Goal: Transaction & Acquisition: Subscribe to service/newsletter

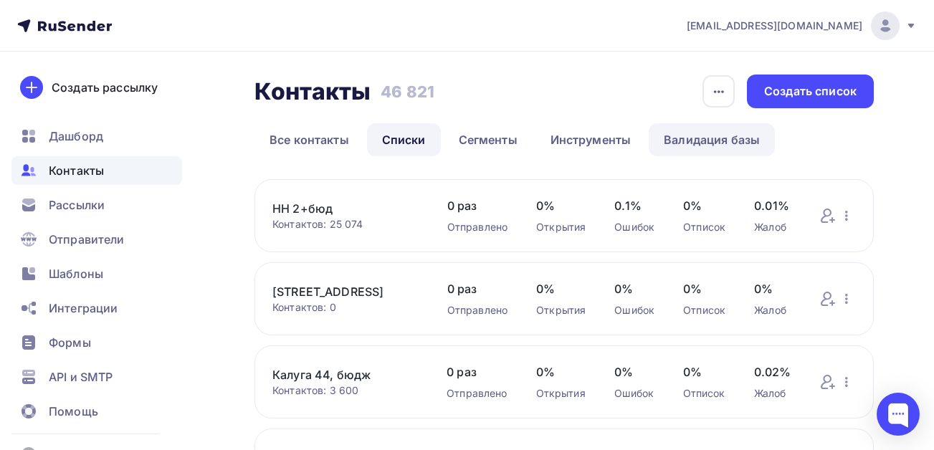
click at [743, 138] on link "Валидация базы" at bounding box center [711, 139] width 126 height 33
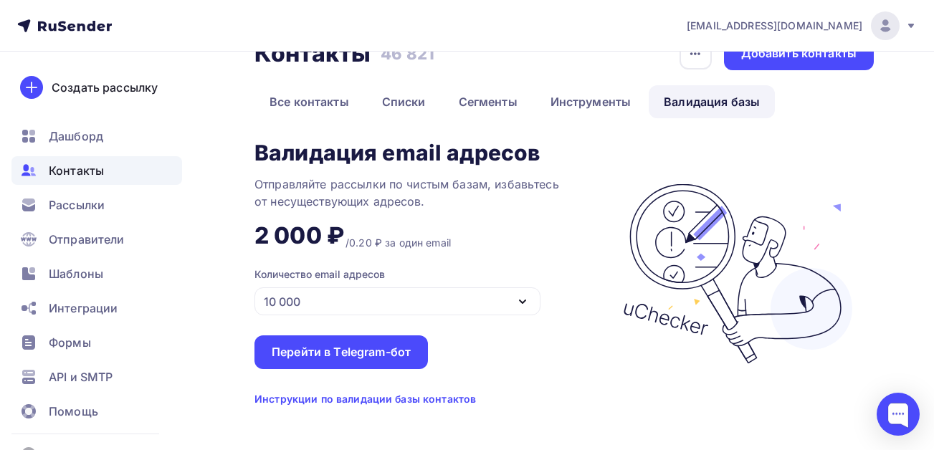
scroll to position [52, 0]
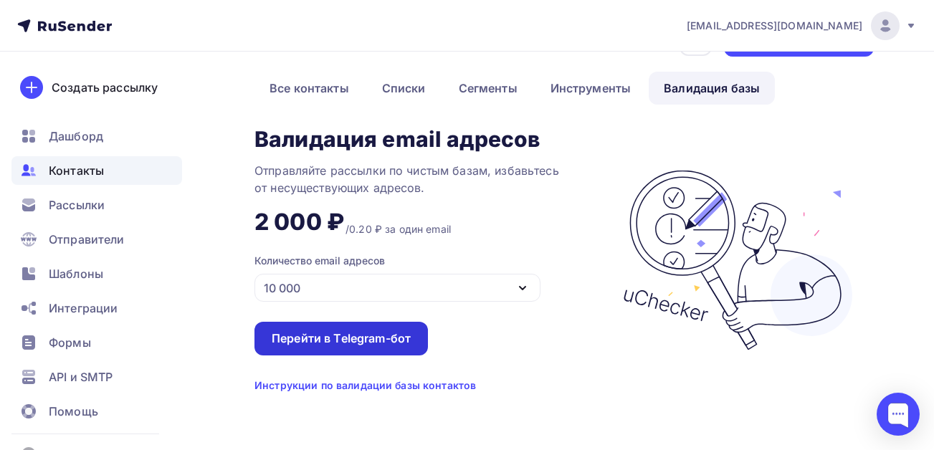
click at [322, 330] on div "Перейти в Telegram-бот" at bounding box center [341, 338] width 139 height 16
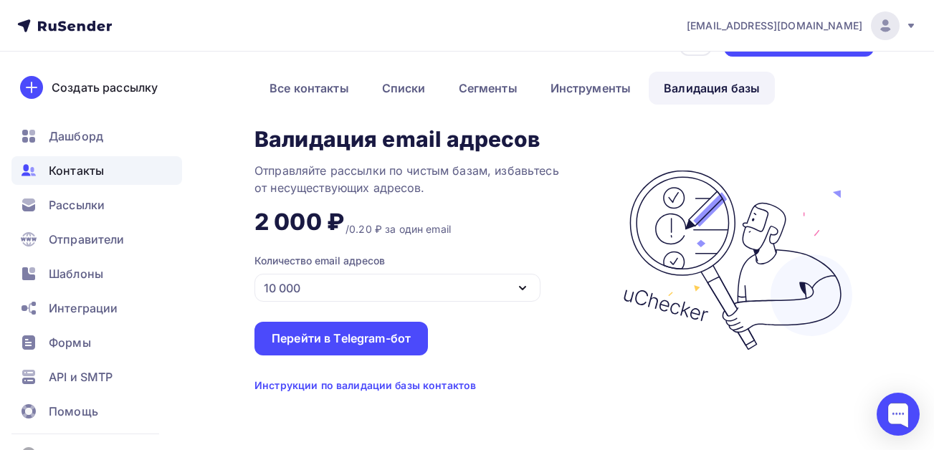
click at [57, 173] on span "Контакты" at bounding box center [76, 170] width 55 height 17
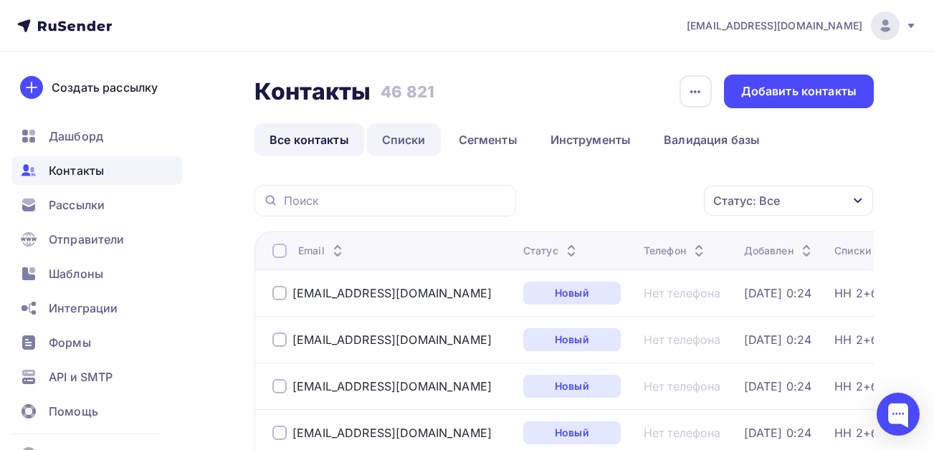
click at [401, 143] on link "Списки" at bounding box center [404, 139] width 74 height 33
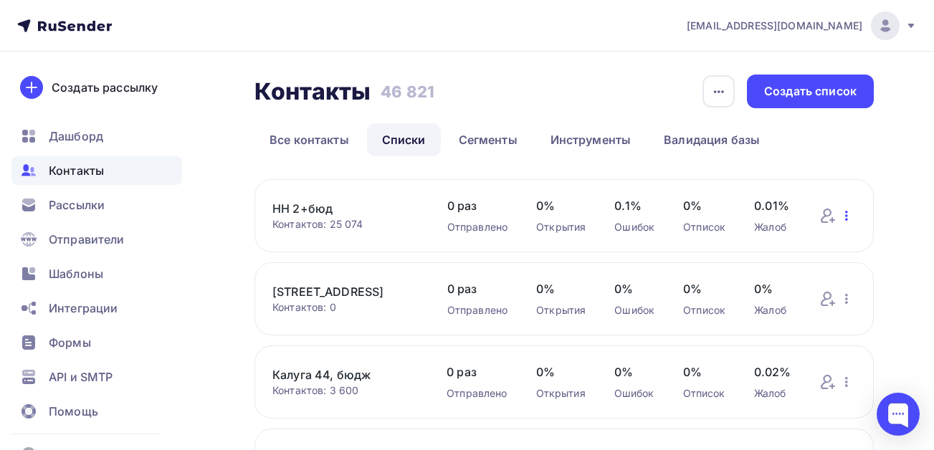
click at [849, 214] on icon "button" at bounding box center [846, 215] width 17 height 17
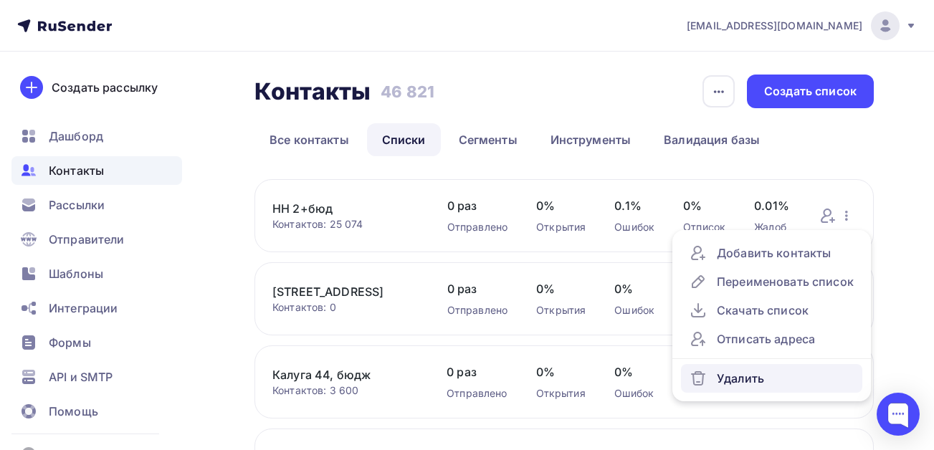
click at [754, 384] on div "Удалить" at bounding box center [771, 378] width 164 height 17
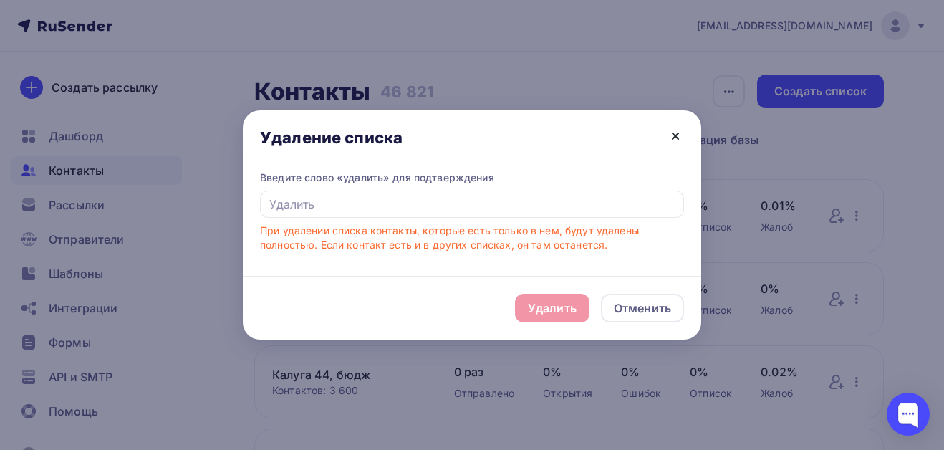
click at [679, 139] on icon at bounding box center [676, 136] width 6 height 6
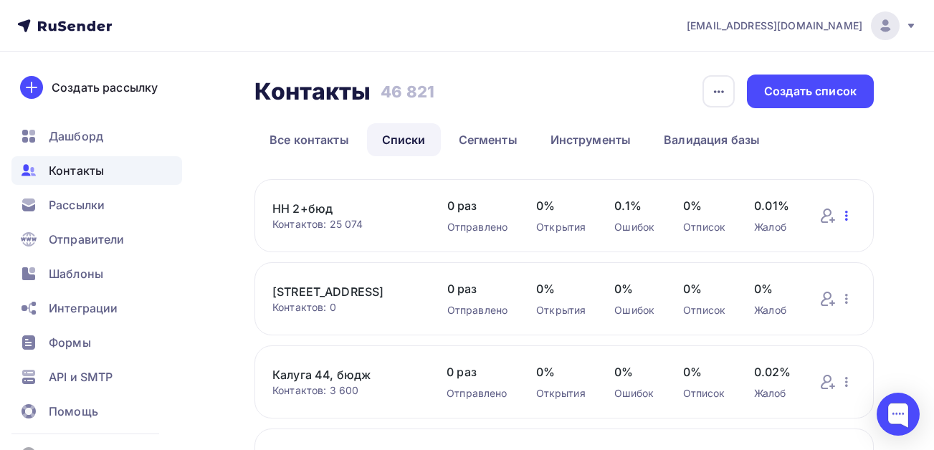
click at [844, 212] on icon "button" at bounding box center [846, 215] width 17 height 17
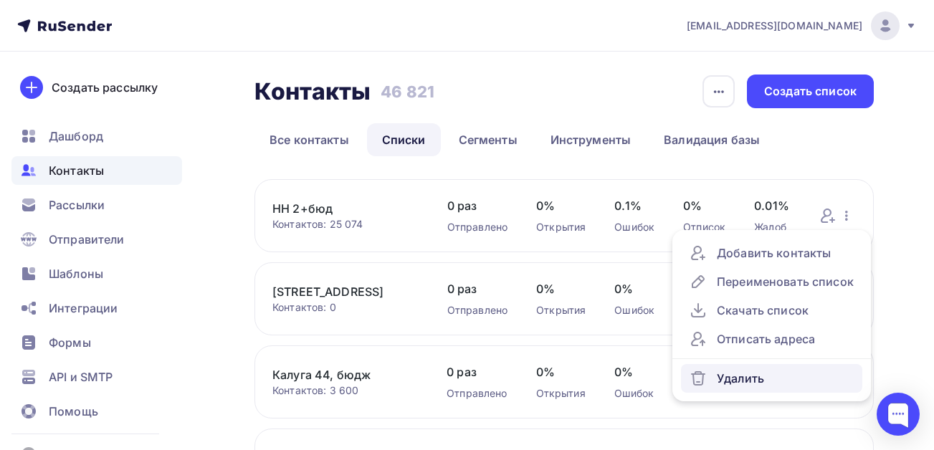
click at [727, 377] on div "Удалить" at bounding box center [771, 378] width 164 height 17
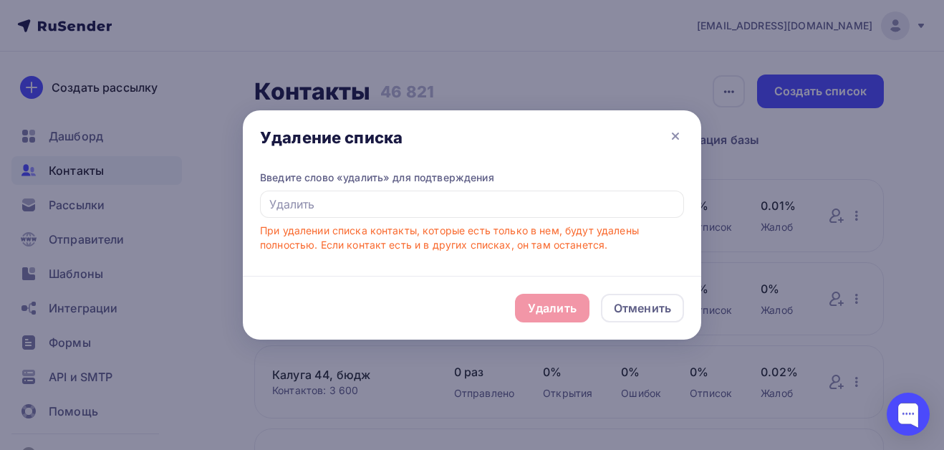
click at [542, 304] on div "Удалить Отменить" at bounding box center [472, 308] width 459 height 64
click at [504, 192] on input "text" at bounding box center [472, 204] width 424 height 27
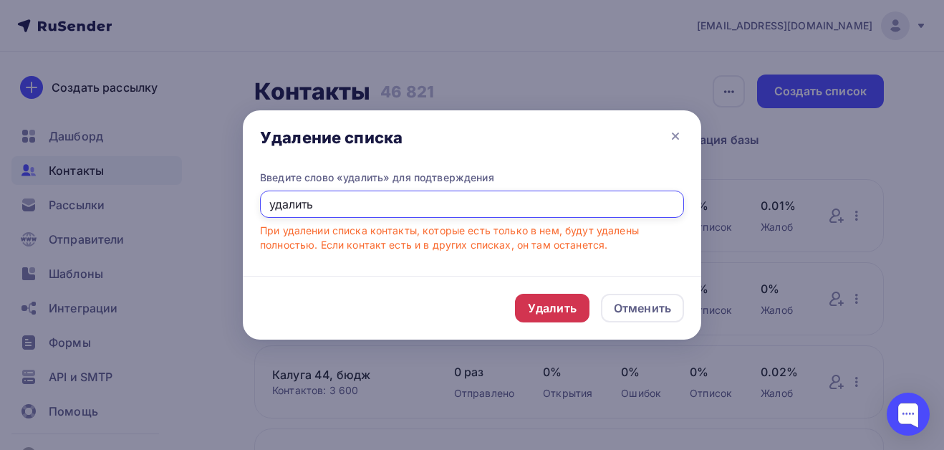
type input "удалить"
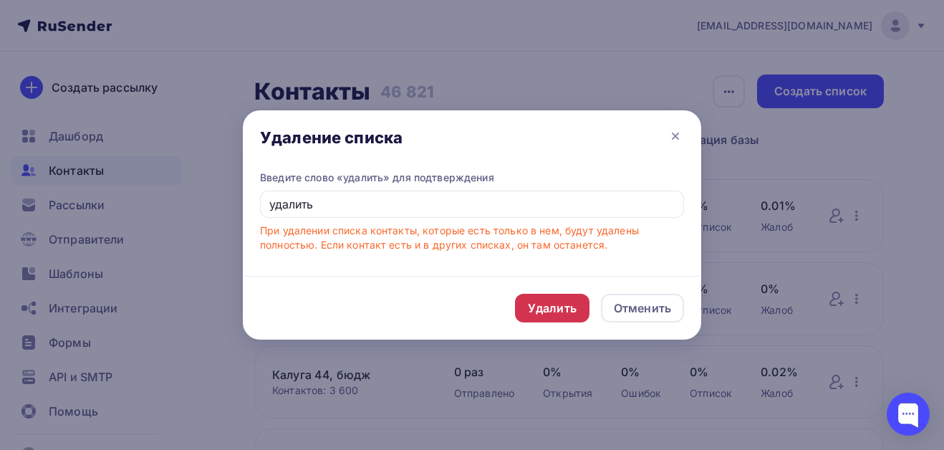
click at [557, 307] on div "Удалить" at bounding box center [552, 308] width 49 height 17
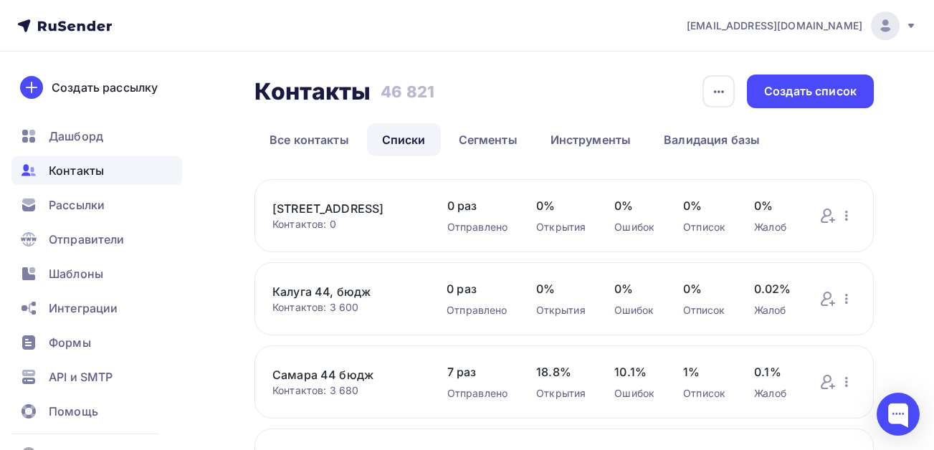
click at [82, 176] on span "Контакты" at bounding box center [76, 170] width 55 height 17
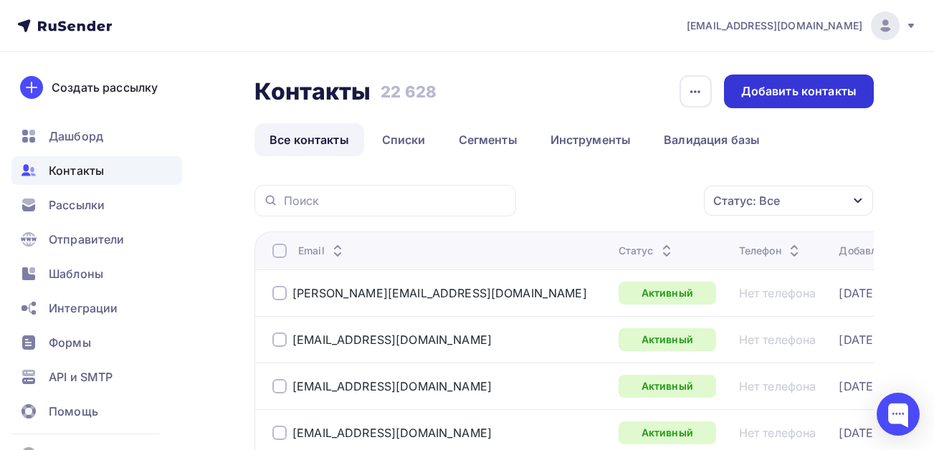
click at [780, 91] on div "Добавить контакты" at bounding box center [798, 91] width 115 height 16
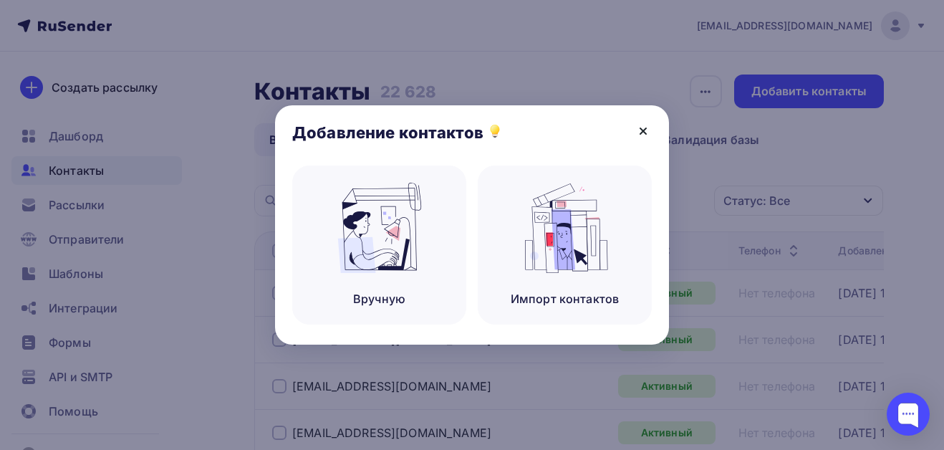
click at [646, 130] on icon at bounding box center [643, 131] width 17 height 17
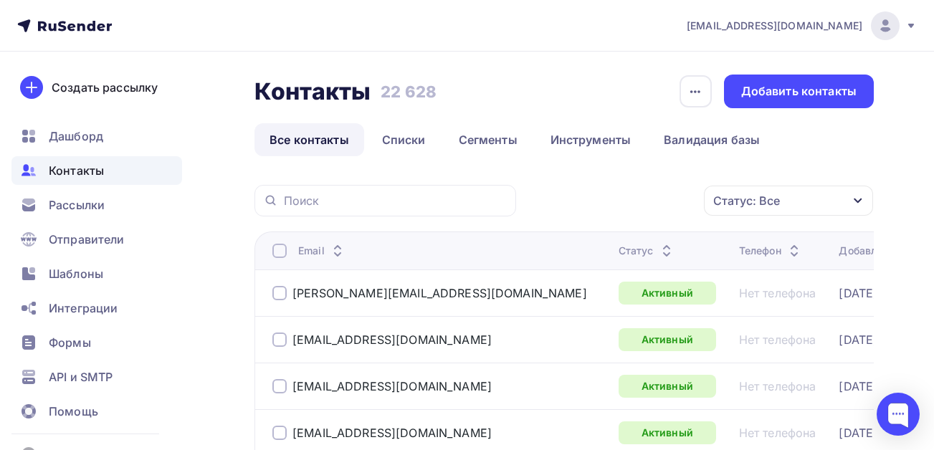
click at [699, 139] on link "Валидация базы" at bounding box center [711, 139] width 126 height 33
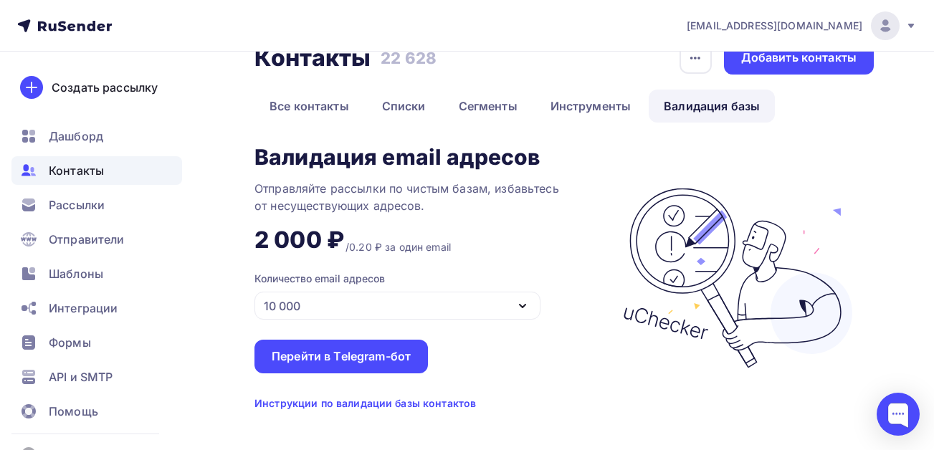
scroll to position [52, 0]
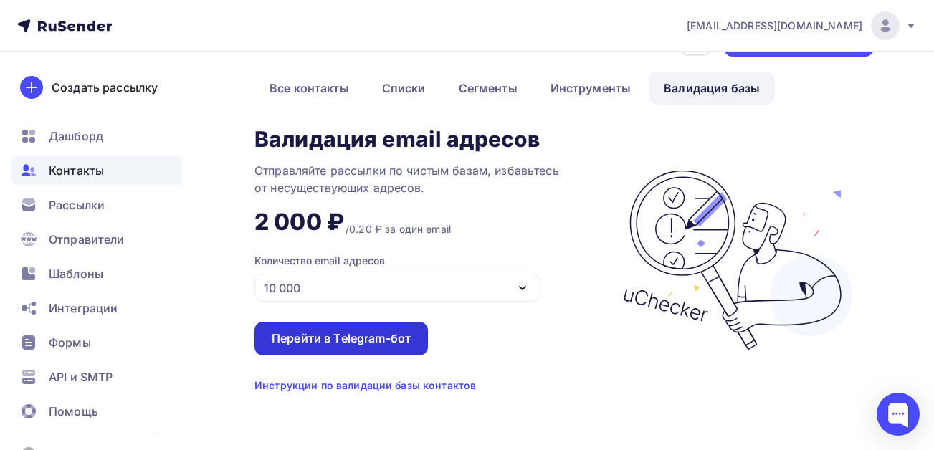
click at [331, 337] on div "Перейти в Telegram-бот" at bounding box center [341, 338] width 139 height 16
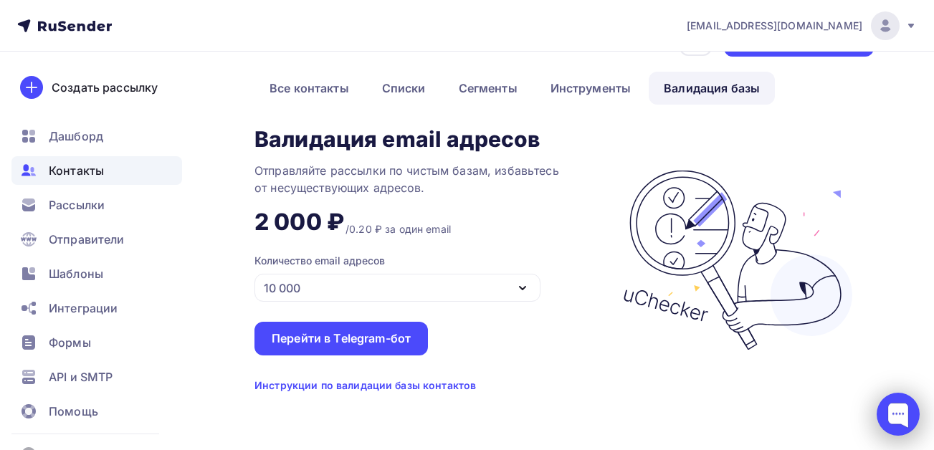
click at [899, 406] on div at bounding box center [897, 414] width 43 height 43
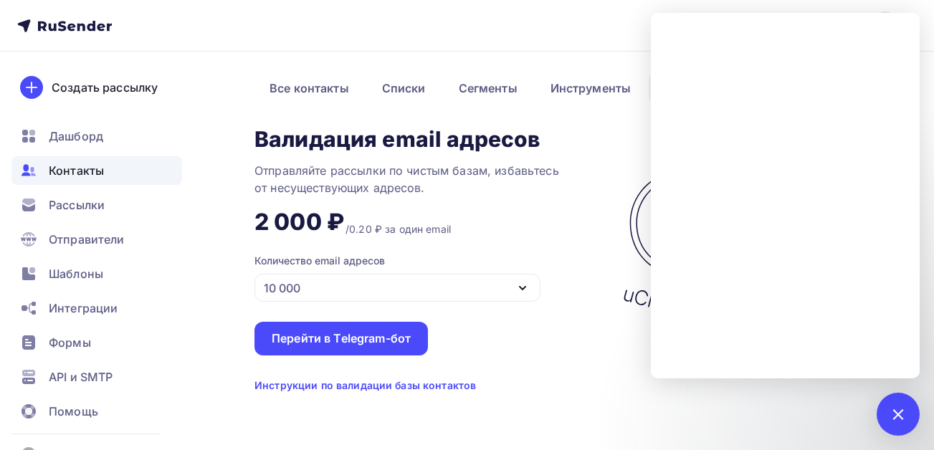
click at [53, 171] on span "Контакты" at bounding box center [76, 170] width 55 height 17
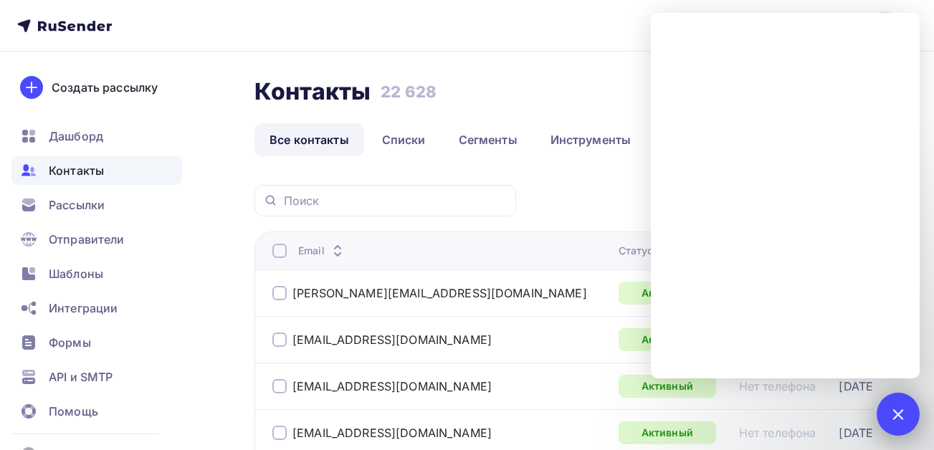
click at [896, 416] on div at bounding box center [897, 413] width 19 height 19
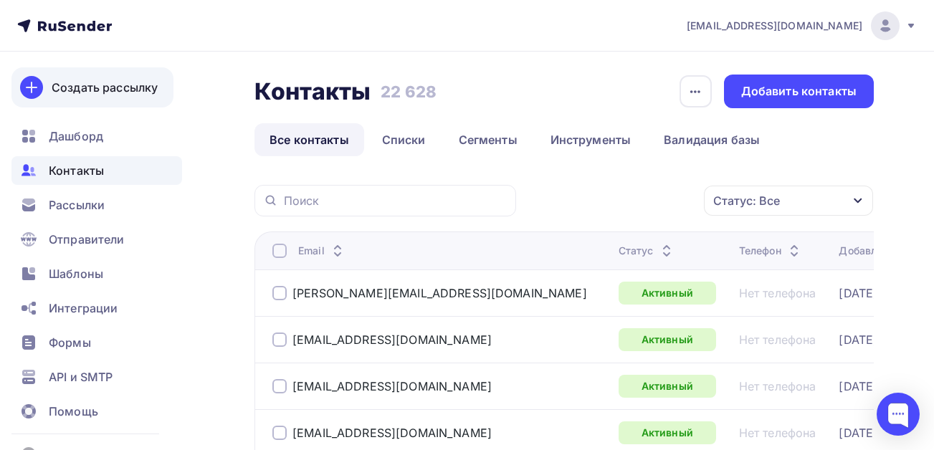
click at [86, 92] on div "Создать рассылку" at bounding box center [105, 87] width 106 height 17
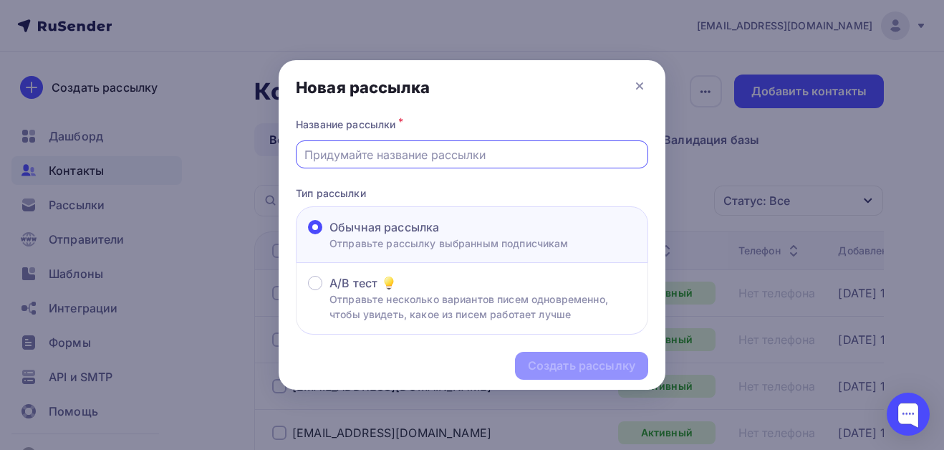
click at [413, 156] on input "text" at bounding box center [473, 154] width 336 height 17
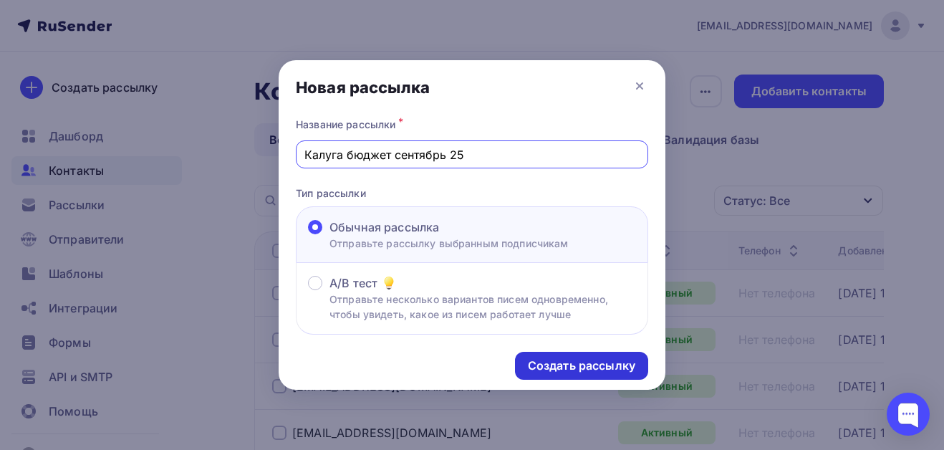
type input "Калуга бюджет сентябрь 25"
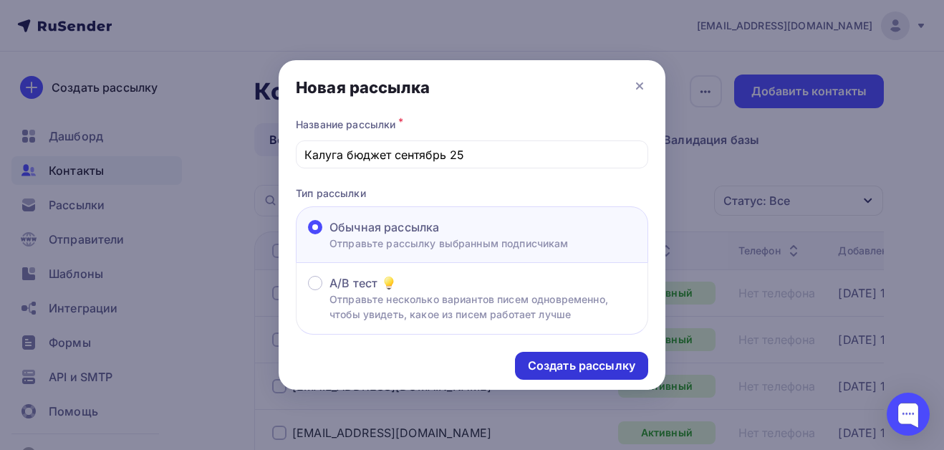
click at [576, 368] on div "Создать рассылку" at bounding box center [581, 366] width 107 height 16
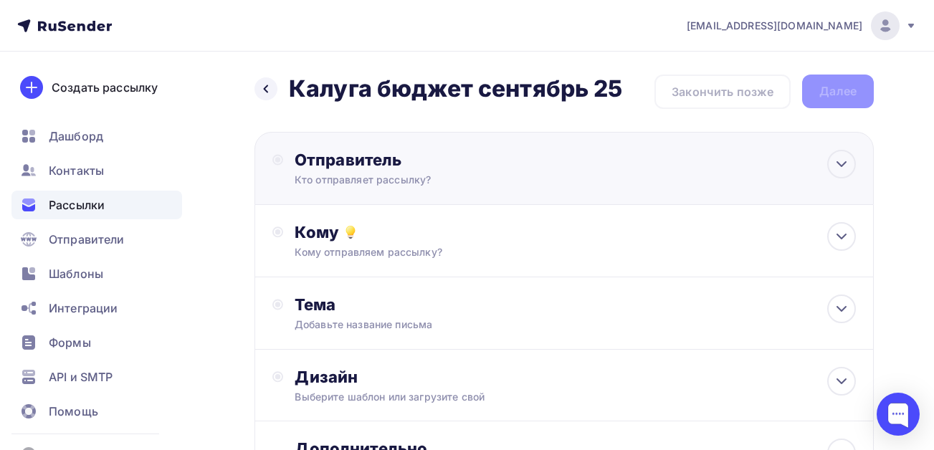
click at [359, 172] on div "Отправитель Кто отправляет рассылку? Email * Выберите отправителя [EMAIL_ADDRES…" at bounding box center [449, 168] width 310 height 37
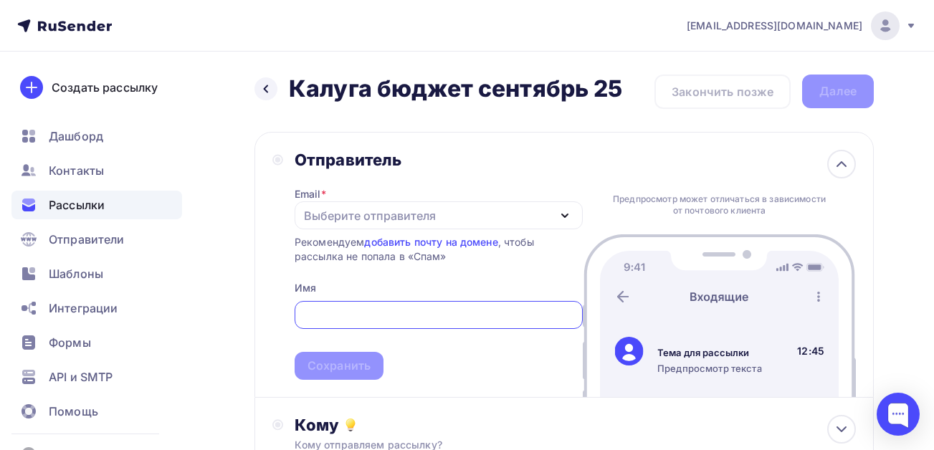
click at [361, 312] on input "text" at bounding box center [438, 315] width 272 height 17
type input "Семинар в [GEOGRAPHIC_DATA]"
click at [425, 362] on span "Семинар в [GEOGRAPHIC_DATA] Сохранить" at bounding box center [438, 337] width 288 height 85
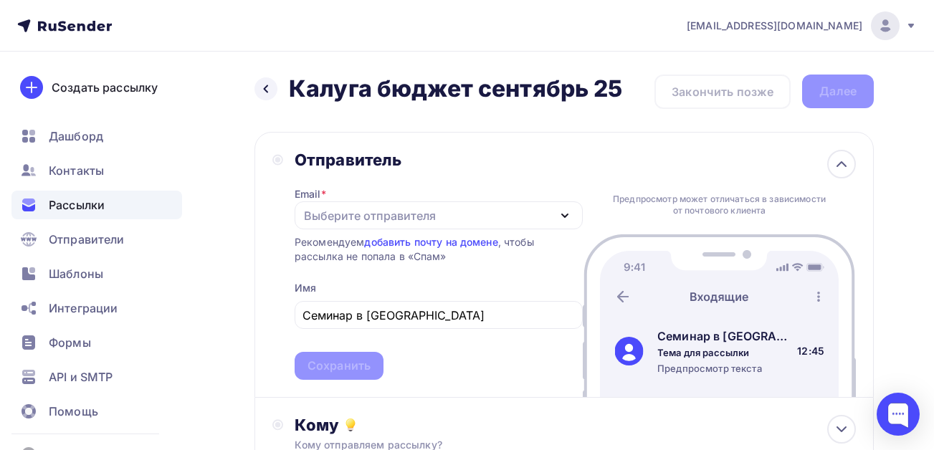
click at [426, 219] on div "Выберите отправителя" at bounding box center [370, 215] width 132 height 17
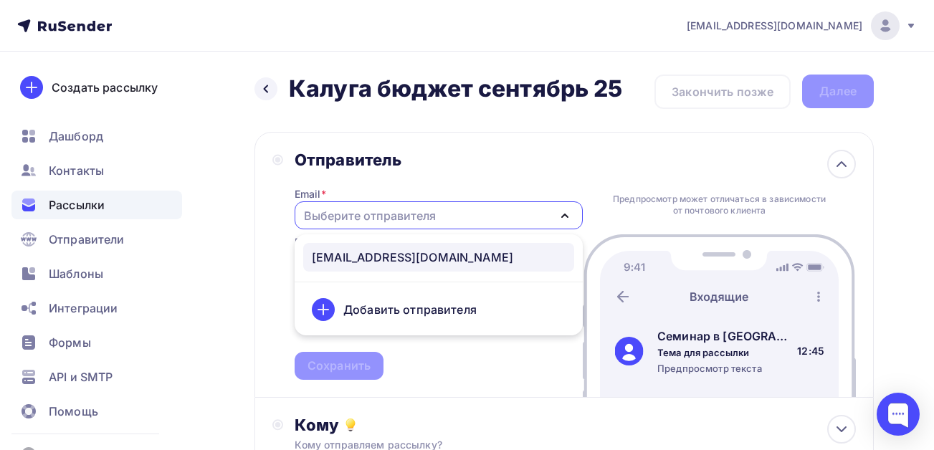
click at [378, 258] on div "[EMAIL_ADDRESS][DOMAIN_NAME]" at bounding box center [412, 257] width 201 height 17
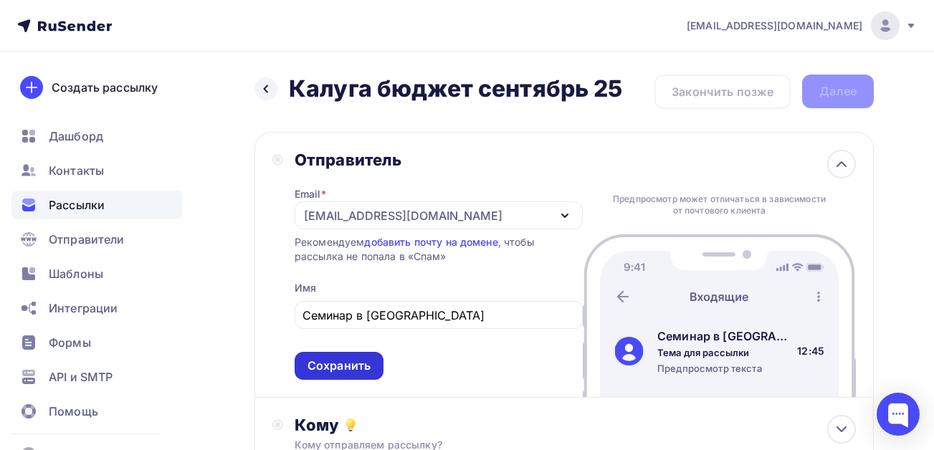
click at [323, 368] on div "Сохранить" at bounding box center [338, 366] width 63 height 16
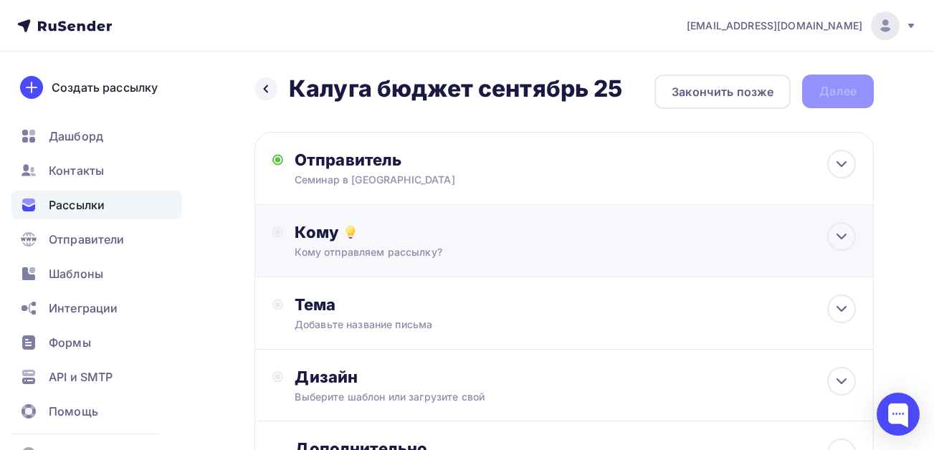
click at [380, 240] on div "Кому" at bounding box center [574, 232] width 561 height 20
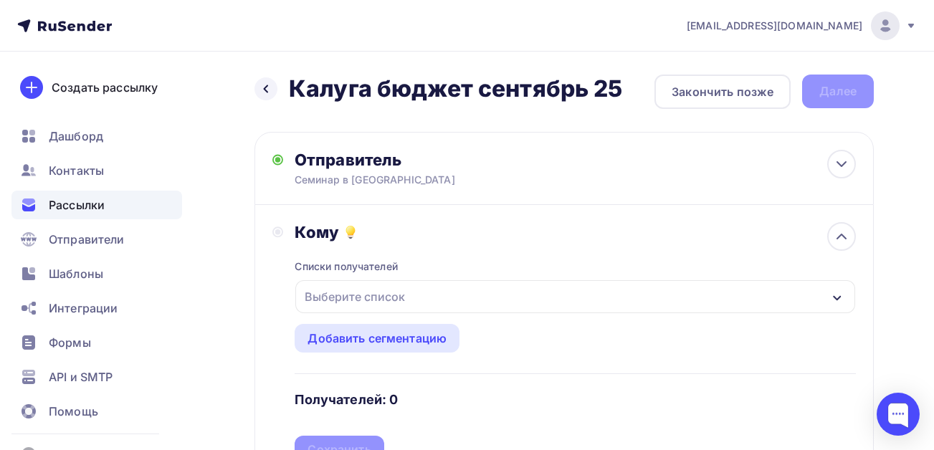
click at [360, 299] on div "Выберите список" at bounding box center [355, 297] width 112 height 26
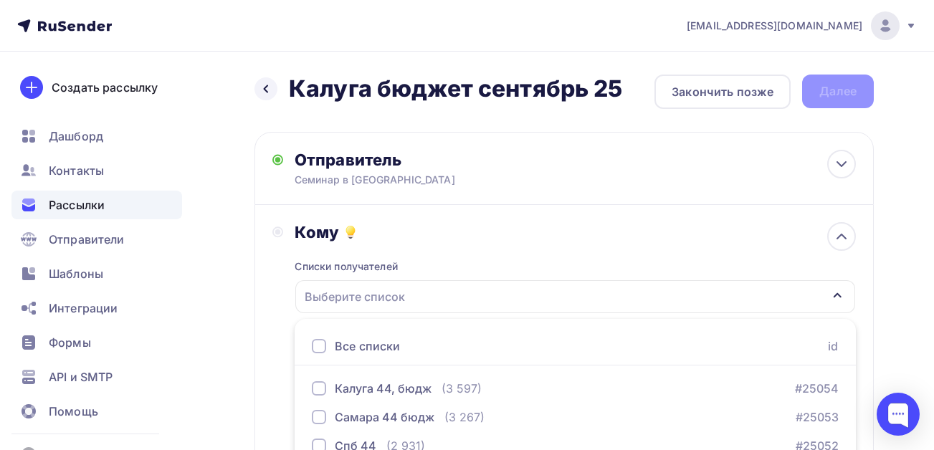
scroll to position [128, 0]
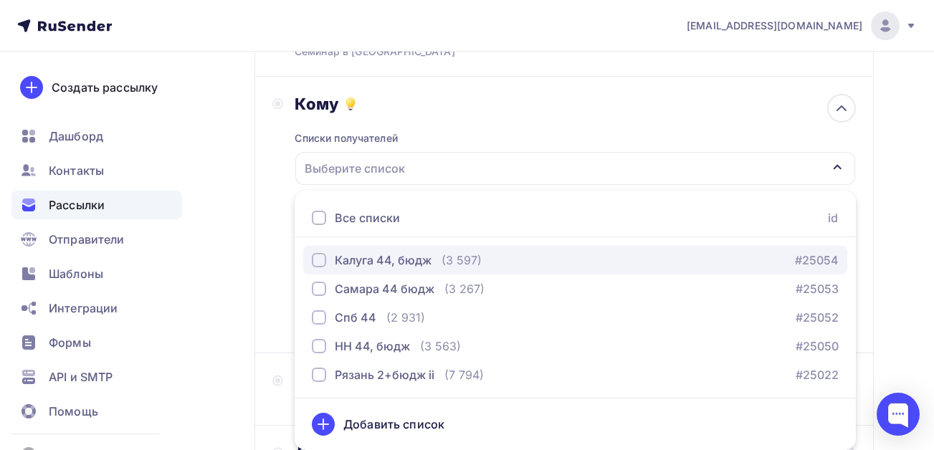
click at [314, 257] on div "button" at bounding box center [319, 260] width 14 height 14
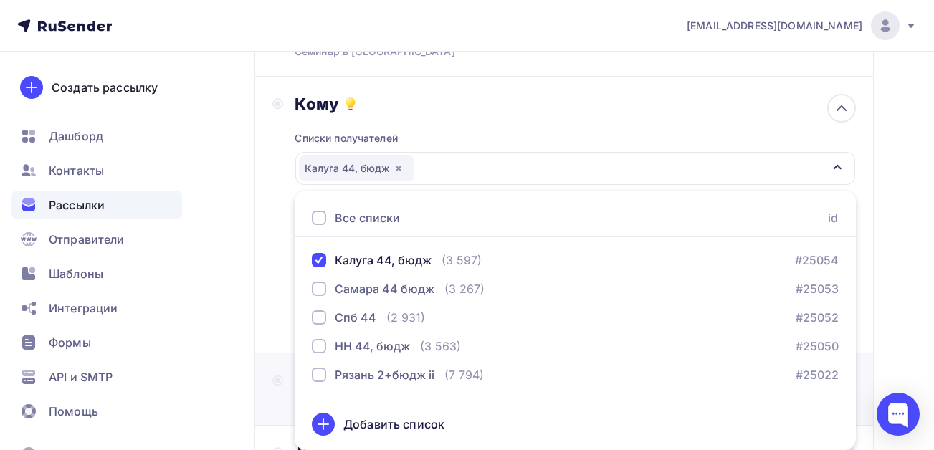
click at [264, 356] on div "Тема Добавьте название письма Тема * Рекомендуем использовать не более 150 симв…" at bounding box center [563, 389] width 619 height 72
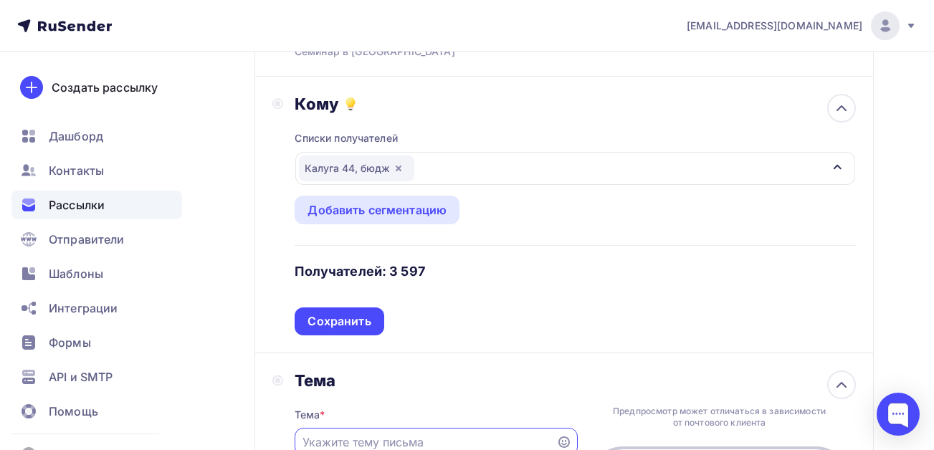
scroll to position [0, 0]
click at [337, 327] on div "Сохранить" at bounding box center [338, 321] width 63 height 16
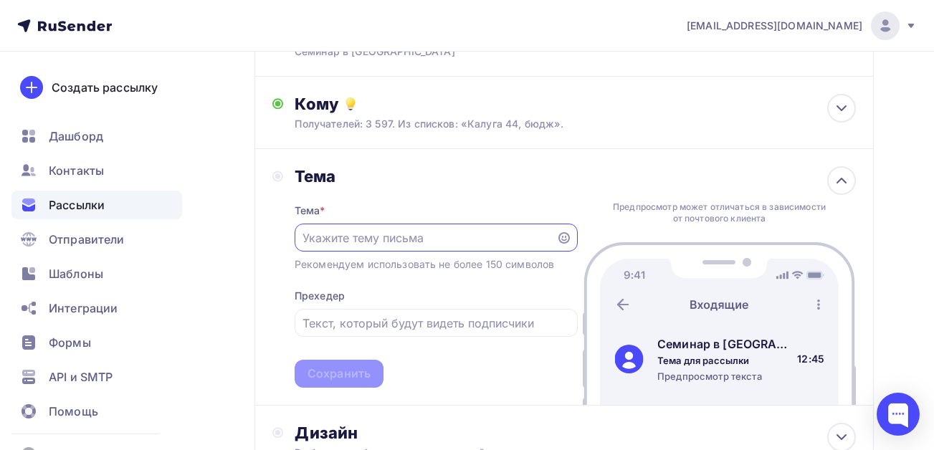
click at [412, 238] on input "text" at bounding box center [424, 237] width 245 height 17
click at [904, 92] on div "Назад Калуга бюджет сентябрь 25 Калуга бюджет сентябрь 25 Закончить позже Далее…" at bounding box center [467, 282] width 934 height 719
click at [388, 240] on input "text" at bounding box center [424, 237] width 245 height 17
paste input "Изменения в учёте БУ,[PERSON_NAME],АУ во втором полугодии в 2025 г"
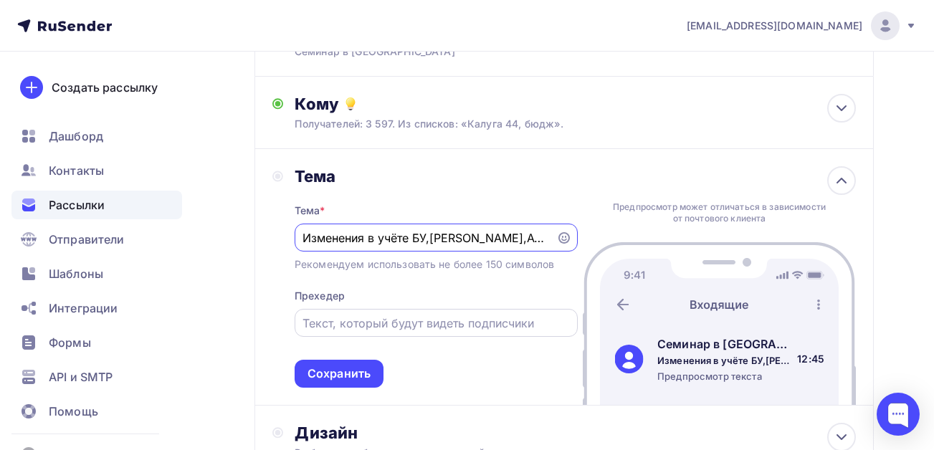
scroll to position [0, 88]
click at [361, 241] on input "Изменения в учёте БУ,[PERSON_NAME],АУ во втором полугодии в 2025 г" at bounding box center [424, 237] width 245 height 17
drag, startPoint x: 363, startPoint y: 240, endPoint x: 285, endPoint y: 238, distance: 77.4
click at [236, 239] on div "Назад Калуга бюджет сентябрь 25 Калуга бюджет сентябрь 25 Закончить позже Далее…" at bounding box center [467, 282] width 934 height 719
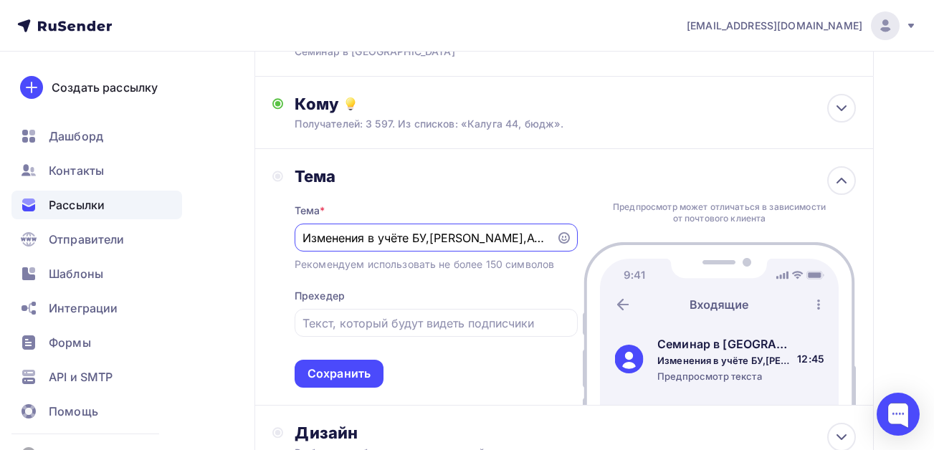
click at [313, 240] on input "Изменения в учёте БУ,[PERSON_NAME],АУ во втором полугодии в 2025 г" at bounding box center [424, 237] width 245 height 17
drag, startPoint x: 365, startPoint y: 240, endPoint x: 327, endPoint y: 239, distance: 37.3
click at [327, 239] on input "Изменения в учёте БУ,[PERSON_NAME],АУ во втором полугодии в 2025 г" at bounding box center [424, 237] width 245 height 17
type input "Изм. в учёте БУ,[PERSON_NAME],АУ во втором полугодии в 2025 г"
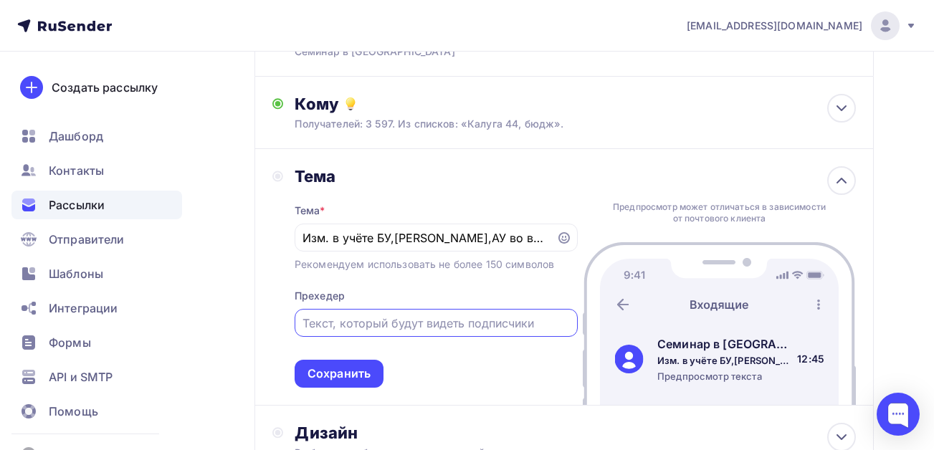
click at [360, 328] on input "text" at bounding box center [435, 323] width 267 height 17
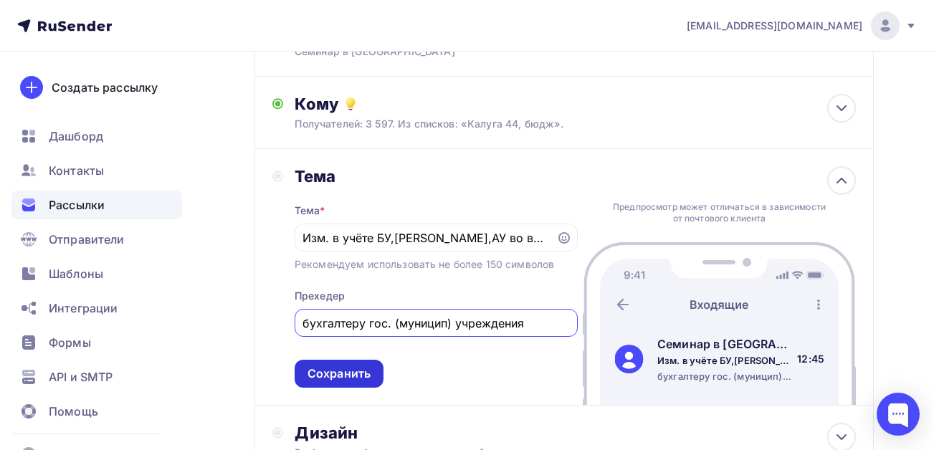
type input "бухгалтеру гос. (муницип) учреждения"
click at [332, 374] on div "Сохранить" at bounding box center [338, 373] width 63 height 16
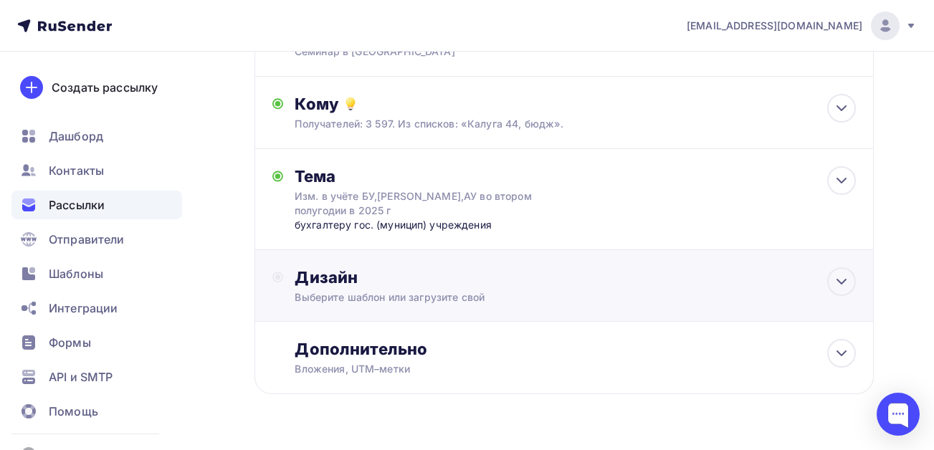
click at [391, 297] on div "Выберите шаблон или загрузите свой" at bounding box center [546, 297] width 504 height 14
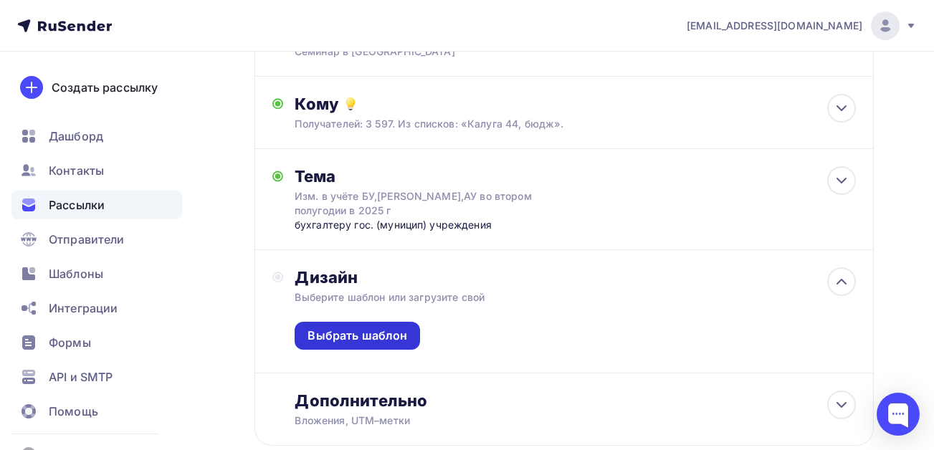
click at [350, 342] on div "Выбрать шаблон" at bounding box center [357, 335] width 100 height 16
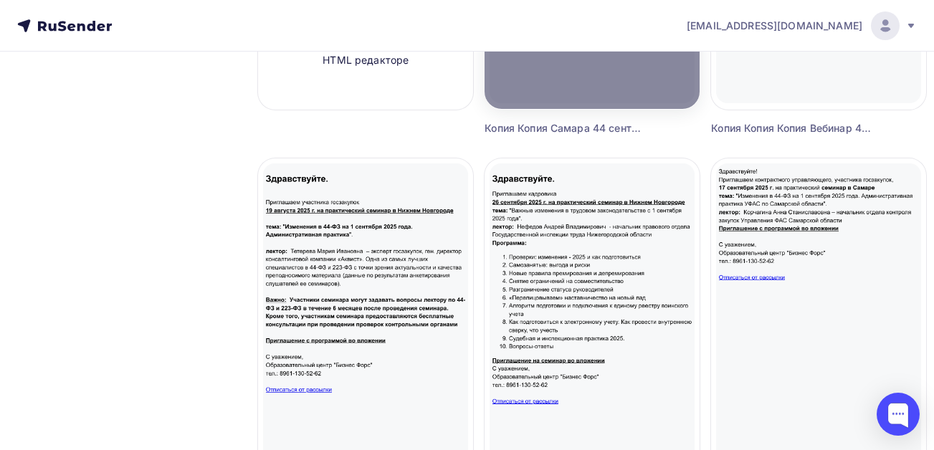
scroll to position [430, 0]
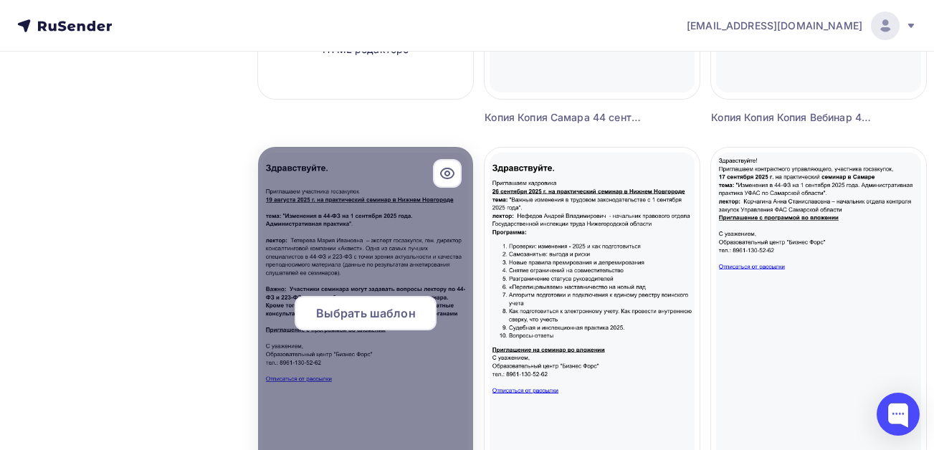
click at [383, 232] on div at bounding box center [365, 319] width 215 height 344
click at [358, 310] on span "Выбрать шаблон" at bounding box center [366, 313] width 100 height 17
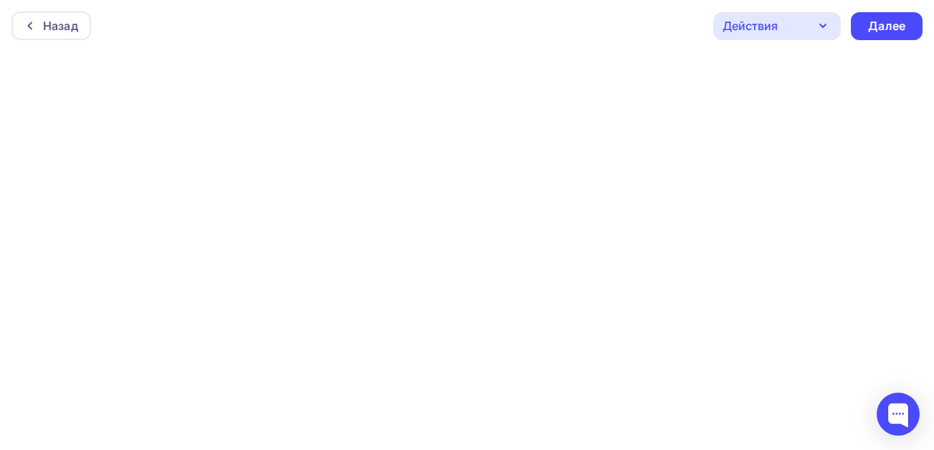
scroll to position [4, 0]
click at [878, 29] on div "Далее" at bounding box center [886, 22] width 37 height 16
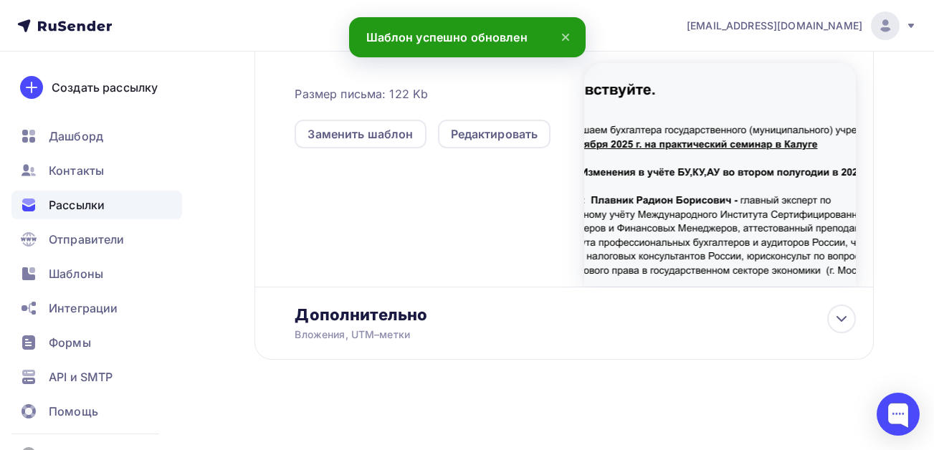
scroll to position [410, 0]
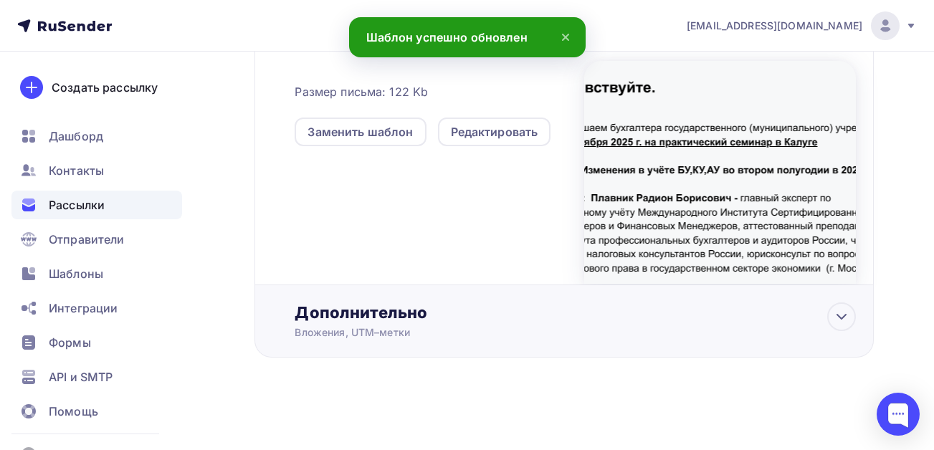
click at [383, 322] on div "Дополнительно" at bounding box center [574, 312] width 561 height 20
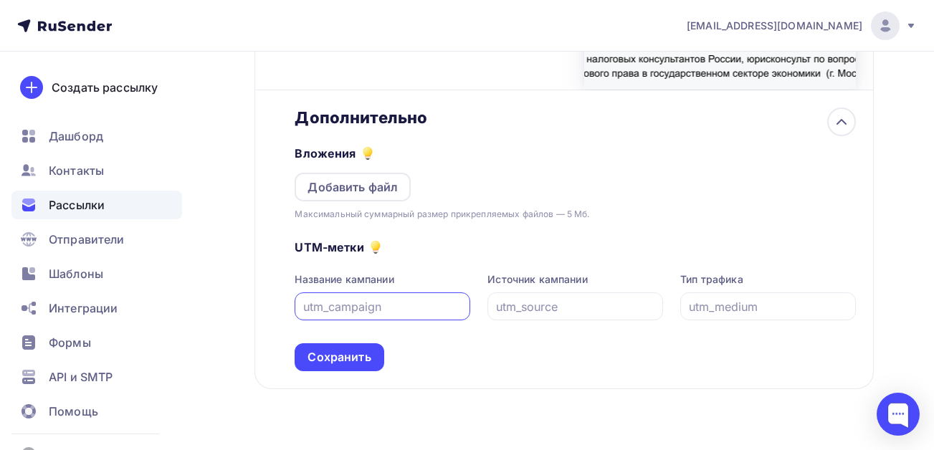
scroll to position [624, 0]
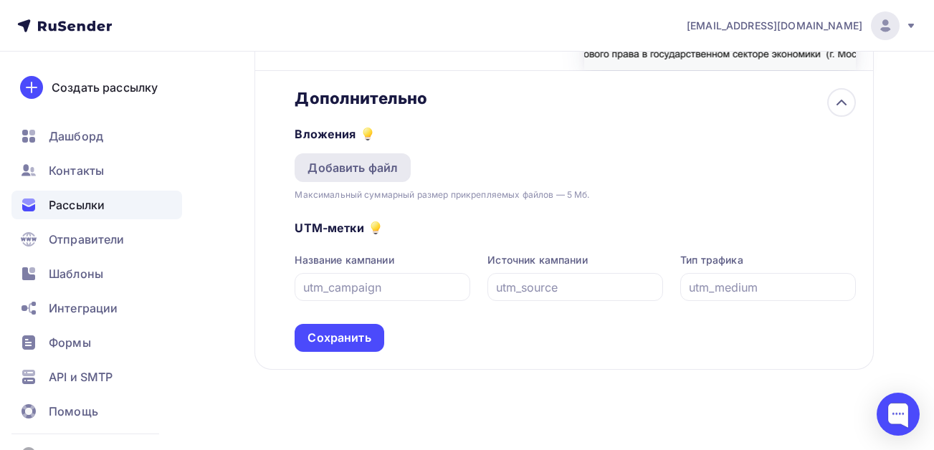
click at [342, 167] on div "Добавить файл" at bounding box center [352, 167] width 90 height 17
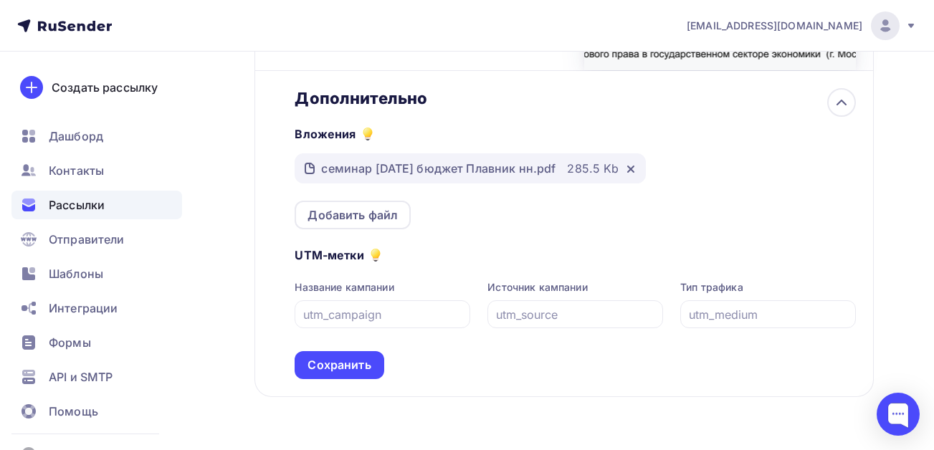
click at [321, 360] on div "Сохранить" at bounding box center [338, 365] width 63 height 16
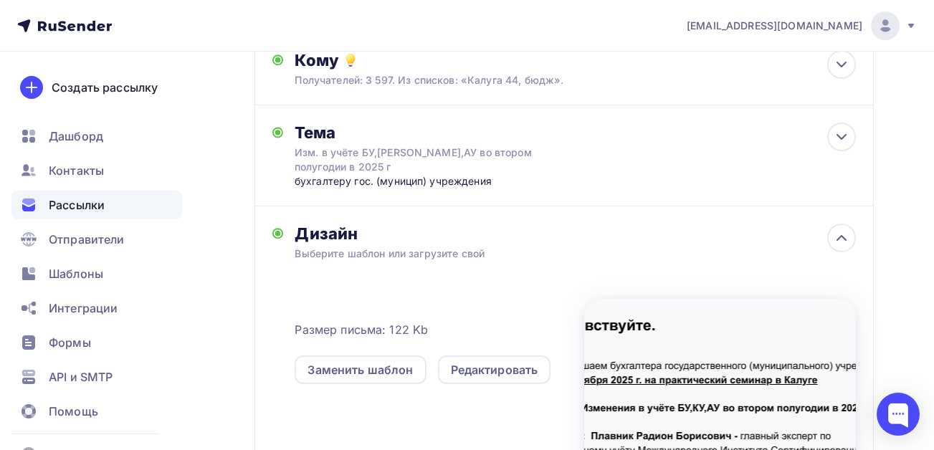
scroll to position [0, 0]
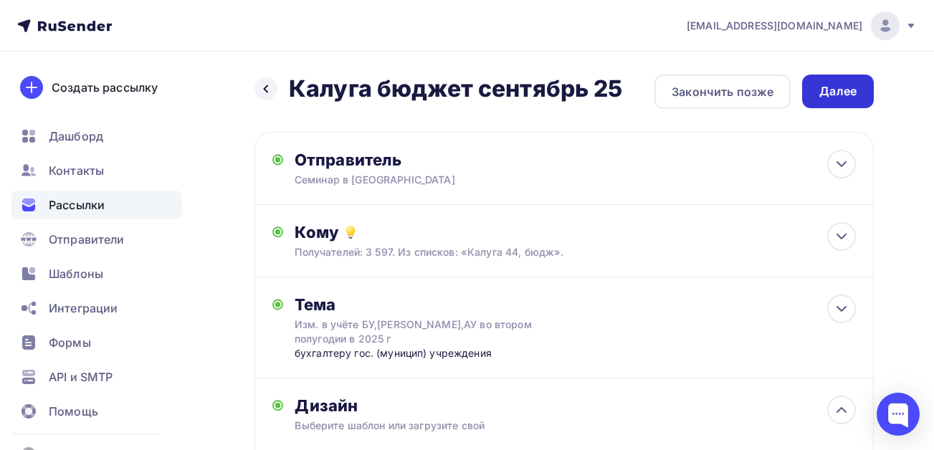
click at [840, 84] on div "Далее" at bounding box center [837, 91] width 37 height 16
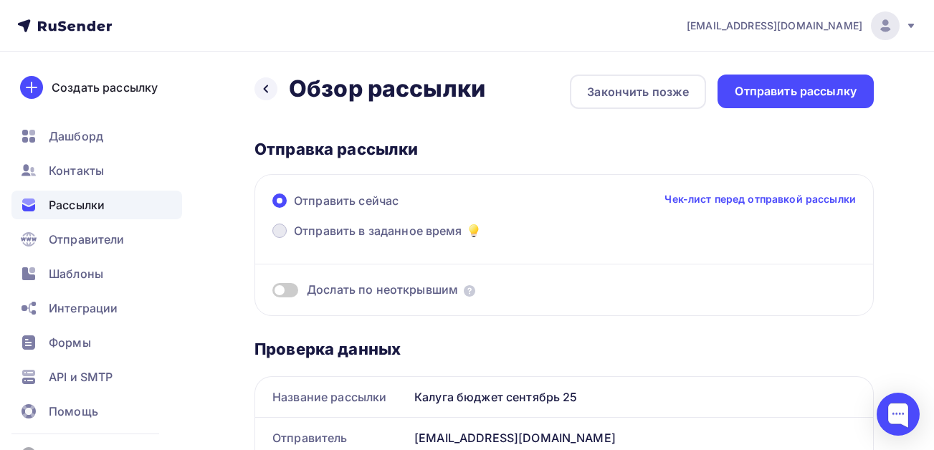
click at [361, 233] on span "Отправить в заданное время" at bounding box center [378, 230] width 168 height 17
click at [294, 239] on input "Отправить в заданное время" at bounding box center [294, 239] width 0 height 0
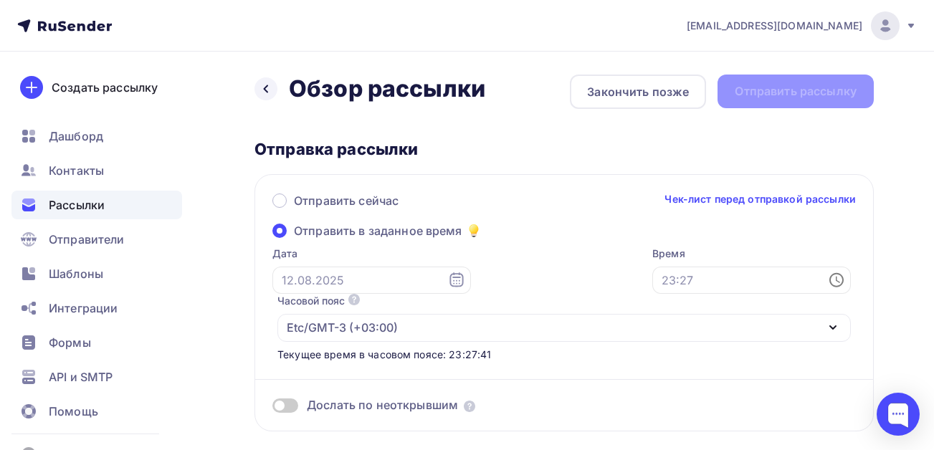
click at [448, 284] on icon at bounding box center [456, 280] width 17 height 17
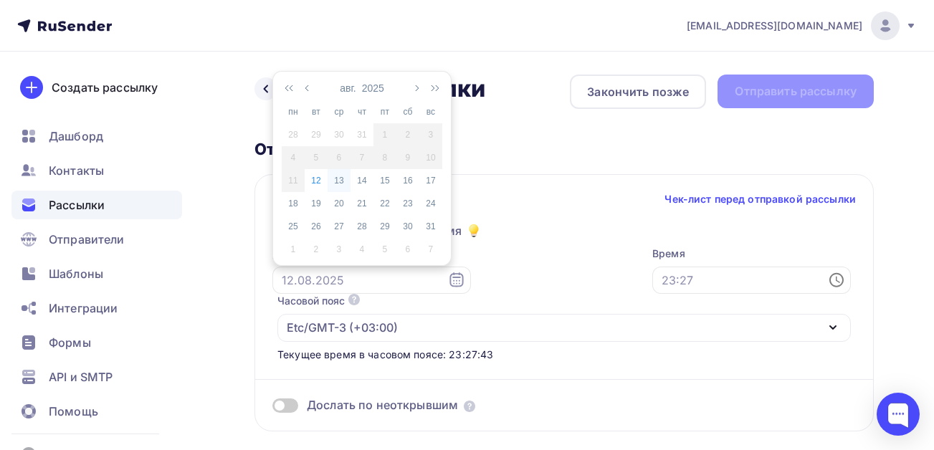
click at [342, 180] on div "13" at bounding box center [338, 180] width 23 height 13
type input "[DATE]"
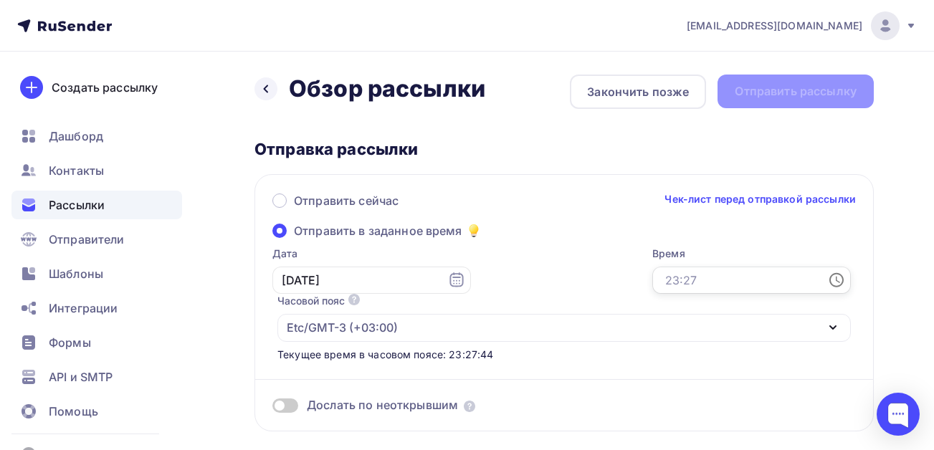
click at [709, 277] on input "text" at bounding box center [751, 280] width 198 height 27
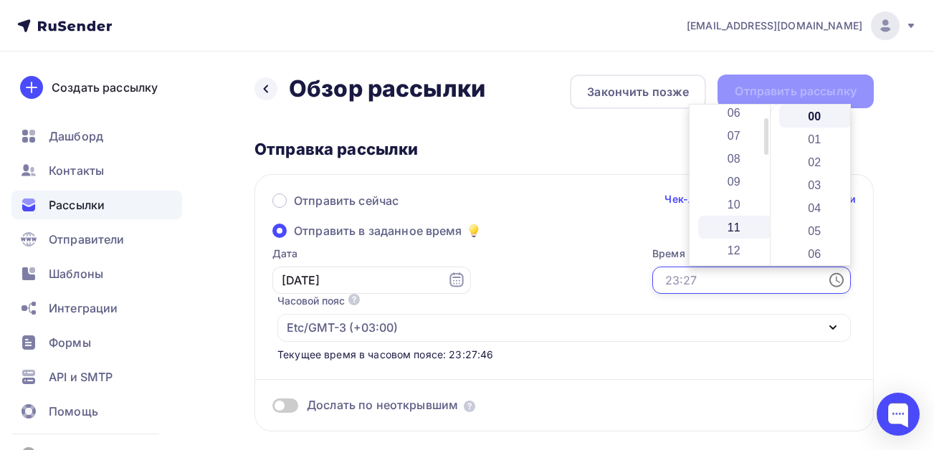
scroll to position [143, 0]
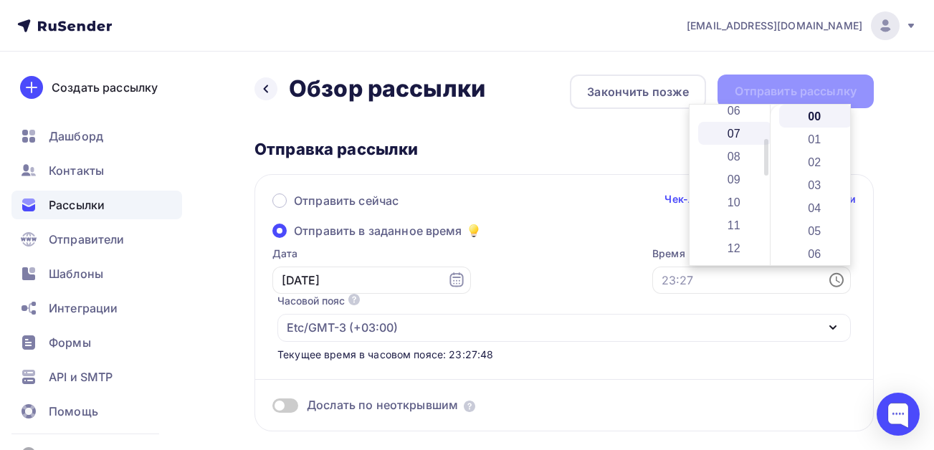
click at [729, 131] on li "07" at bounding box center [735, 133] width 74 height 23
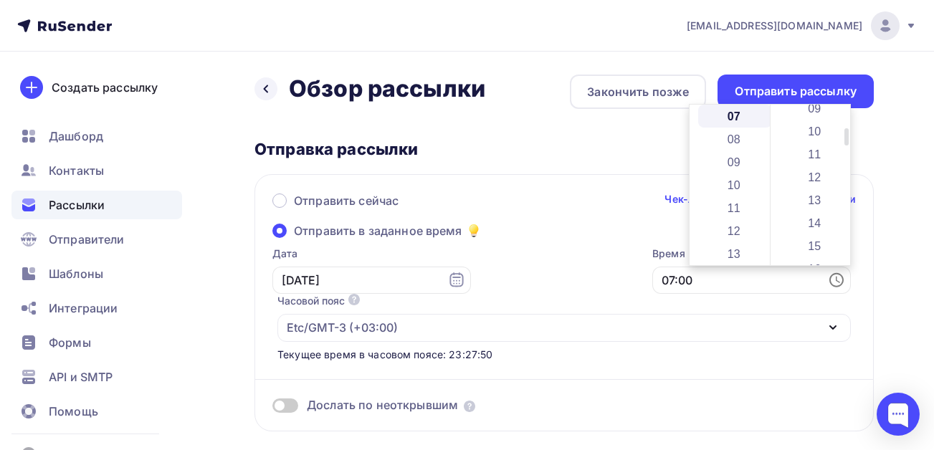
scroll to position [215, 0]
click at [813, 203] on li "13" at bounding box center [816, 199] width 74 height 23
type input "07:13"
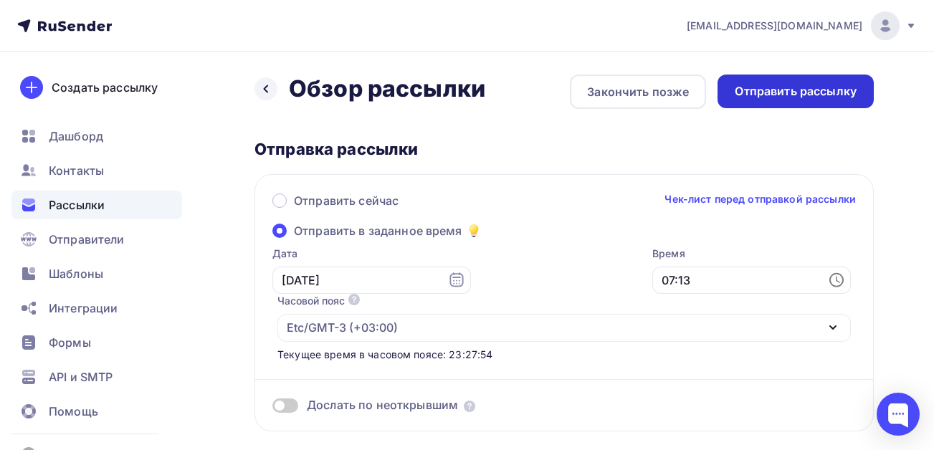
click at [774, 87] on div "Отправить рассылку" at bounding box center [795, 91] width 122 height 16
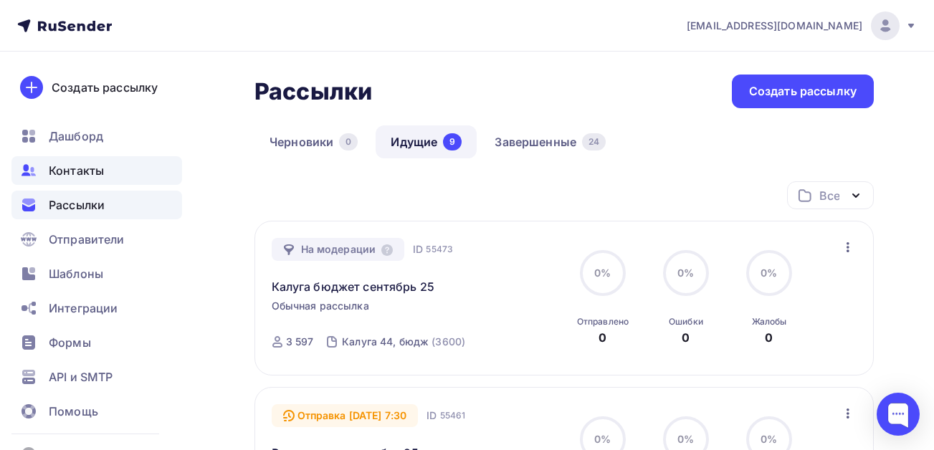
click at [81, 163] on span "Контакты" at bounding box center [76, 170] width 55 height 17
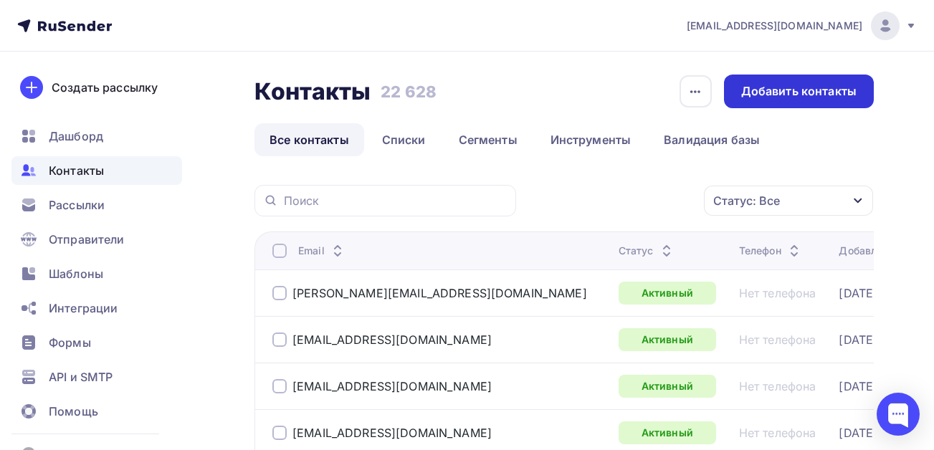
click at [792, 80] on div "Добавить контакты" at bounding box center [799, 92] width 150 height 34
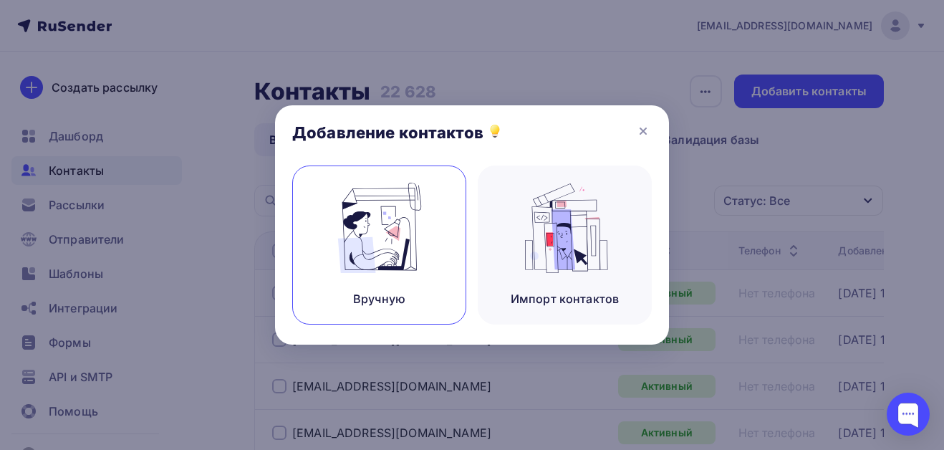
click at [379, 213] on img at bounding box center [380, 228] width 96 height 90
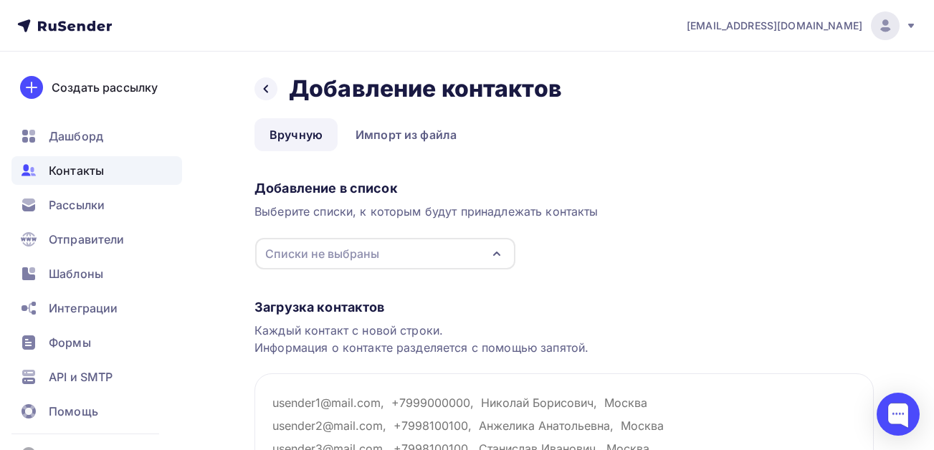
click at [363, 257] on div "Списки не выбраны" at bounding box center [322, 253] width 114 height 17
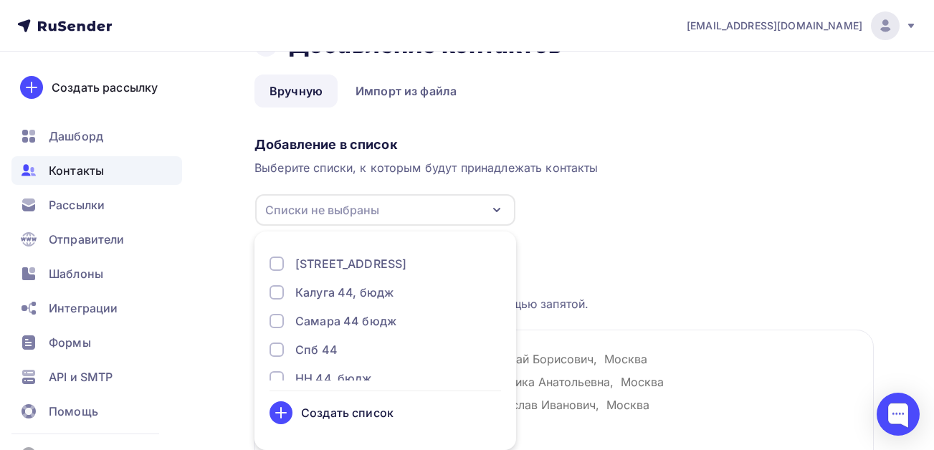
click at [342, 412] on div "Создать список" at bounding box center [347, 412] width 92 height 17
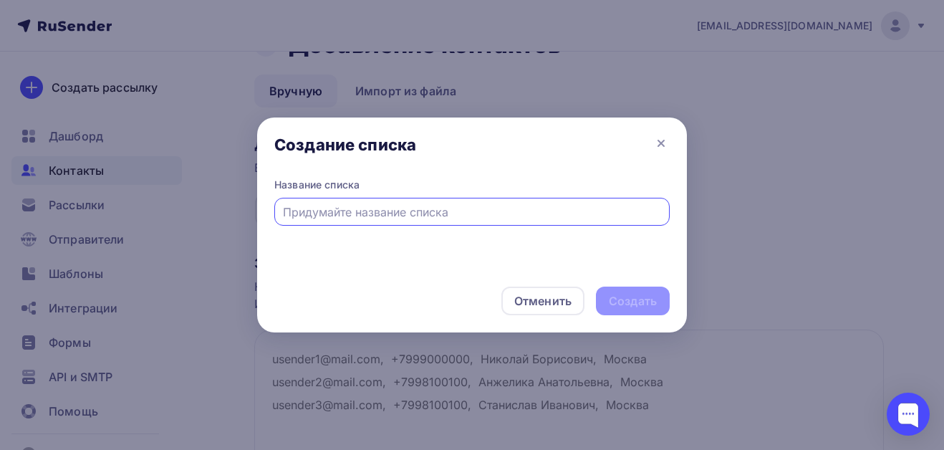
click at [391, 209] on input "text" at bounding box center [472, 211] width 379 height 17
type input "НН 2+бюдж"
click at [628, 301] on div "Создать" at bounding box center [633, 301] width 48 height 16
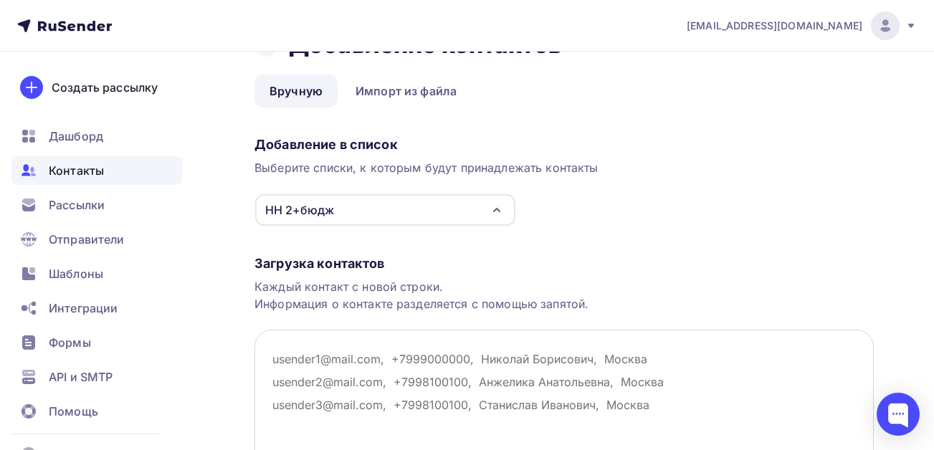
click at [335, 354] on textarea at bounding box center [563, 401] width 619 height 143
paste textarea "[EMAIL_ADDRESS][DOMAIN_NAME] [EMAIL_ADDRESS][DOMAIN_NAME] [EMAIL_ADDRESS][DOMAI…"
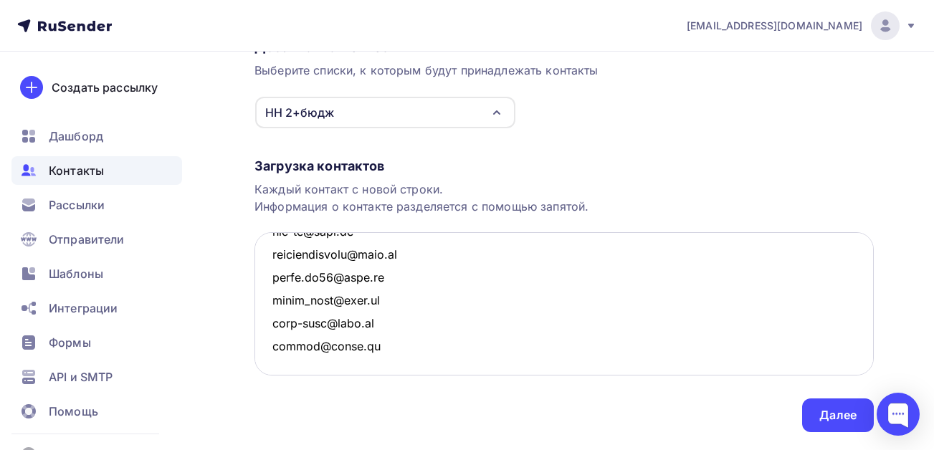
scroll to position [181, 0]
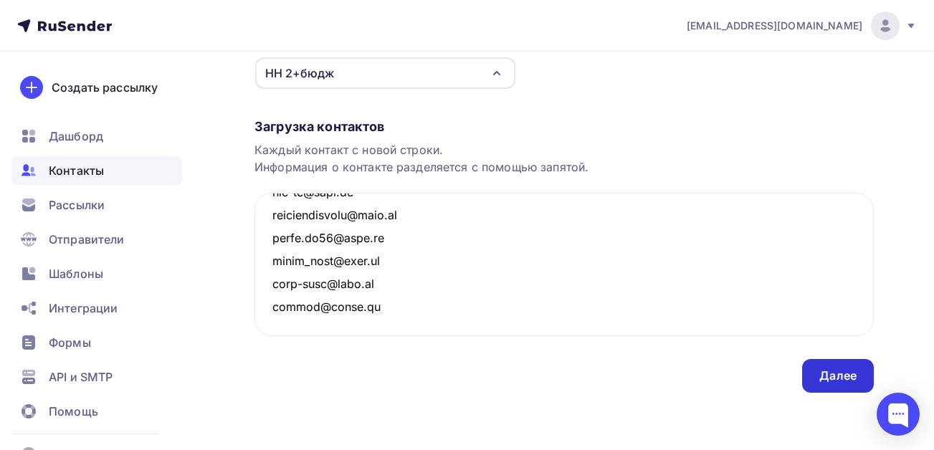
type textarea "[EMAIL_ADDRESS][DOMAIN_NAME] [EMAIL_ADDRESS][DOMAIN_NAME] [EMAIL_ADDRESS][DOMAI…"
click at [848, 375] on div "Далее" at bounding box center [837, 376] width 37 height 16
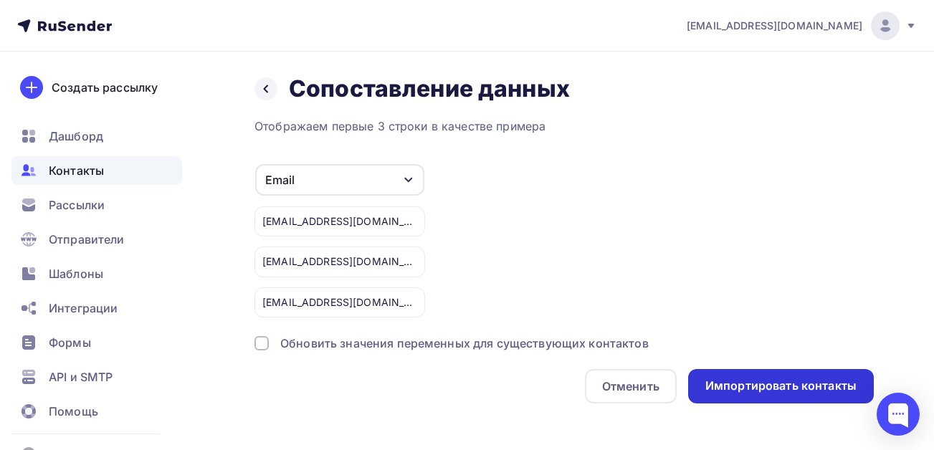
click at [762, 383] on div "Импортировать контакты" at bounding box center [780, 386] width 151 height 16
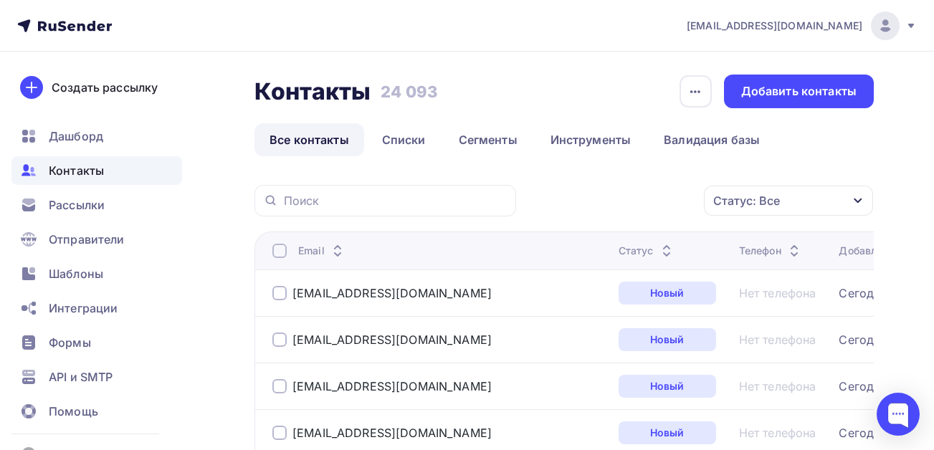
click at [75, 162] on span "Контакты" at bounding box center [76, 170] width 55 height 17
click at [417, 139] on link "Списки" at bounding box center [404, 139] width 74 height 33
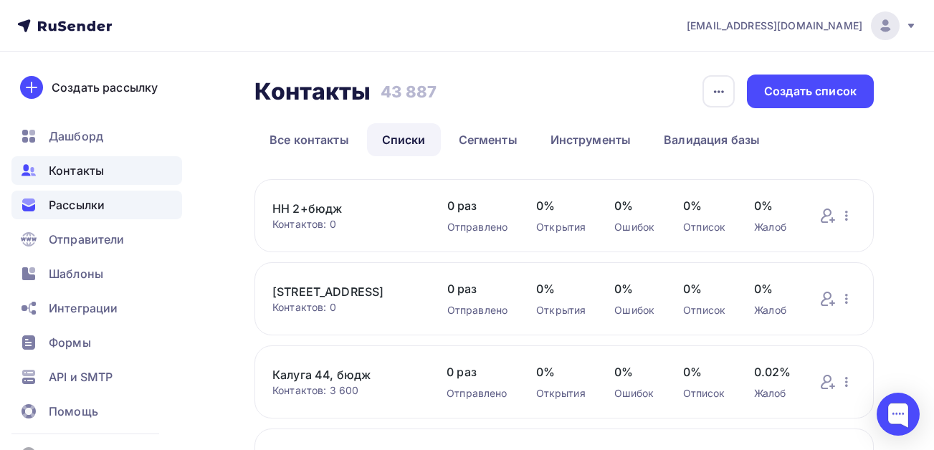
click at [82, 203] on span "Рассылки" at bounding box center [77, 204] width 56 height 17
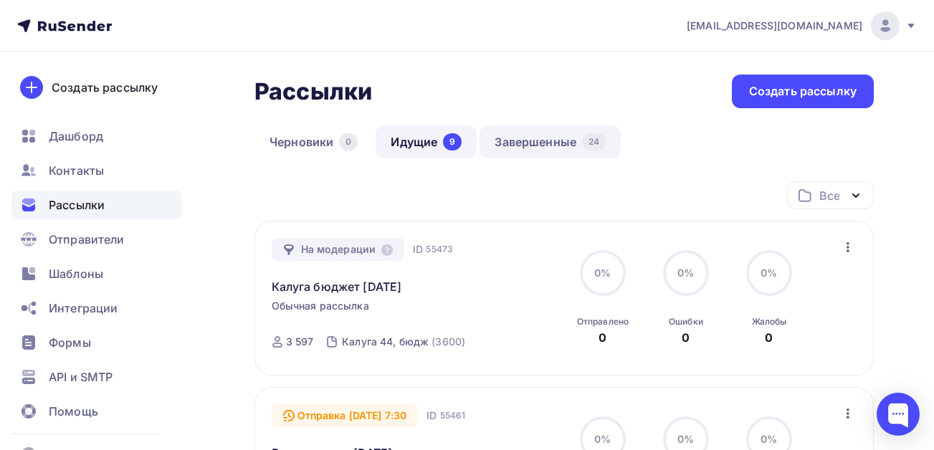
click at [535, 141] on link "Завершенные 24" at bounding box center [549, 141] width 141 height 33
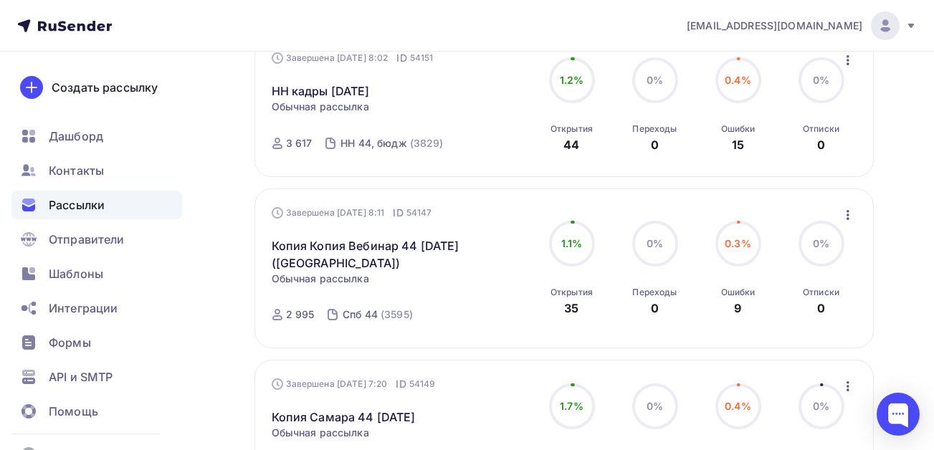
scroll to position [1075, 0]
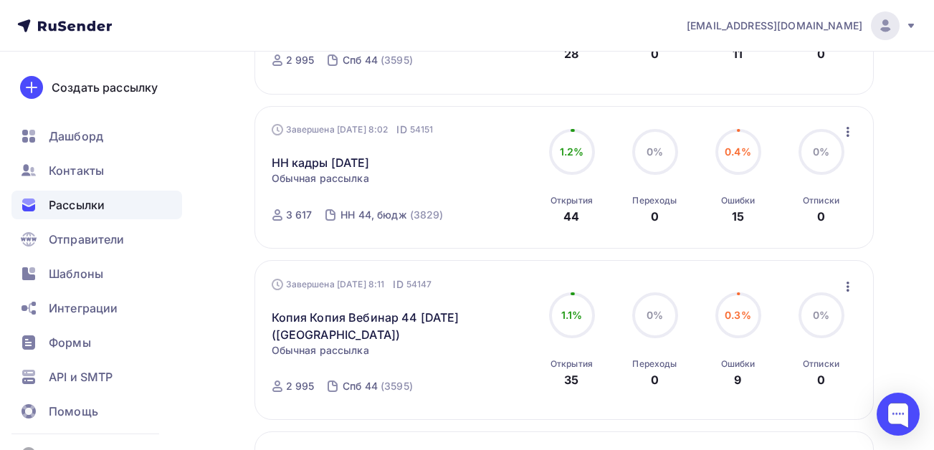
click at [850, 123] on icon "button" at bounding box center [847, 131] width 17 height 17
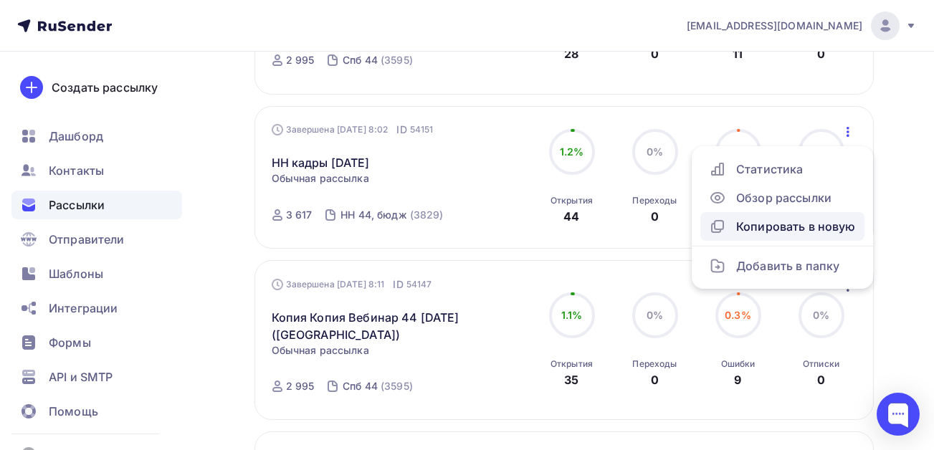
click at [775, 218] on div "Копировать в новую" at bounding box center [782, 226] width 147 height 17
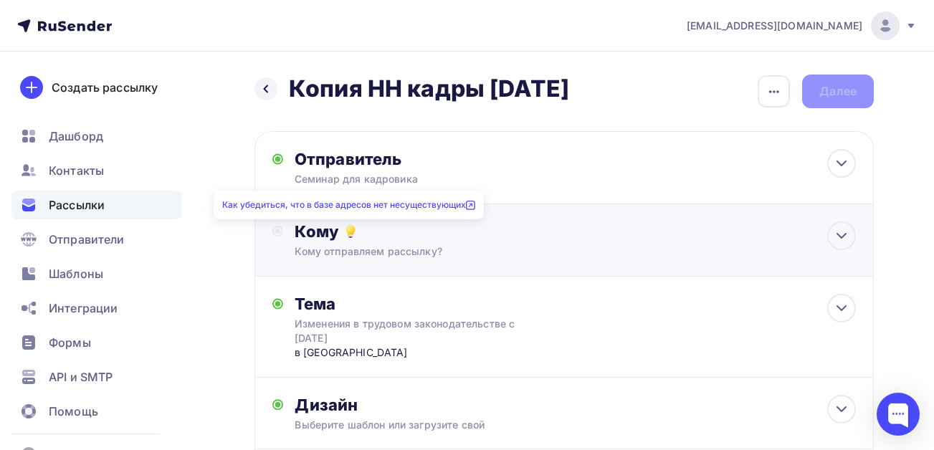
click at [351, 224] on icon at bounding box center [350, 231] width 17 height 17
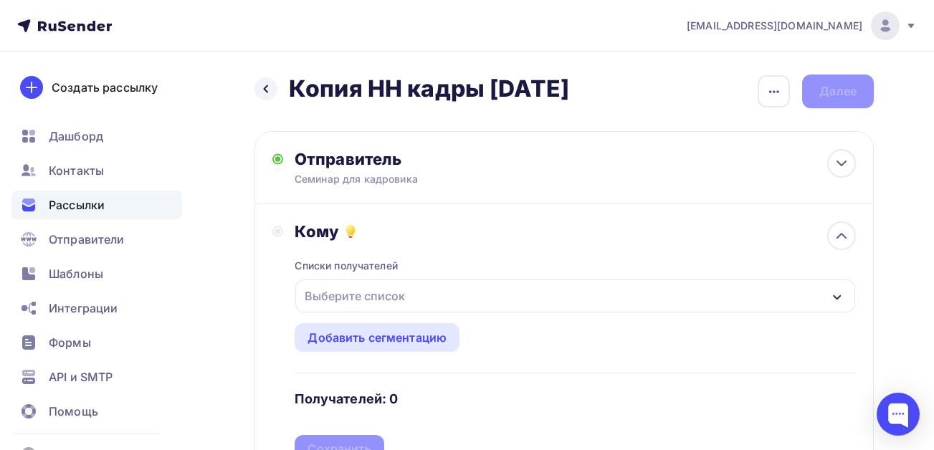
click at [354, 289] on div "Выберите список" at bounding box center [355, 296] width 112 height 26
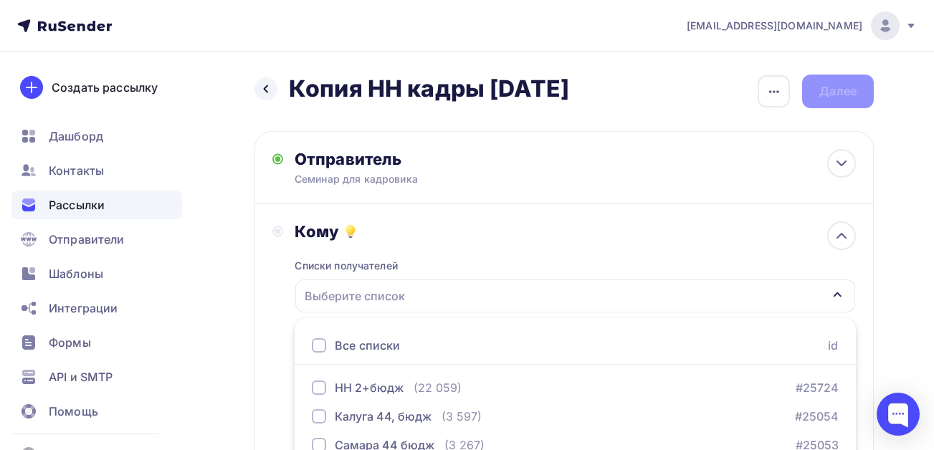
scroll to position [156, 0]
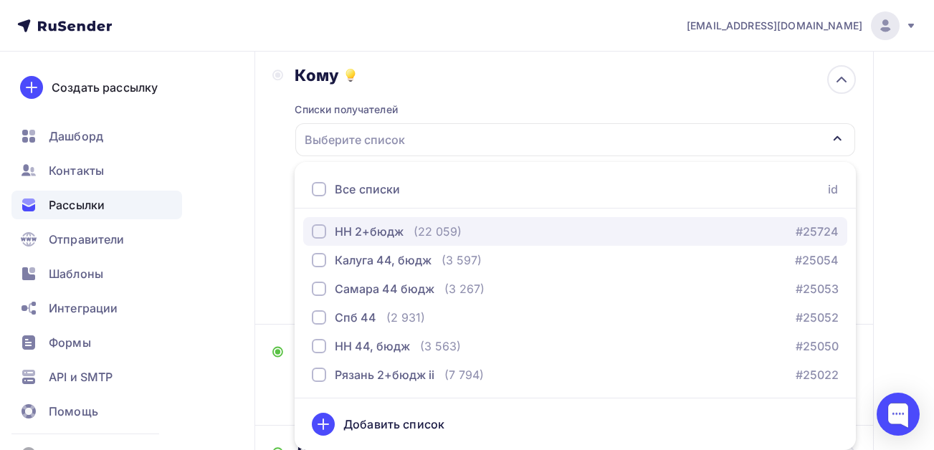
click at [358, 234] on div "НН 2+бюдж" at bounding box center [369, 231] width 69 height 17
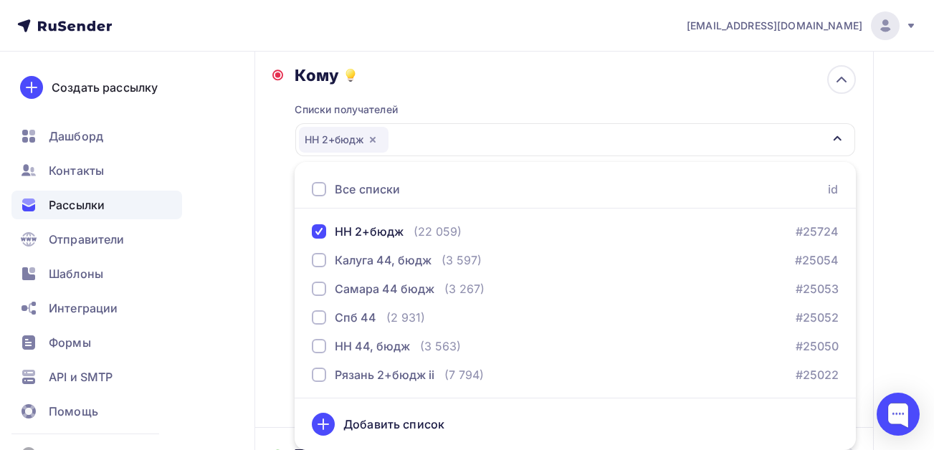
click at [268, 291] on div "Кому Списки получателей НН 2+бюдж Все списки id НН 2+бюдж (22 059) #25724 Калуг…" at bounding box center [563, 238] width 619 height 380
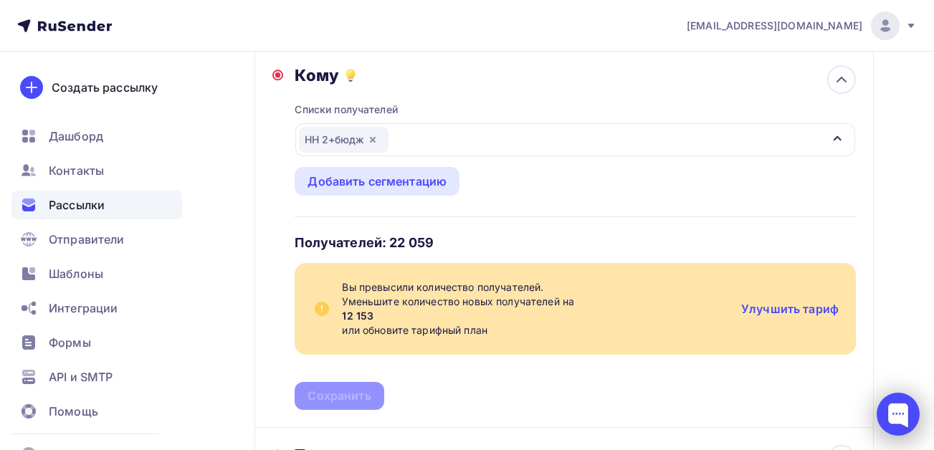
click at [900, 416] on div at bounding box center [897, 414] width 43 height 43
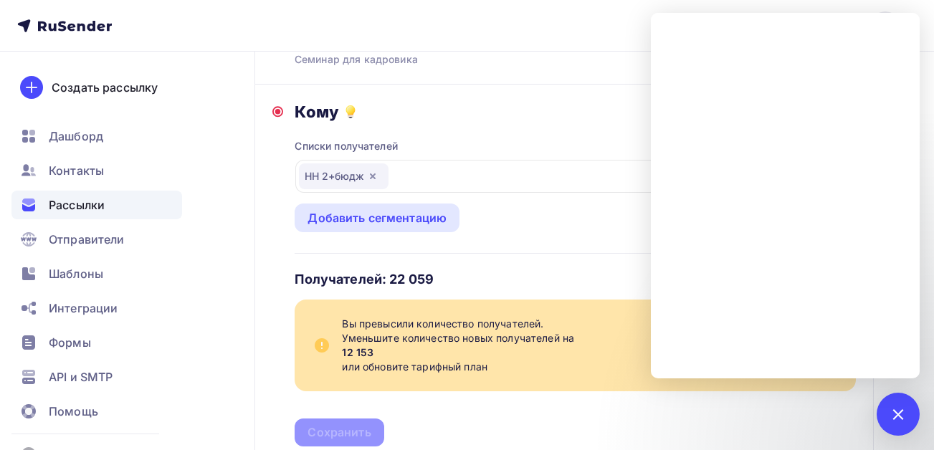
scroll to position [85, 0]
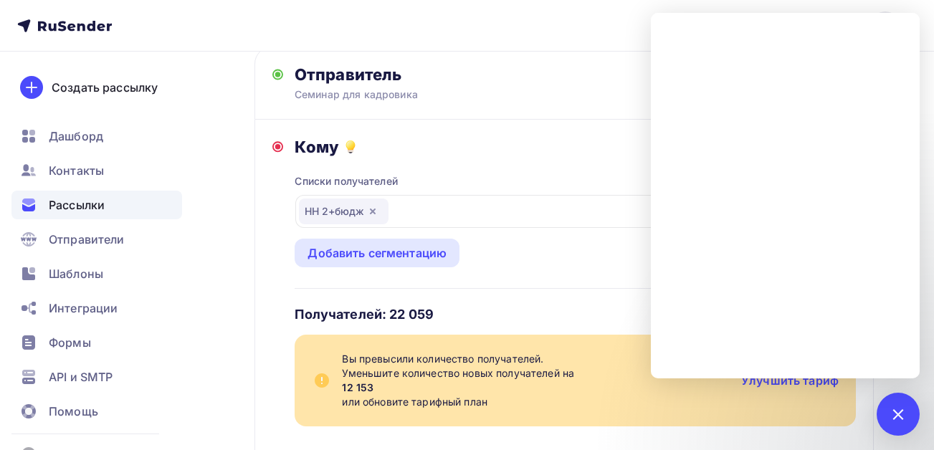
click at [221, 102] on div "Назад Копия НН кадры сентябрь 25 Копия НН кадры сентябрь 25 Закончить позже Пер…" at bounding box center [467, 402] width 934 height 870
click at [888, 409] on div at bounding box center [897, 414] width 43 height 43
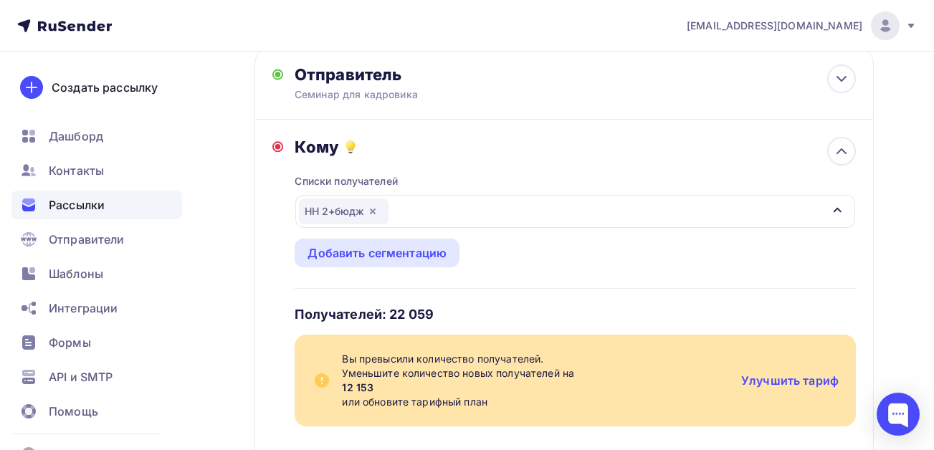
scroll to position [0, 0]
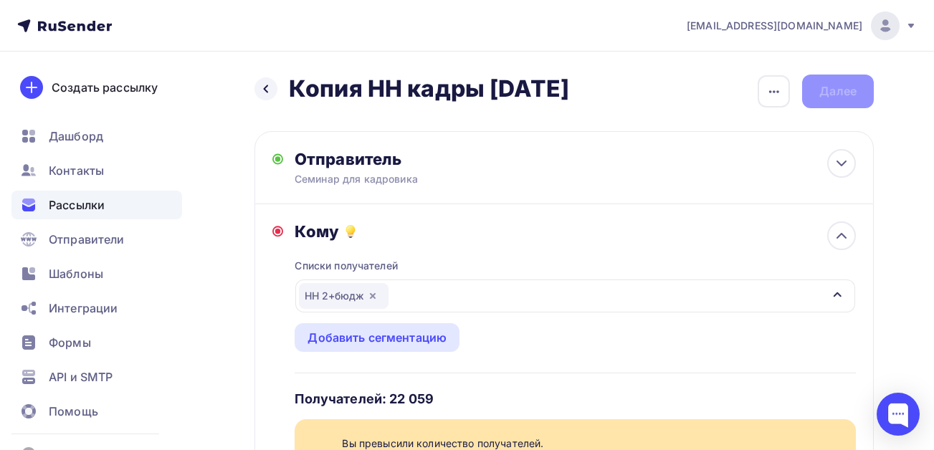
click at [75, 203] on span "Рассылки" at bounding box center [77, 204] width 56 height 17
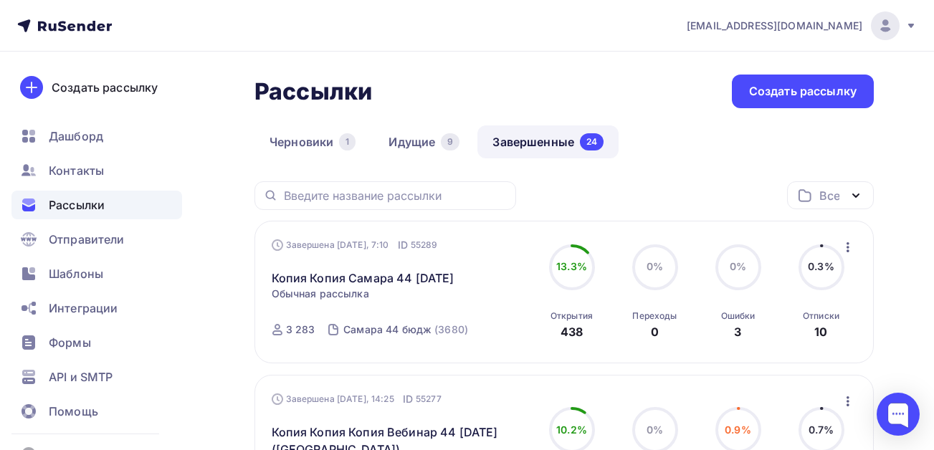
click at [550, 140] on link "Завершенные 24" at bounding box center [547, 141] width 141 height 33
click at [537, 145] on link "Завершенные 24" at bounding box center [547, 141] width 141 height 33
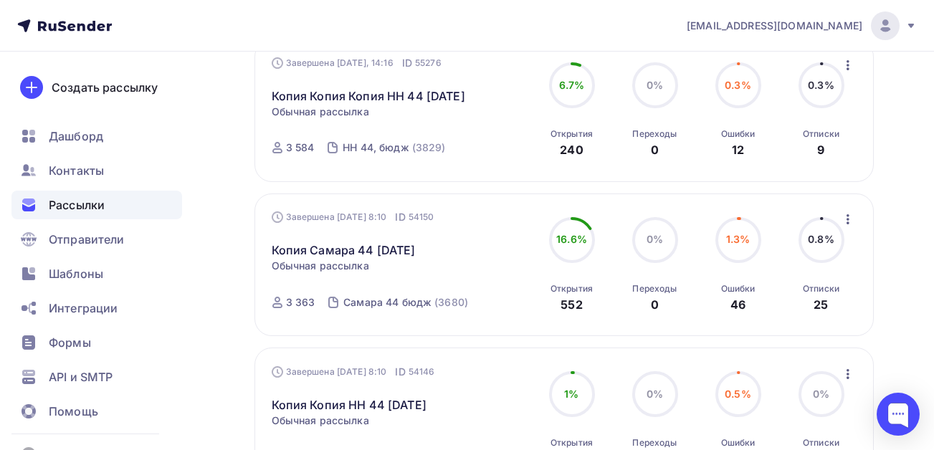
scroll to position [502, 0]
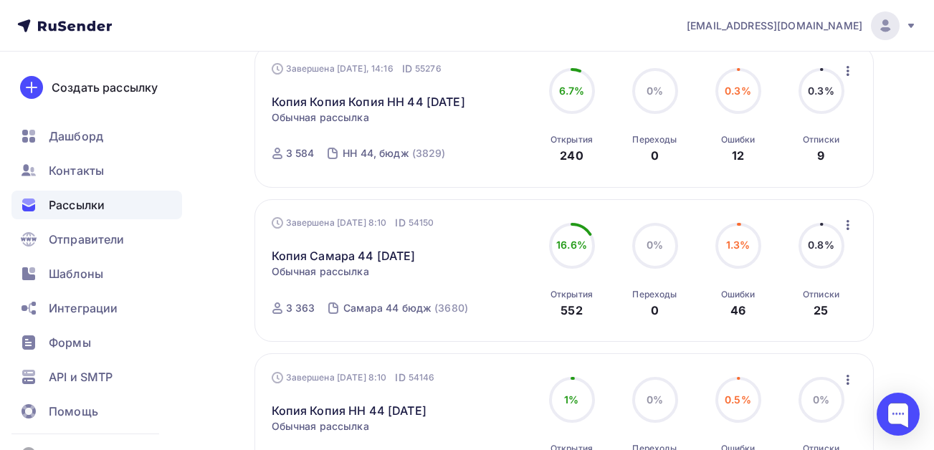
click at [845, 221] on icon "button" at bounding box center [847, 224] width 17 height 17
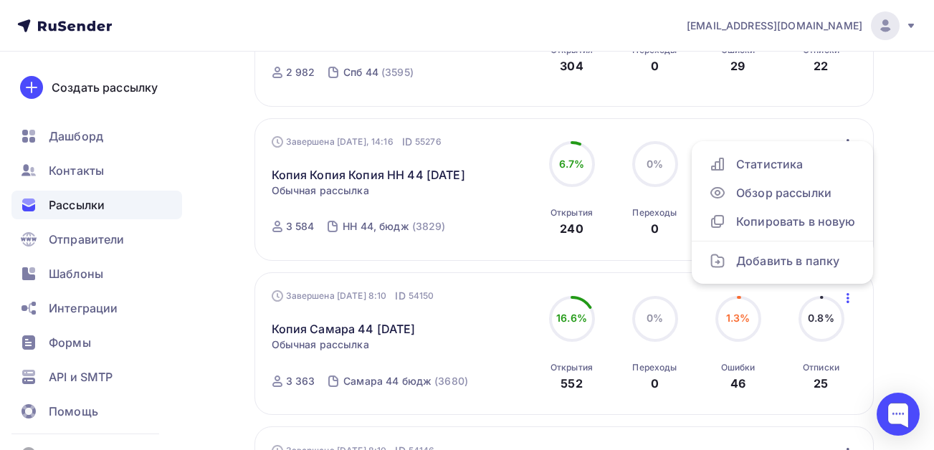
scroll to position [430, 0]
click at [850, 293] on icon "button" at bounding box center [847, 296] width 17 height 17
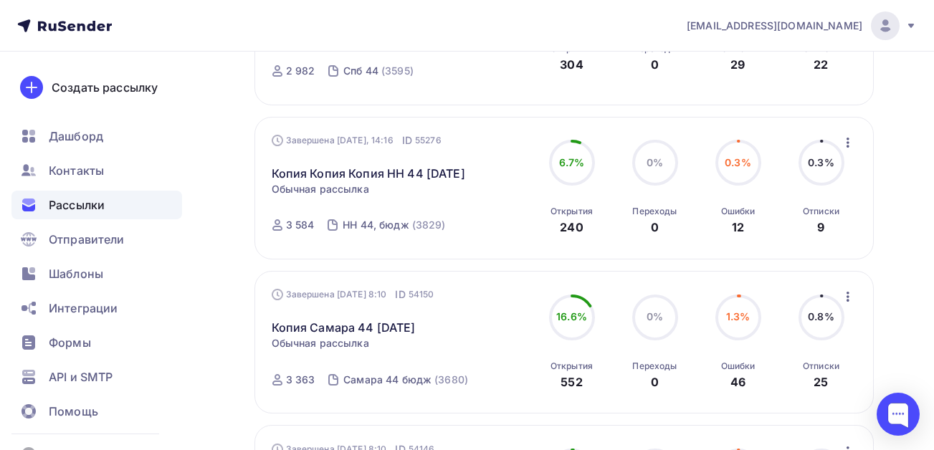
click at [849, 295] on icon "button" at bounding box center [847, 296] width 17 height 17
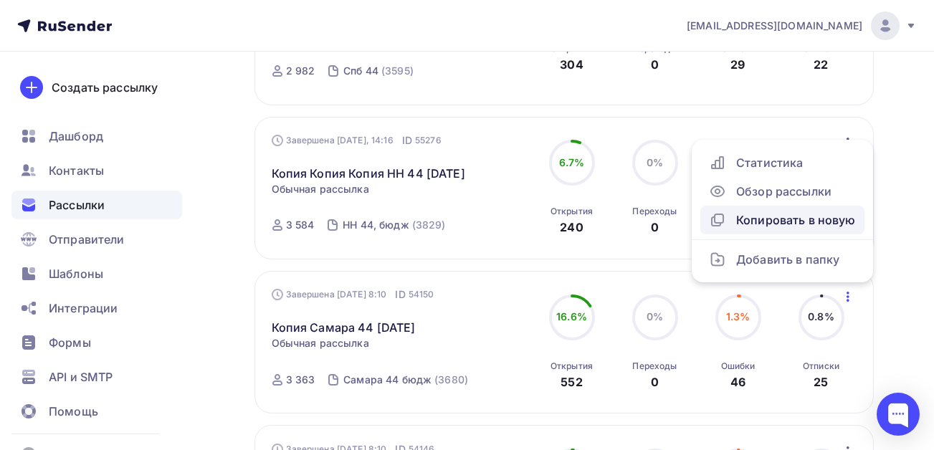
click at [776, 216] on div "Копировать в новую" at bounding box center [782, 219] width 147 height 17
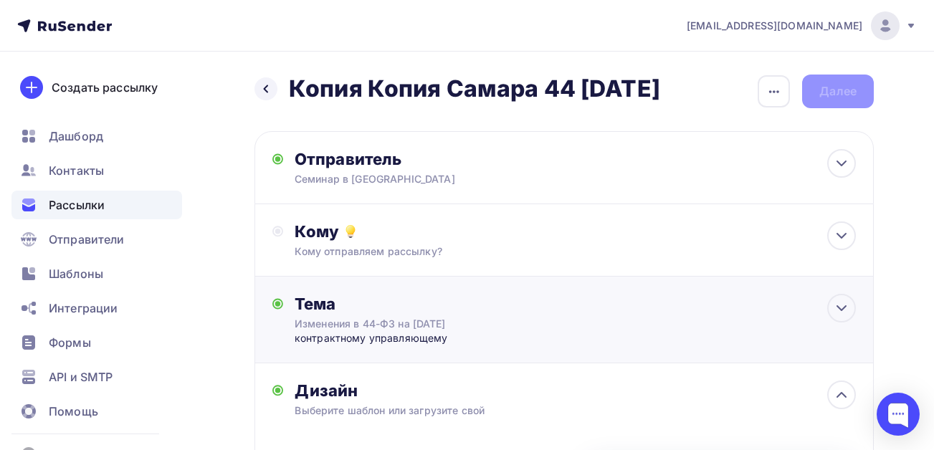
click at [405, 316] on div "Тема Изменения в 44-ФЗ на сентябрь 2025 г. контрактному управляющему Тема * Изм…" at bounding box center [435, 320] width 283 height 52
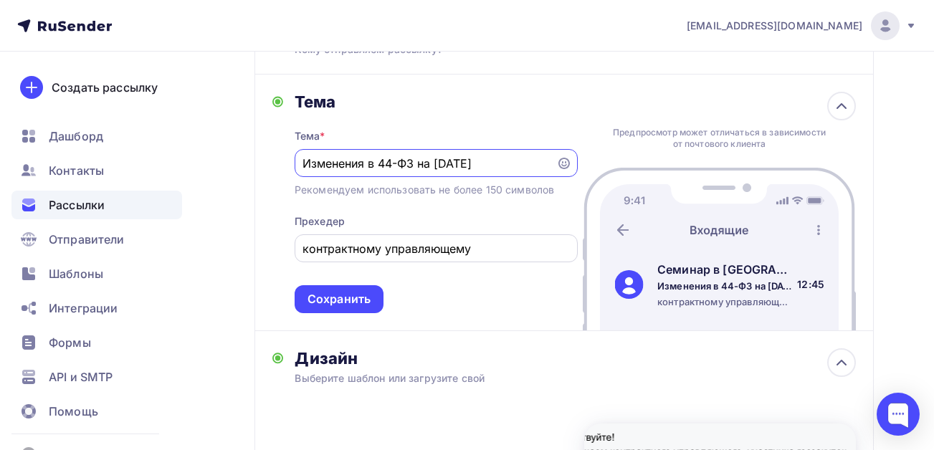
scroll to position [215, 0]
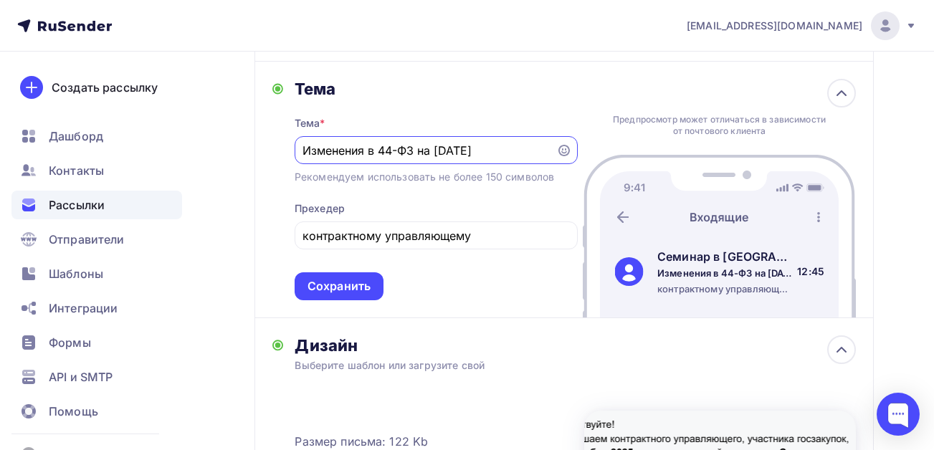
drag, startPoint x: 532, startPoint y: 149, endPoint x: 277, endPoint y: 149, distance: 255.1
click at [277, 149] on div "Тема Тема * Изменения в 44-ФЗ на сентябрь 2025 г. Рекомендуем использовать не б…" at bounding box center [424, 189] width 305 height 221
click at [393, 149] on input "text" at bounding box center [424, 150] width 245 height 17
paste input "Изменения в учёте БУ,КУ,АУ во втором полугодии в 2025 года"
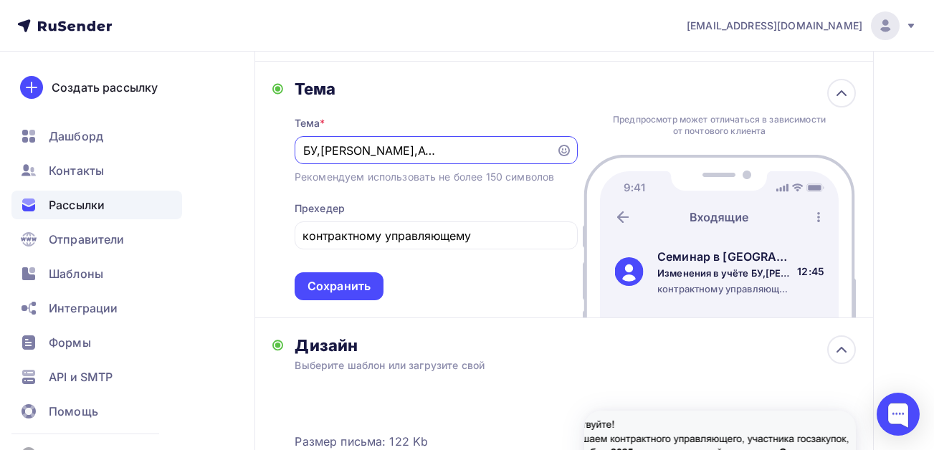
drag, startPoint x: 546, startPoint y: 150, endPoint x: 528, endPoint y: 151, distance: 17.9
click at [528, 151] on input "Изменения в учёте БУ,КУ,АУ во втором полугодии в 2025 года" at bounding box center [424, 150] width 245 height 17
drag, startPoint x: 450, startPoint y: 149, endPoint x: 308, endPoint y: 149, distance: 141.9
click at [290, 151] on div "Тема Тема * Изменения в учёте БУ,КУ,АУ во втором полугодии в 2025 г. Рекомендуе…" at bounding box center [424, 189] width 305 height 221
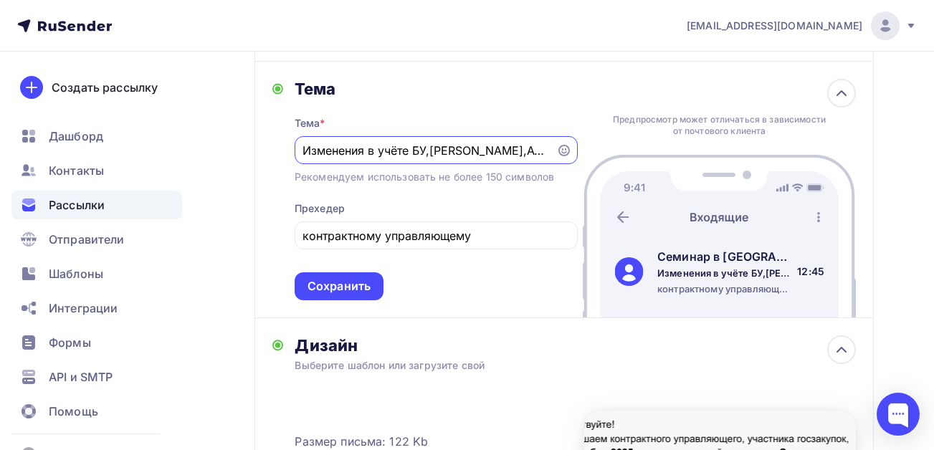
click at [342, 149] on input "Изменения в учёте БУ,КУ,АУ во втором полугодии в 2025 г." at bounding box center [424, 150] width 245 height 17
drag, startPoint x: 363, startPoint y: 150, endPoint x: 325, endPoint y: 151, distance: 38.0
click at [325, 151] on input "Изменения в учёте БУ,КУ,АУ во втором полугодии в 2025 г." at bounding box center [424, 150] width 245 height 17
type input "Изм. в учёте БУ,КУ,АУ во втором полугодии в 2025 г."
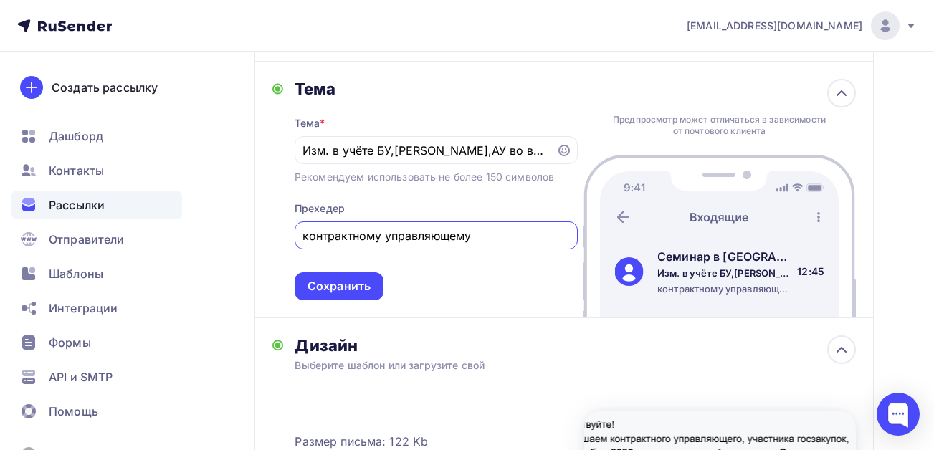
drag, startPoint x: 481, startPoint y: 234, endPoint x: 290, endPoint y: 234, distance: 191.3
click at [290, 234] on div "Тема Тема * Изм. в учёте БУ,КУ,АУ во втором полугодии в 2025 г. Рекомендуем исп…" at bounding box center [424, 189] width 305 height 221
type input "б"
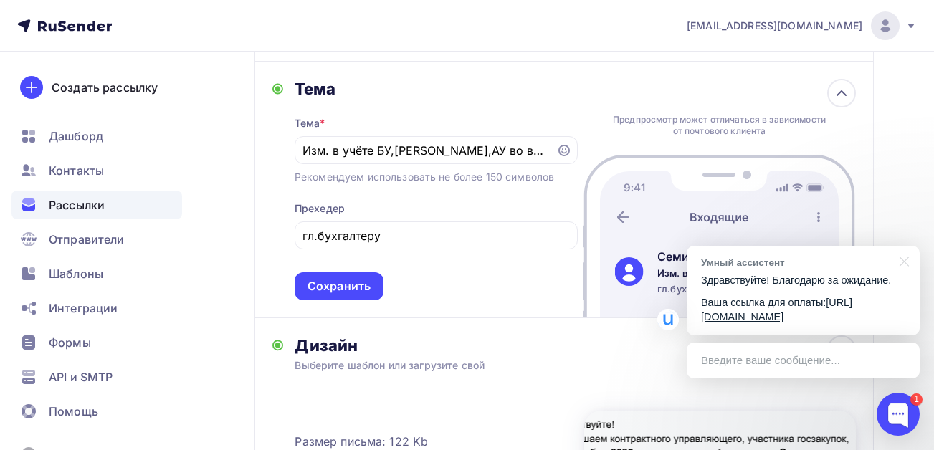
click at [772, 320] on link "https://yookassa.ru/my/i/aJumDnvVqsjk/a" at bounding box center [776, 310] width 151 height 27
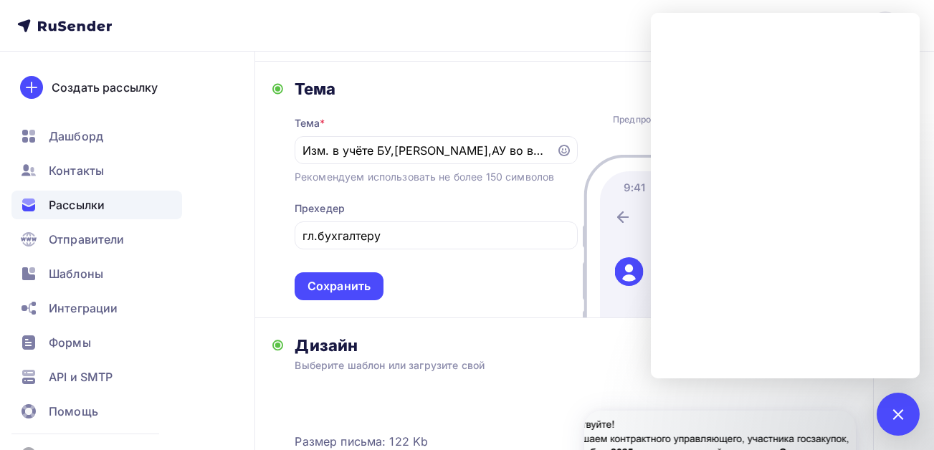
click at [484, 82] on div "Тема" at bounding box center [435, 89] width 283 height 20
drag, startPoint x: 902, startPoint y: 408, endPoint x: 817, endPoint y: 377, distance: 90.9
click at [899, 407] on div at bounding box center [897, 413] width 19 height 19
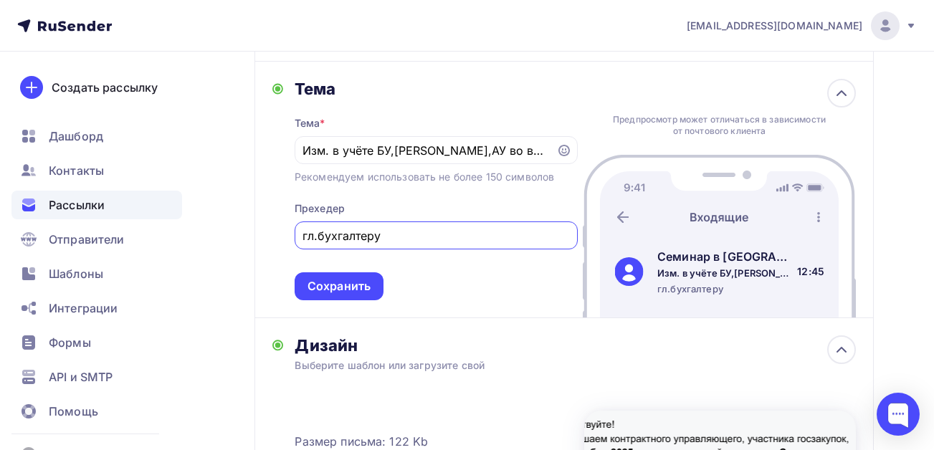
click at [435, 239] on input "гл.бухгалтеру" at bounding box center [435, 235] width 267 height 17
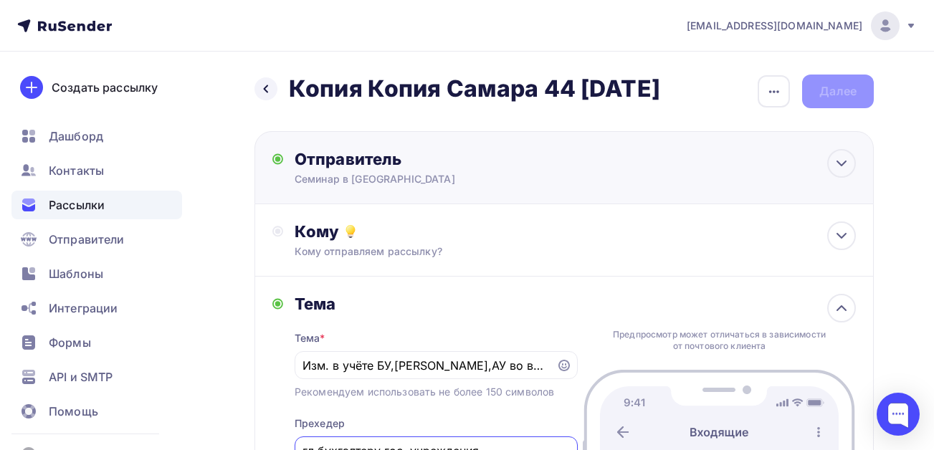
type input "гл.бухгалтеру гос. учреждения"
click at [373, 176] on div "Семинар в Самаре" at bounding box center [433, 179] width 279 height 14
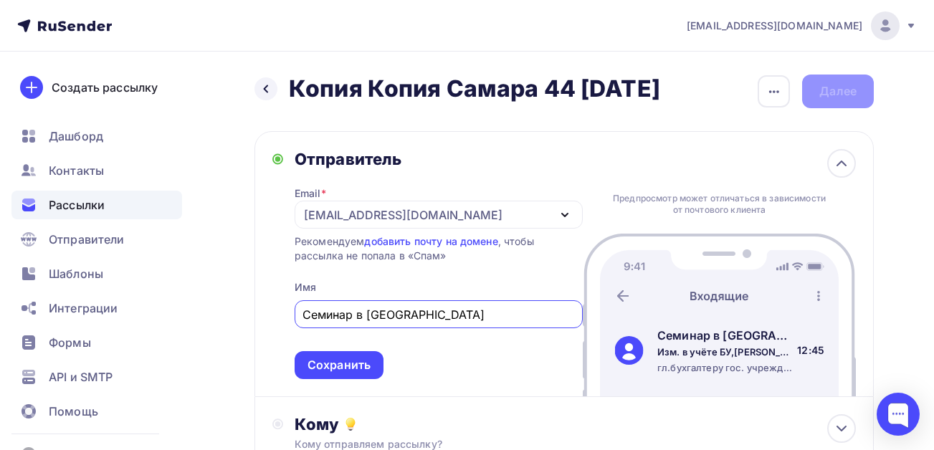
drag, startPoint x: 413, startPoint y: 315, endPoint x: 272, endPoint y: 316, distance: 141.9
click at [272, 316] on div "Отправитель Email * seminar@ocbf.ru seminar@ocbf.ru Добавить отправителя Рекоме…" at bounding box center [563, 264] width 619 height 266
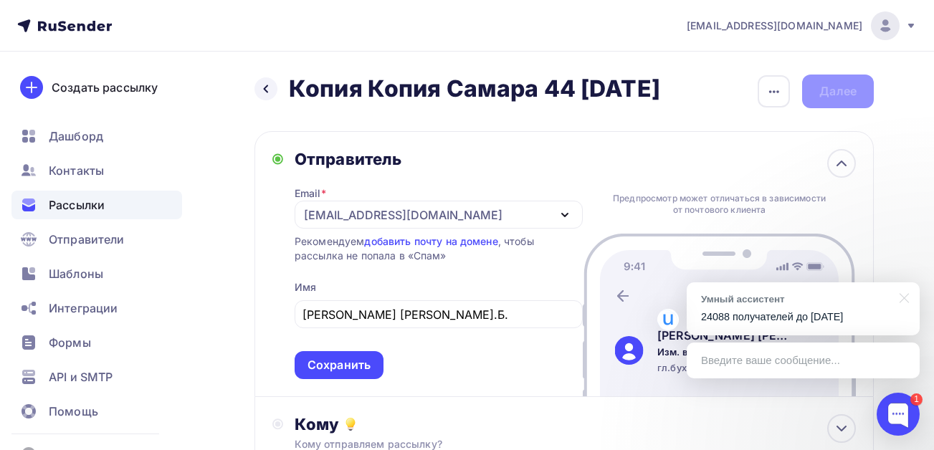
click at [802, 315] on p "24088 получателей до 22.08.2025" at bounding box center [803, 317] width 204 height 15
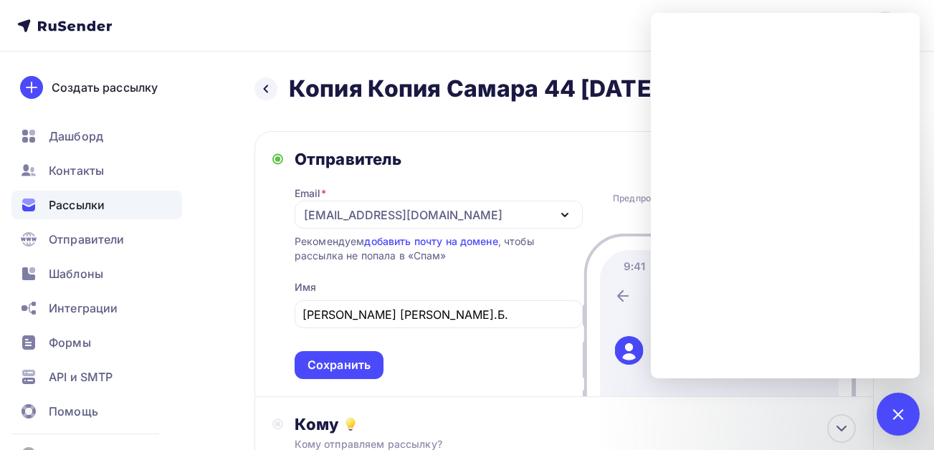
click at [502, 362] on span "Вебинар Плавника Р.Б. Сохранить" at bounding box center [438, 336] width 288 height 85
click at [904, 410] on div at bounding box center [897, 413] width 19 height 19
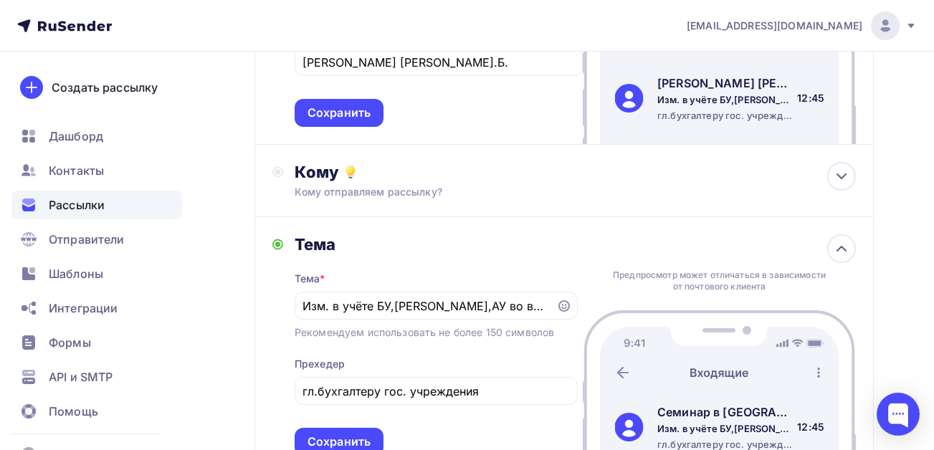
scroll to position [287, 0]
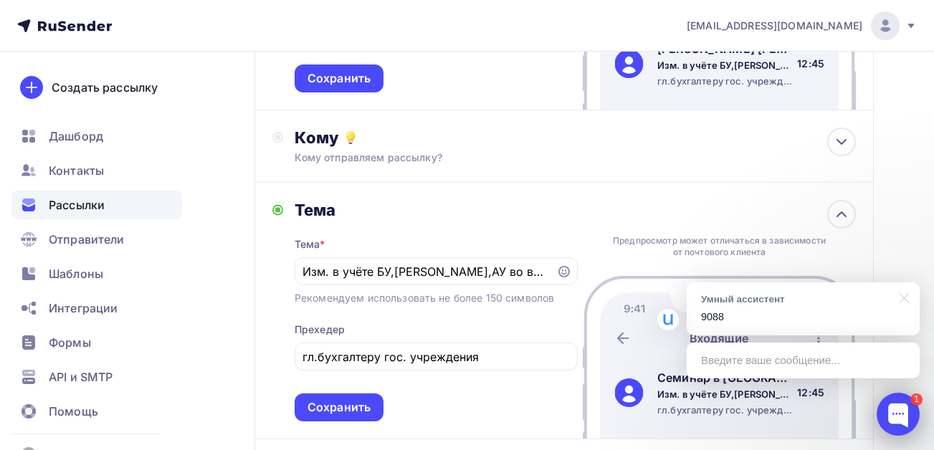
click at [896, 415] on div at bounding box center [897, 414] width 43 height 43
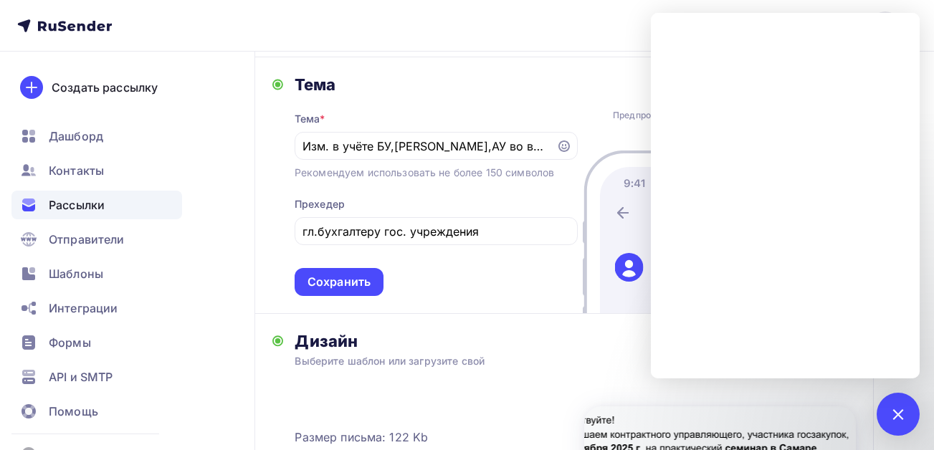
scroll to position [430, 0]
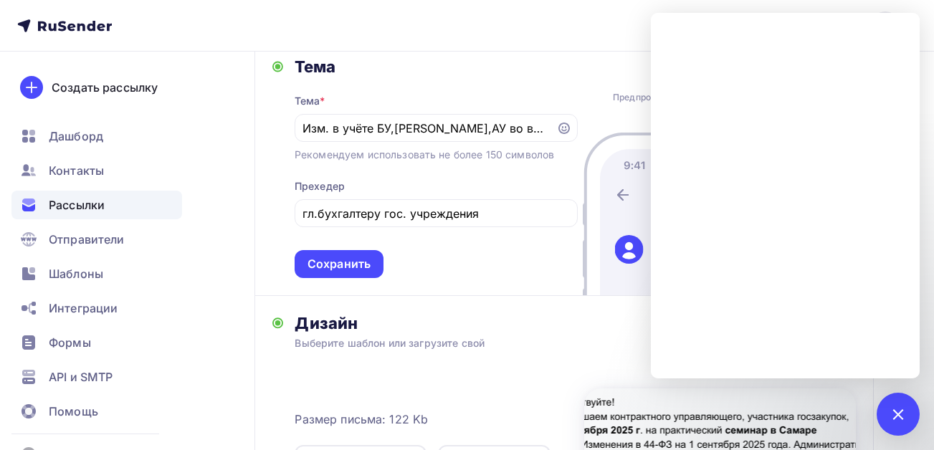
click at [497, 327] on div "Дизайн" at bounding box center [574, 323] width 561 height 20
click at [893, 410] on div at bounding box center [897, 413] width 19 height 19
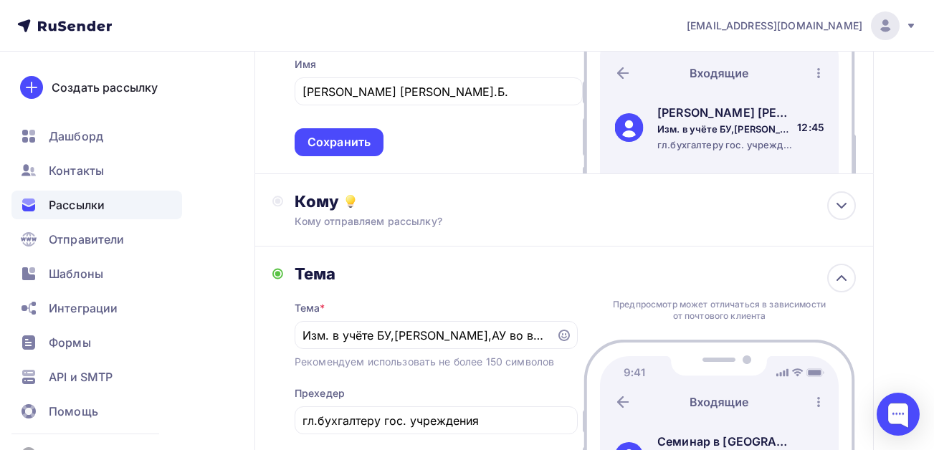
scroll to position [215, 0]
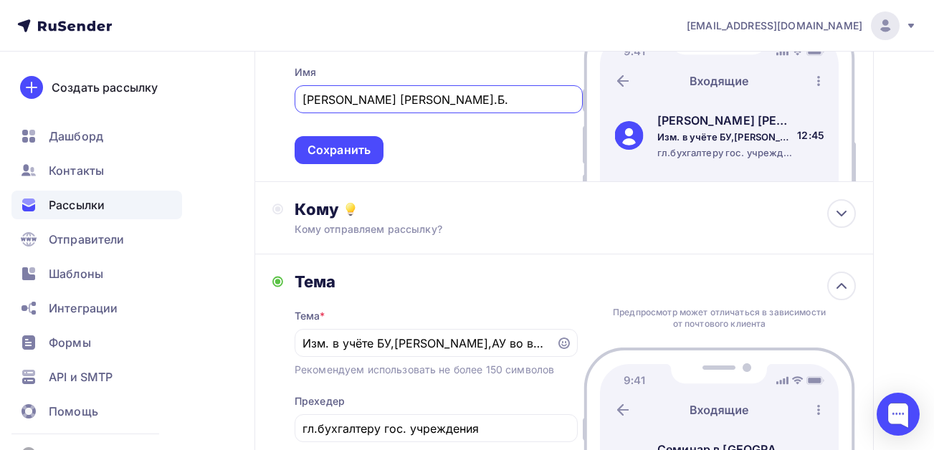
drag, startPoint x: 438, startPoint y: 102, endPoint x: 354, endPoint y: 96, distance: 84.0
click at [354, 96] on input "Вебинар Плавника Р.Б." at bounding box center [438, 99] width 272 height 17
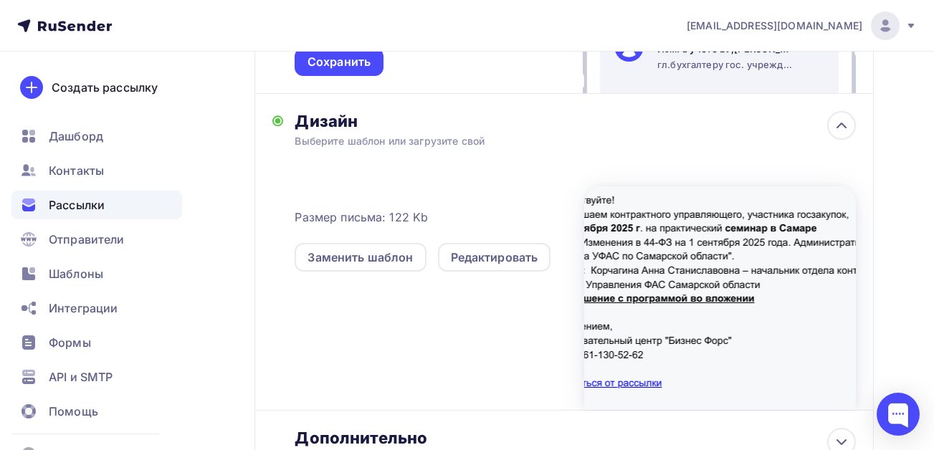
scroll to position [645, 0]
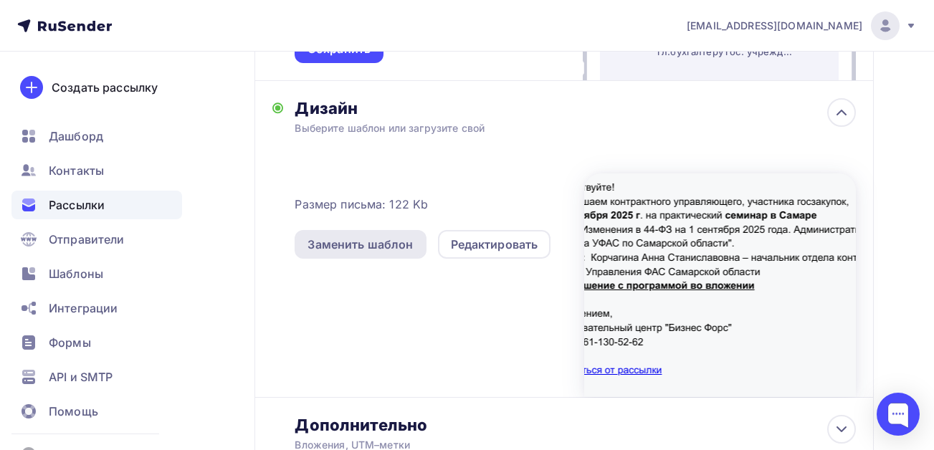
type input "Вебинар в Самаре"
click at [351, 242] on div "Заменить шаблон" at bounding box center [359, 244] width 105 height 17
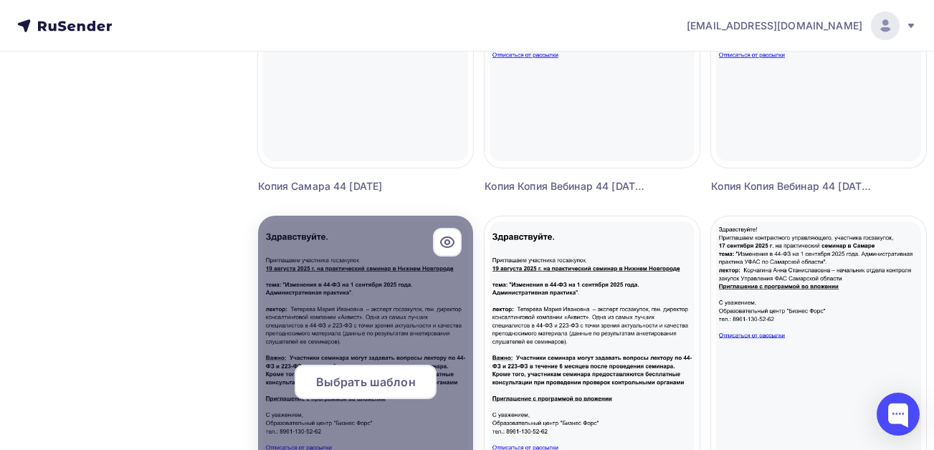
scroll to position [931, 0]
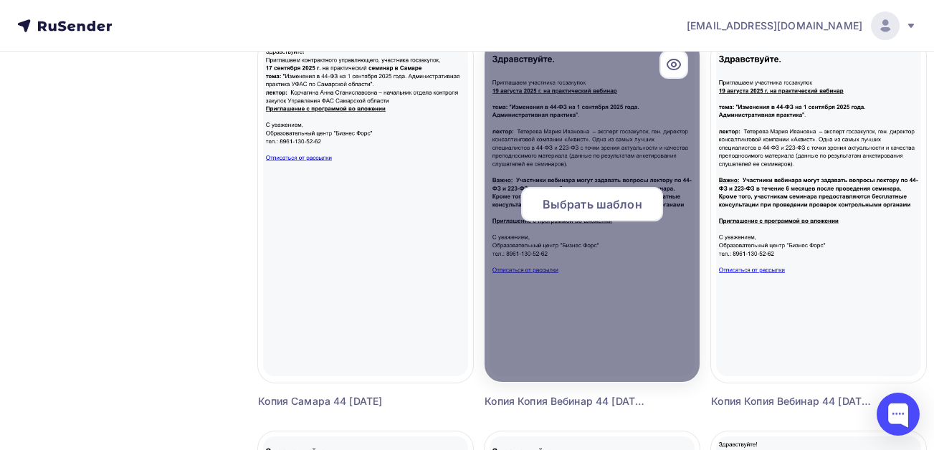
click at [578, 202] on span "Выбрать шаблон" at bounding box center [592, 204] width 100 height 17
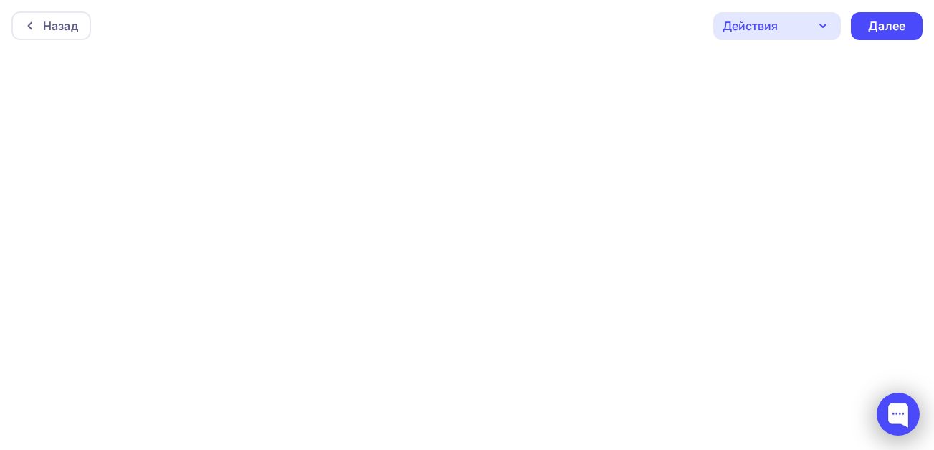
click at [911, 412] on div at bounding box center [897, 414] width 43 height 43
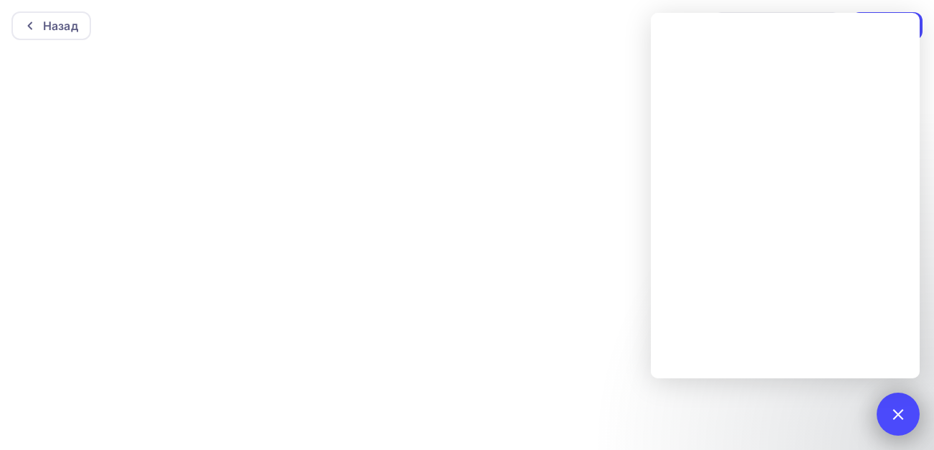
click at [891, 407] on div "1" at bounding box center [897, 414] width 43 height 43
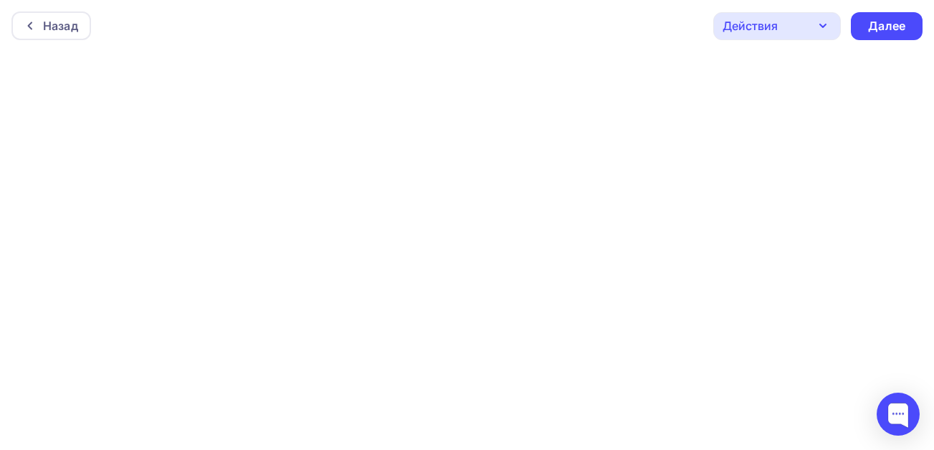
scroll to position [4, 0]
click at [876, 22] on div "Далее" at bounding box center [886, 22] width 37 height 16
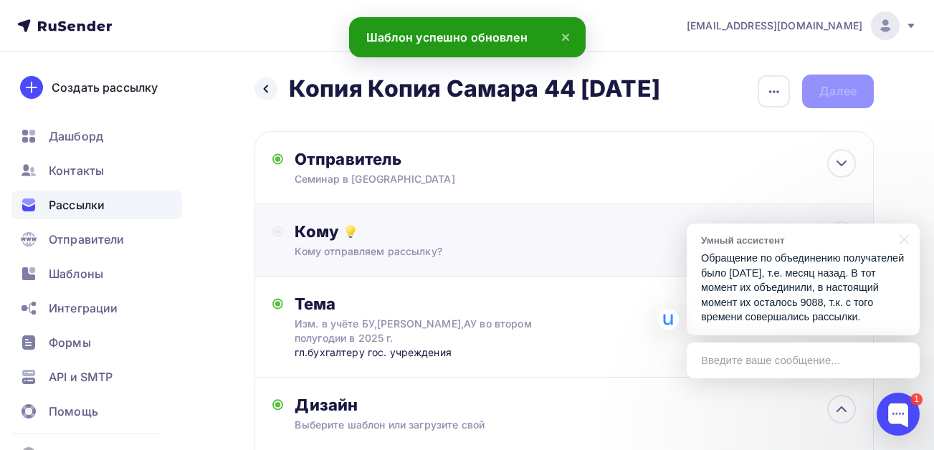
click at [385, 243] on div "Кому Кому отправляем рассылку? Списки получателей Выберите список Все списки id…" at bounding box center [574, 239] width 561 height 37
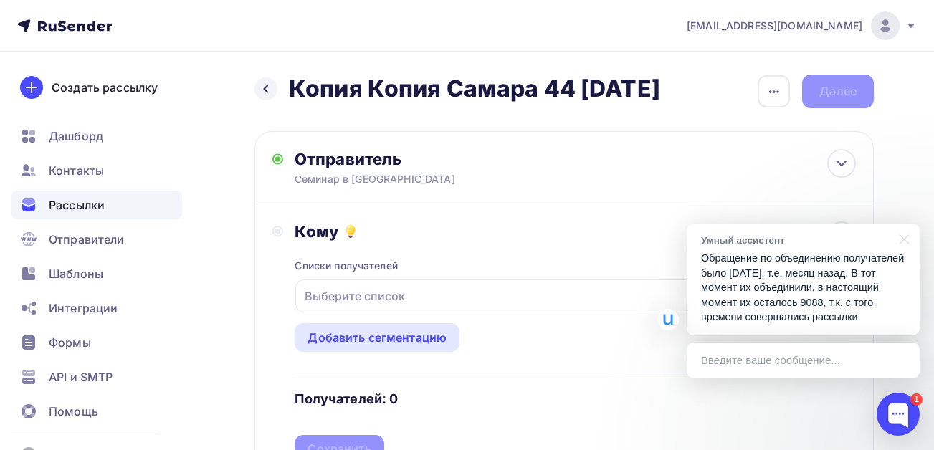
click at [412, 299] on div "Выберите список" at bounding box center [575, 295] width 560 height 33
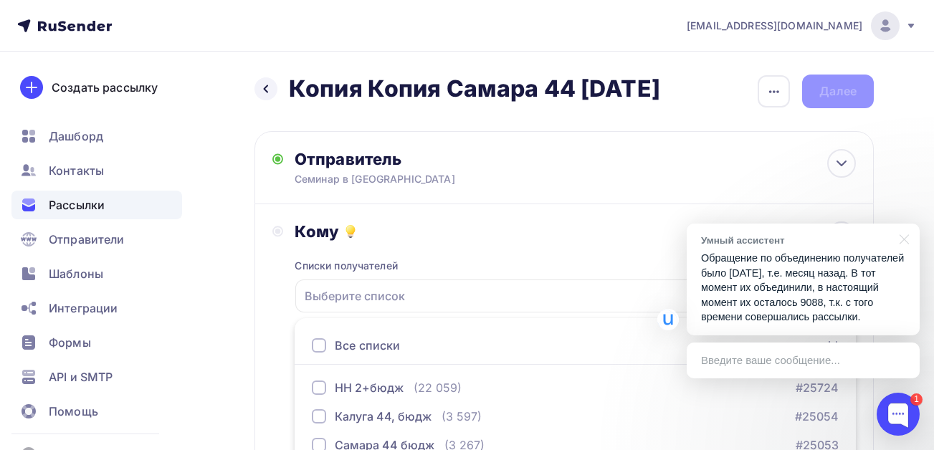
scroll to position [156, 0]
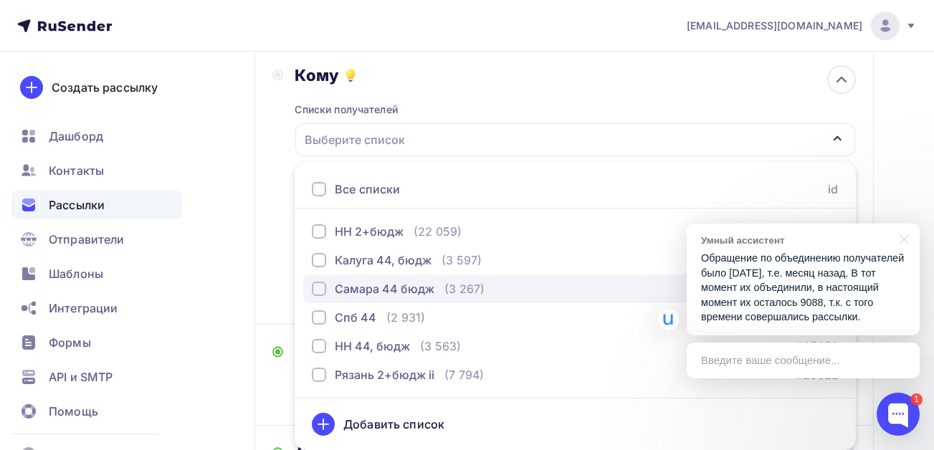
click at [314, 291] on div "button" at bounding box center [319, 289] width 14 height 14
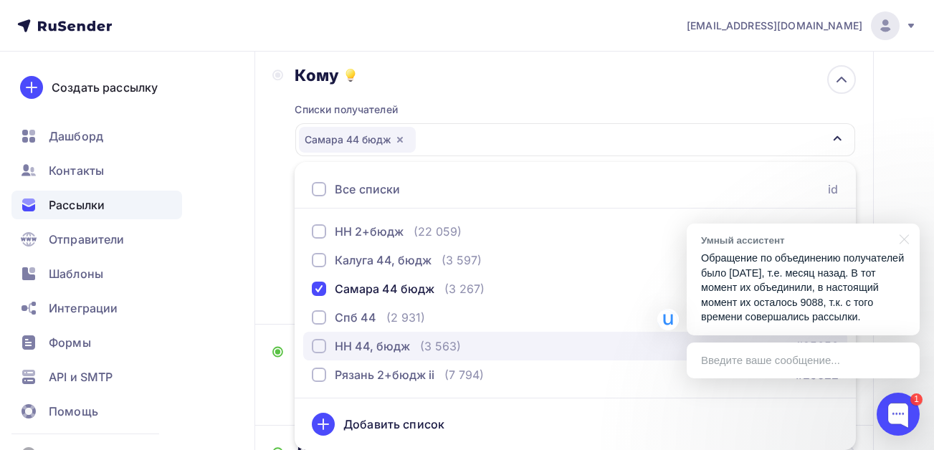
click at [321, 346] on div "button" at bounding box center [319, 346] width 14 height 14
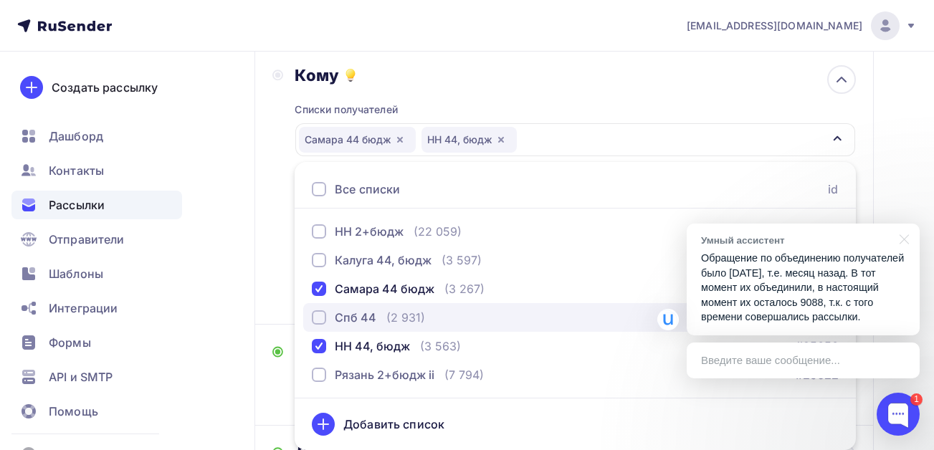
click at [323, 315] on div "button" at bounding box center [319, 317] width 14 height 14
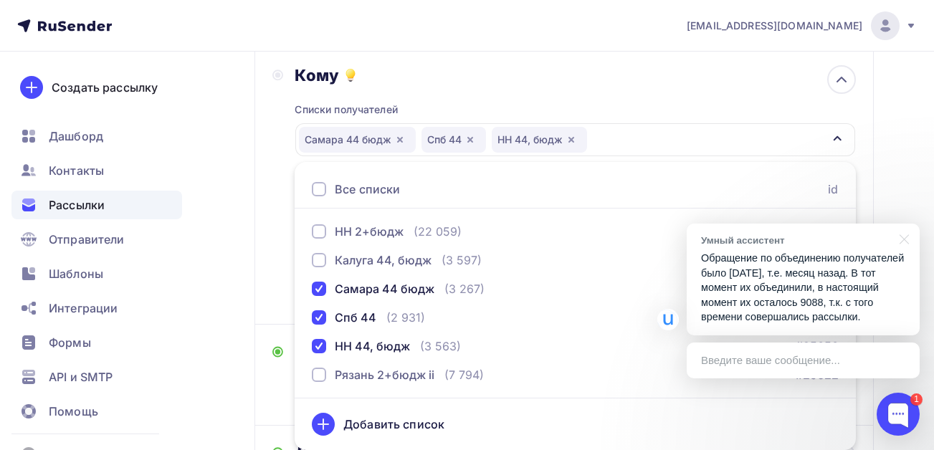
click at [257, 274] on div "Кому Списки получателей Самара 44 бюдж Спб 44 НН 44, бюдж Все списки id НН 2+бю…" at bounding box center [563, 186] width 619 height 277
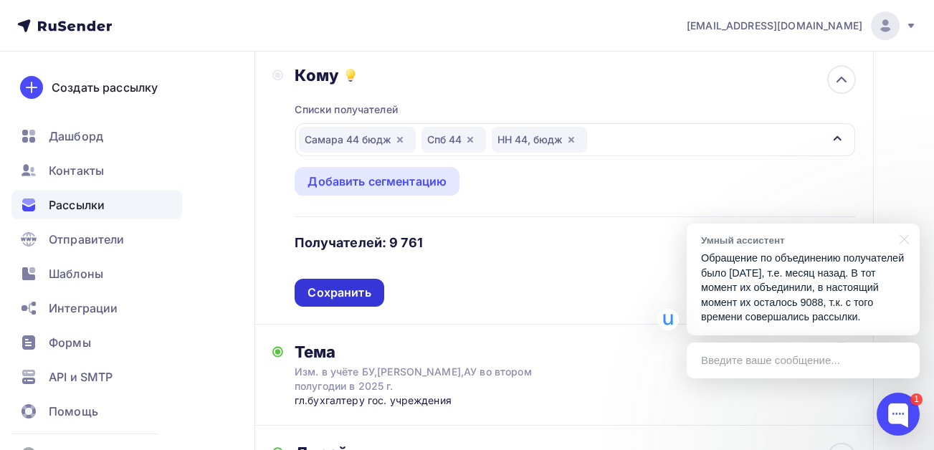
click at [363, 294] on div "Сохранить" at bounding box center [338, 292] width 63 height 16
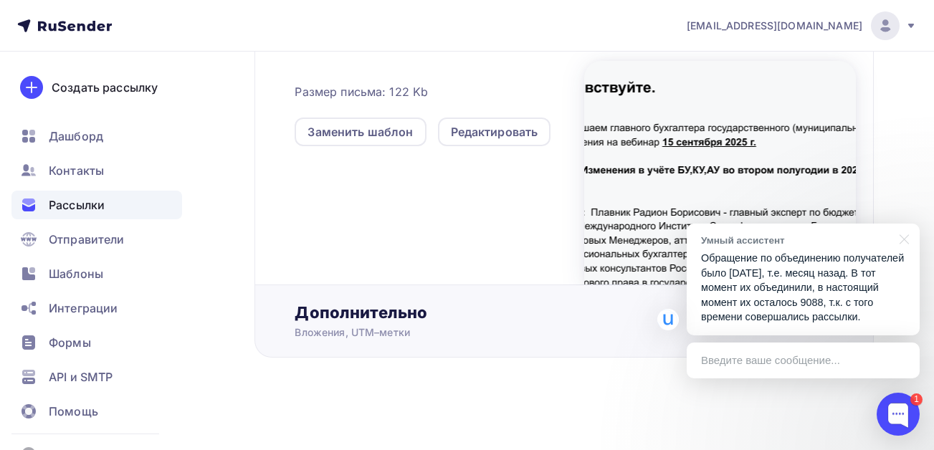
click at [379, 314] on div "Дополнительно" at bounding box center [574, 312] width 561 height 20
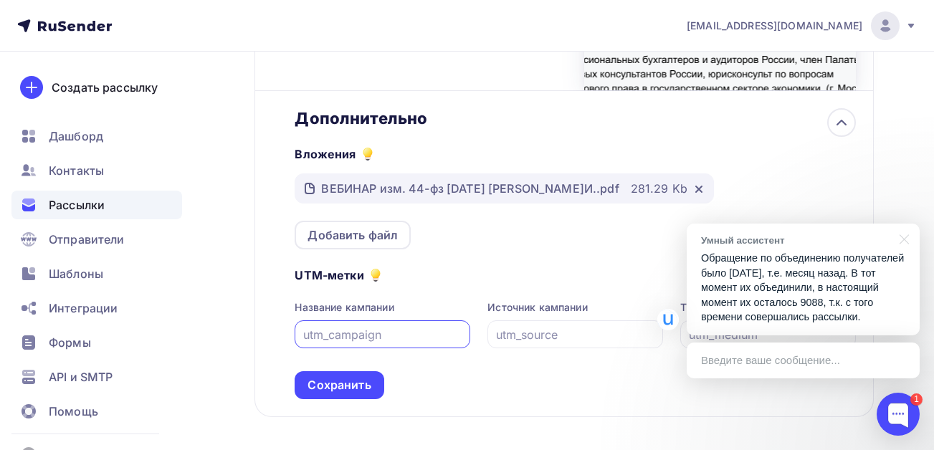
scroll to position [623, 0]
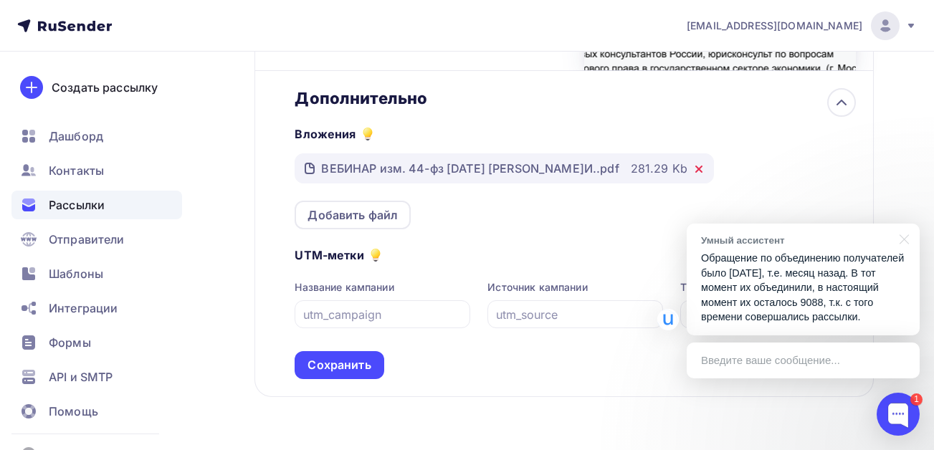
click at [696, 170] on icon at bounding box center [699, 169] width 6 height 6
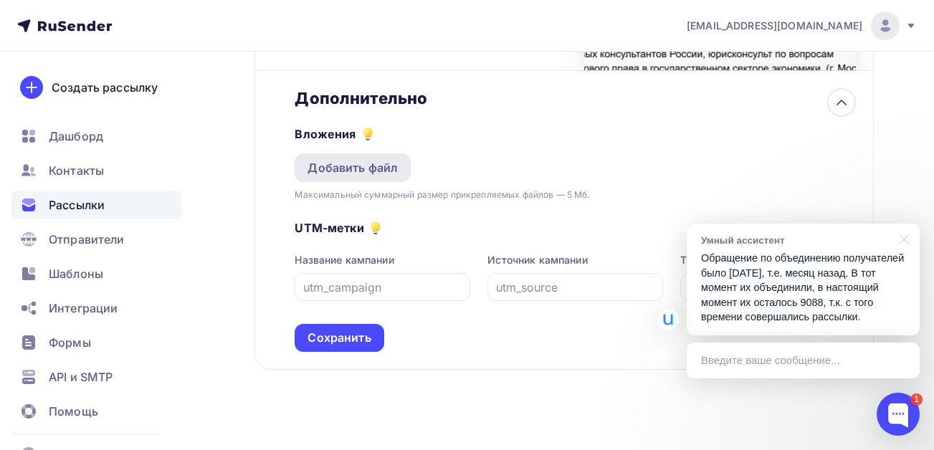
click at [355, 162] on div "Добавить файл" at bounding box center [352, 167] width 90 height 17
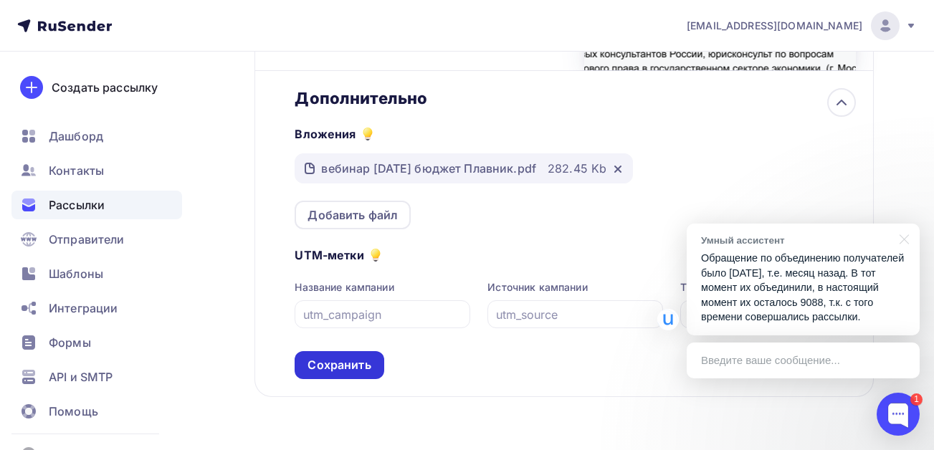
click at [348, 369] on div "Сохранить" at bounding box center [338, 365] width 63 height 16
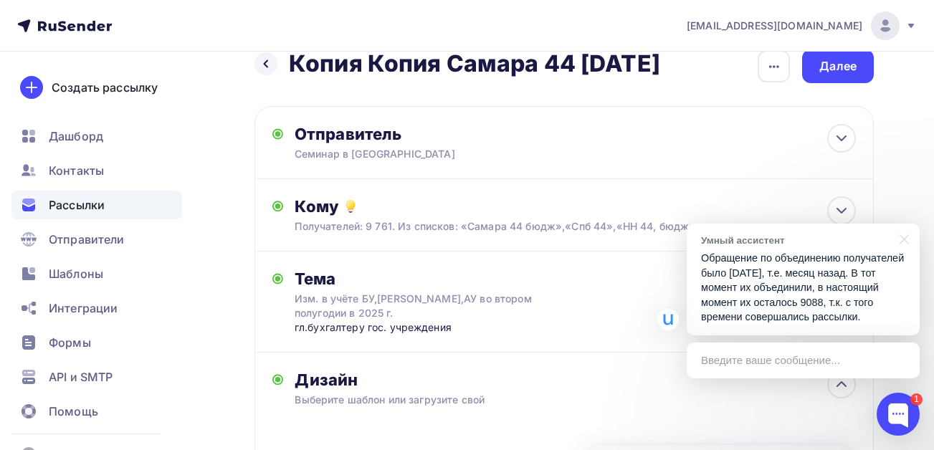
scroll to position [0, 0]
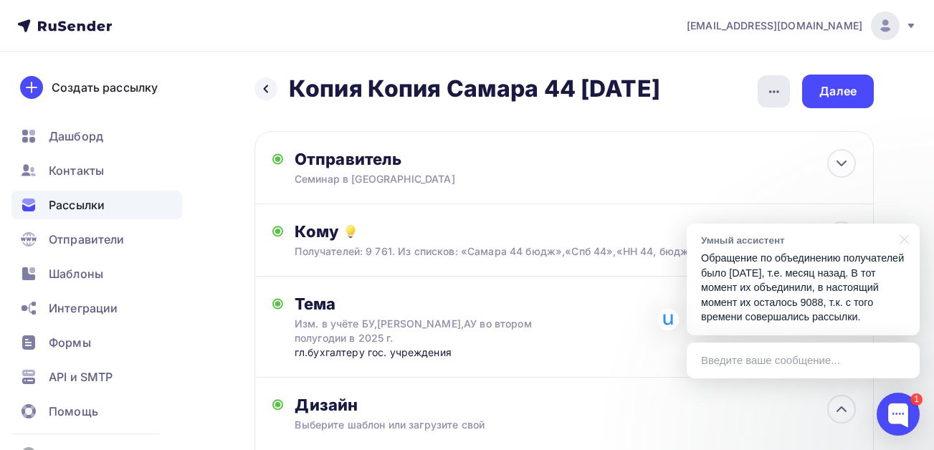
click at [769, 89] on icon "button" at bounding box center [773, 91] width 17 height 17
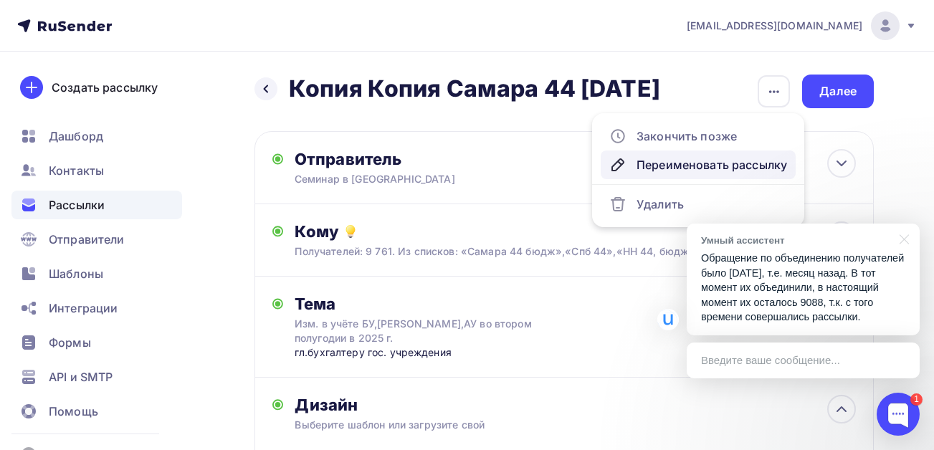
click at [703, 165] on div "Переименовать рассылку" at bounding box center [698, 164] width 178 height 17
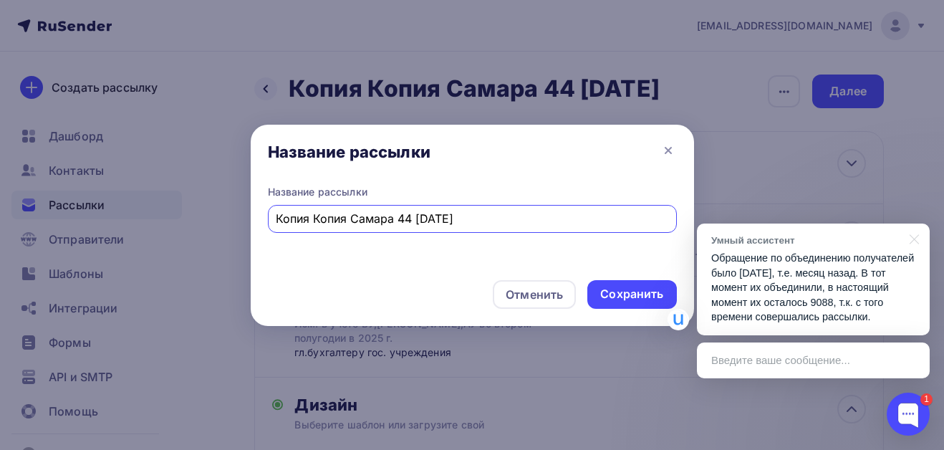
drag, startPoint x: 352, startPoint y: 217, endPoint x: 190, endPoint y: 216, distance: 161.9
click at [190, 216] on div "Название рассылки Название рассылки Копия Копия Самара 44 сентябрь 25 Отменить …" at bounding box center [472, 225] width 944 height 450
click at [319, 219] on input "Самара 44 сентябрь 25" at bounding box center [472, 218] width 393 height 17
drag, startPoint x: 393, startPoint y: 219, endPoint x: 374, endPoint y: 219, distance: 18.6
click at [374, 219] on input "Самара, НН, Спб 44 сентябрь 25" at bounding box center [472, 218] width 393 height 17
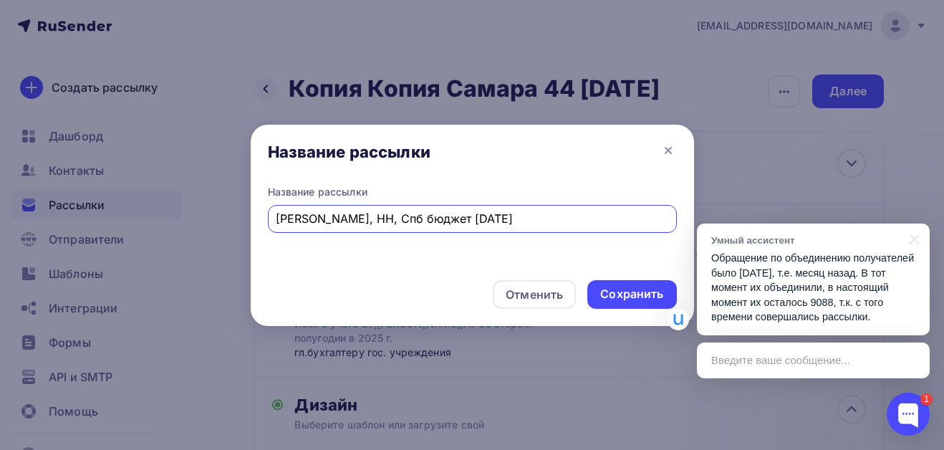
click at [375, 221] on input "Самара, НН, Спб бюджет сентябрь 25" at bounding box center [472, 218] width 393 height 17
click at [393, 218] on input "Самара, НН, Спб ВЕБИГАР бюджет сентябрь 25" at bounding box center [472, 218] width 393 height 17
click at [409, 223] on input "Самара, НН, Спб ВЕБИГАР бюджет сентябрь 25" at bounding box center [472, 218] width 393 height 17
click at [406, 219] on input "Самара, НН, Спб ВЕБИГАР бюджет сентябрь 25" at bounding box center [472, 218] width 393 height 17
type input "Самара, НН, Спб ВЕБИНАР бюджет сентябрь 25"
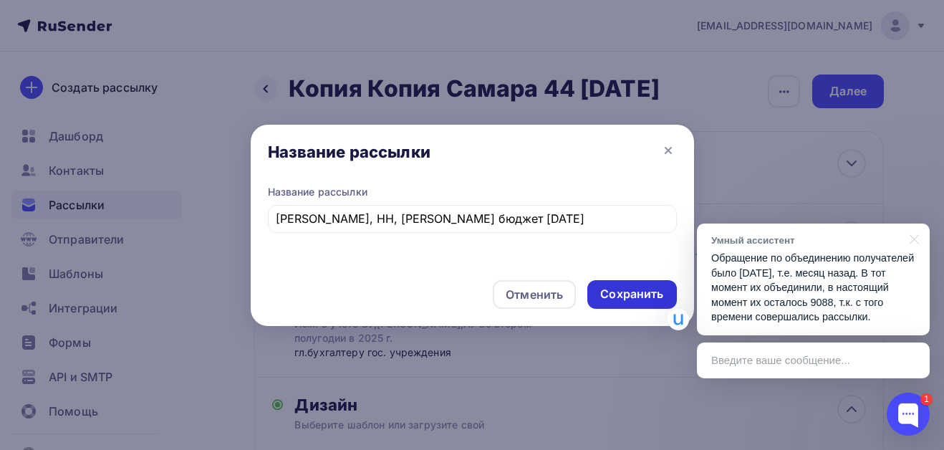
click at [614, 292] on div "Сохранить" at bounding box center [631, 294] width 63 height 16
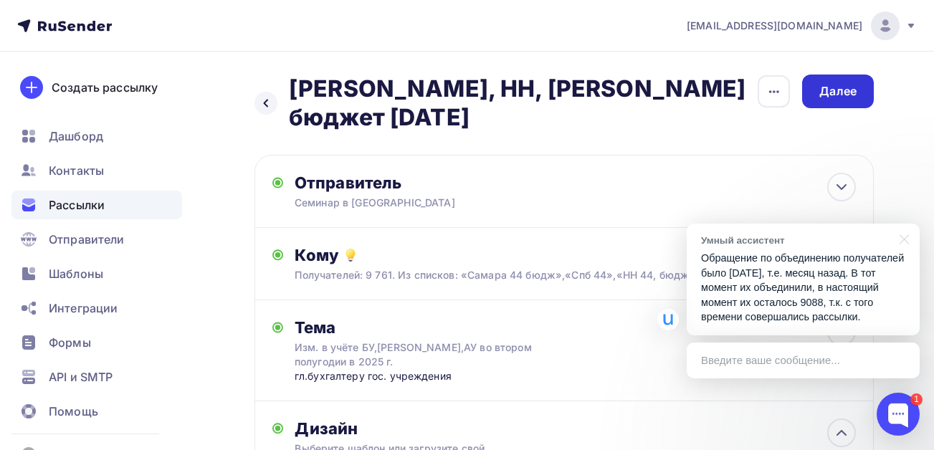
click at [832, 87] on div "Далее" at bounding box center [837, 91] width 37 height 16
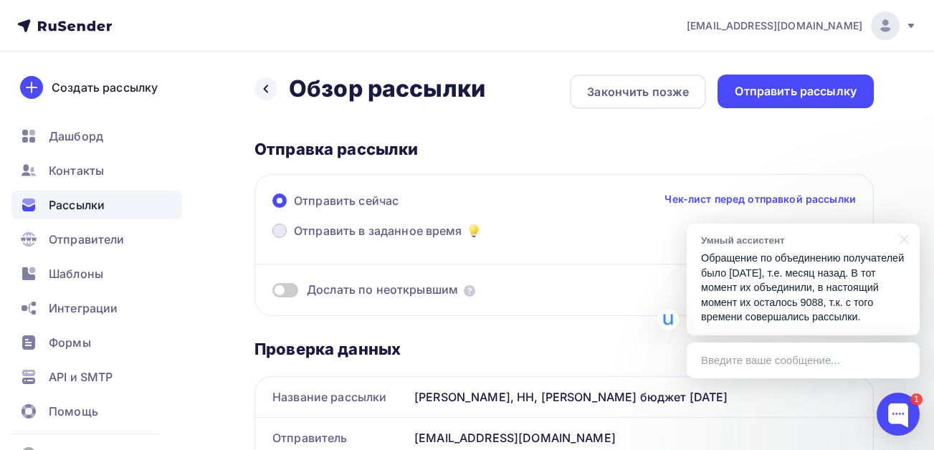
click at [431, 231] on span "Отправить в заданное время" at bounding box center [378, 230] width 168 height 17
click at [294, 239] on input "Отправить в заданное время" at bounding box center [294, 239] width 0 height 0
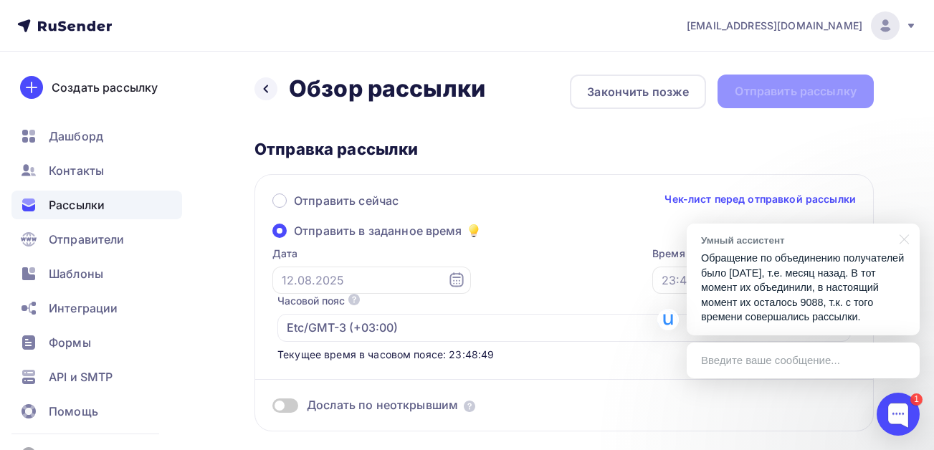
click at [448, 279] on icon at bounding box center [456, 280] width 17 height 17
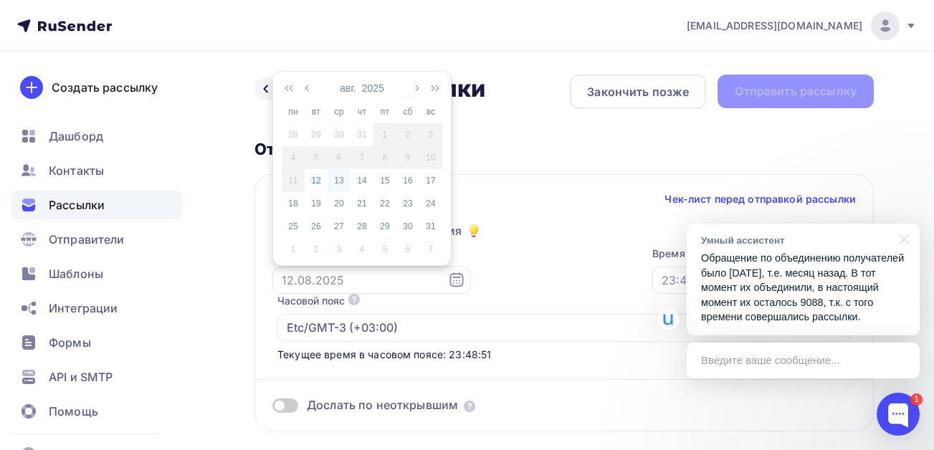
click at [338, 183] on div "13" at bounding box center [338, 180] width 23 height 13
type input "[DATE]"
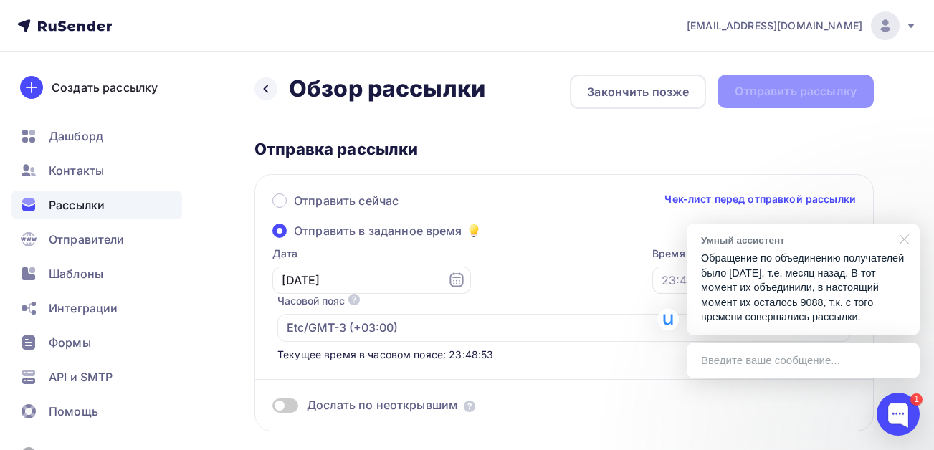
click at [904, 239] on div at bounding box center [901, 238] width 36 height 29
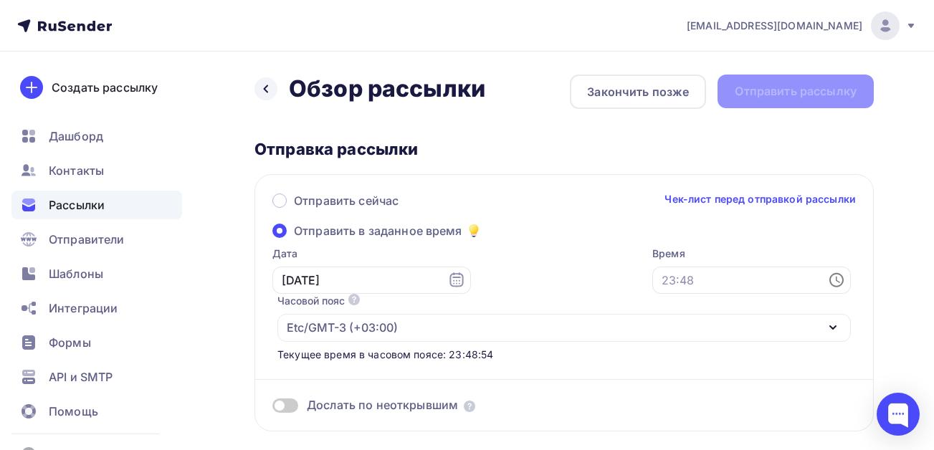
click at [842, 282] on icon at bounding box center [836, 280] width 14 height 14
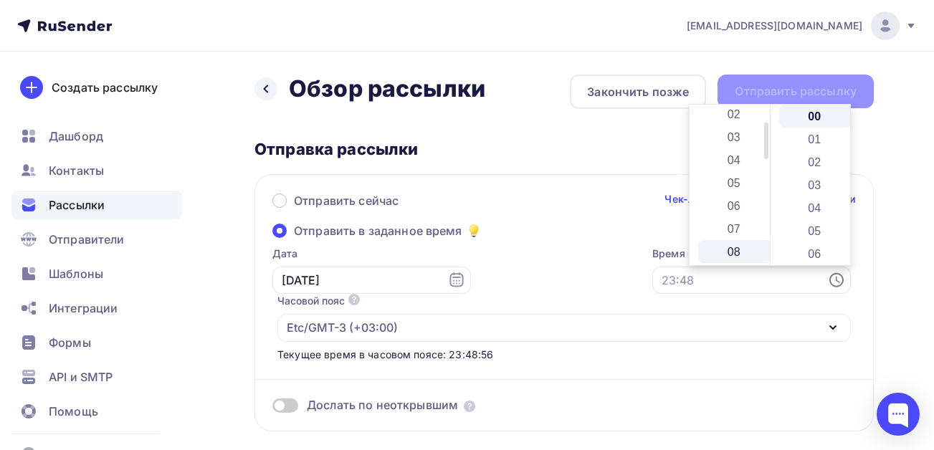
scroll to position [72, 0]
click at [732, 196] on li "07" at bounding box center [735, 204] width 74 height 23
type input "07:00"
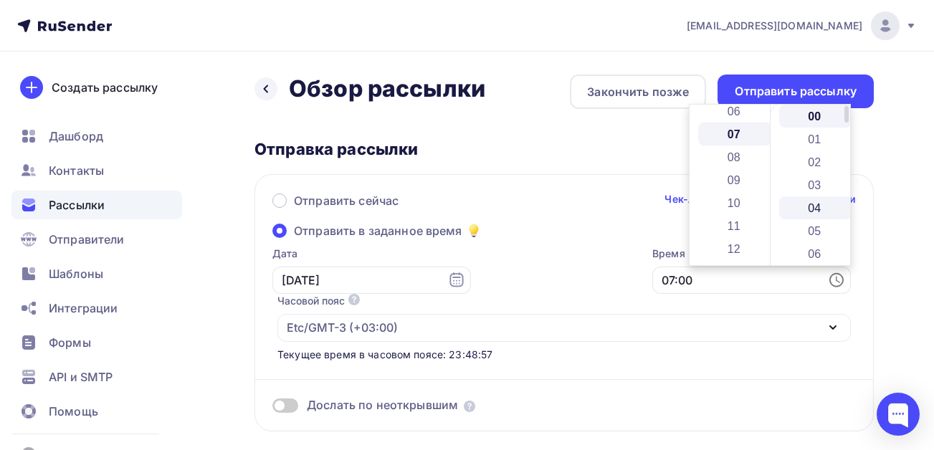
scroll to position [160, 0]
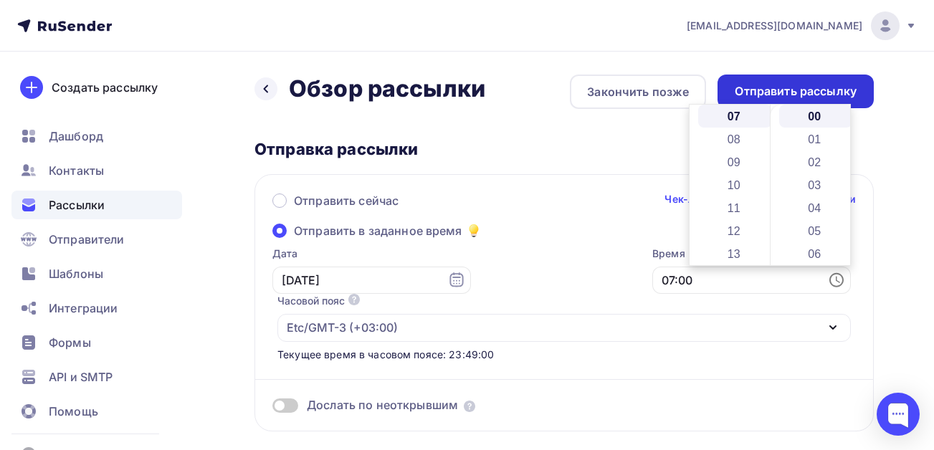
click at [810, 80] on div "Отправить рассылку" at bounding box center [795, 92] width 156 height 34
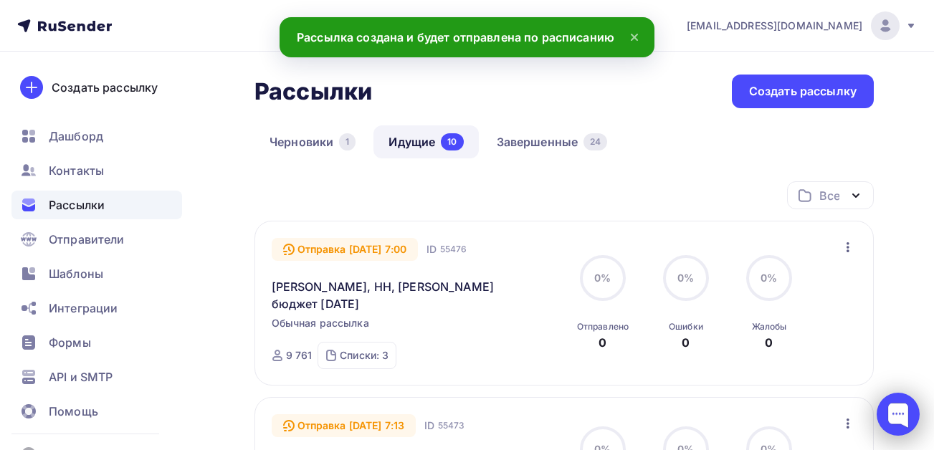
click at [901, 411] on div at bounding box center [897, 414] width 43 height 43
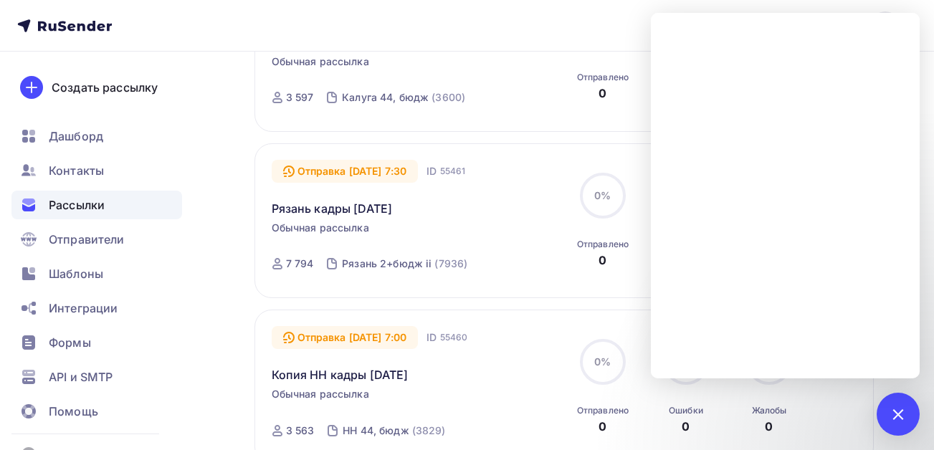
scroll to position [430, 0]
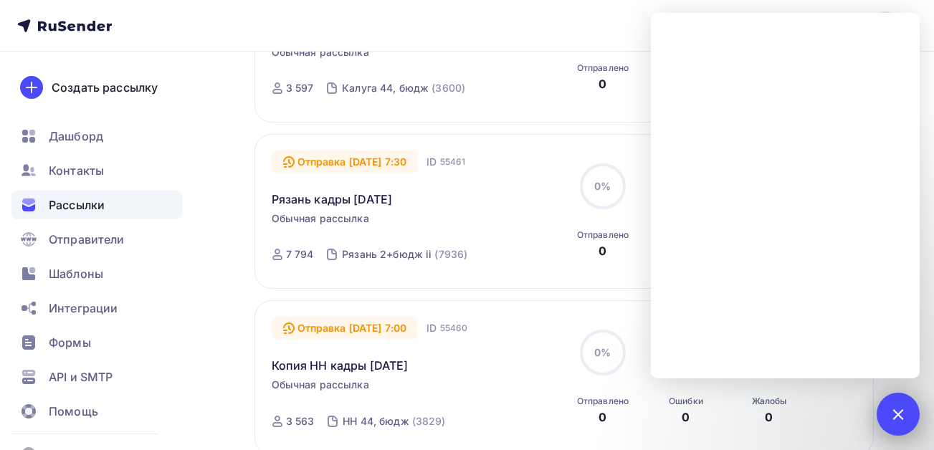
click at [898, 403] on div "1" at bounding box center [897, 414] width 43 height 43
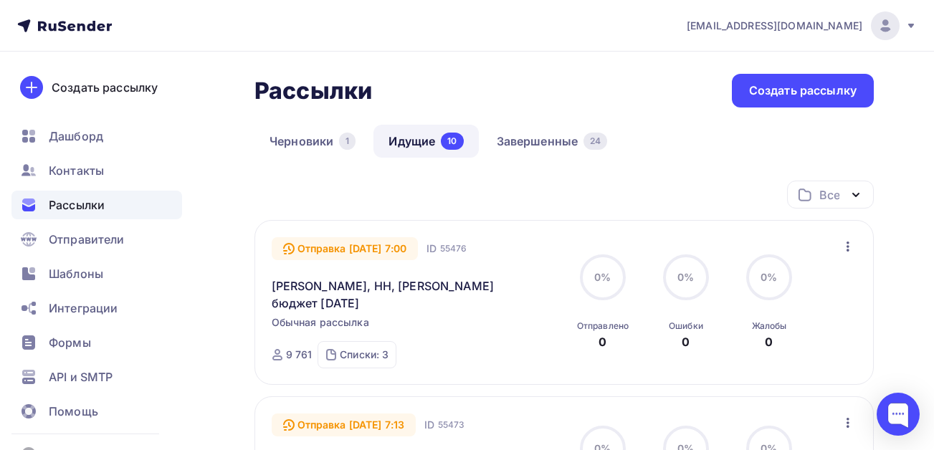
scroll to position [0, 0]
